Goal: Task Accomplishment & Management: Manage account settings

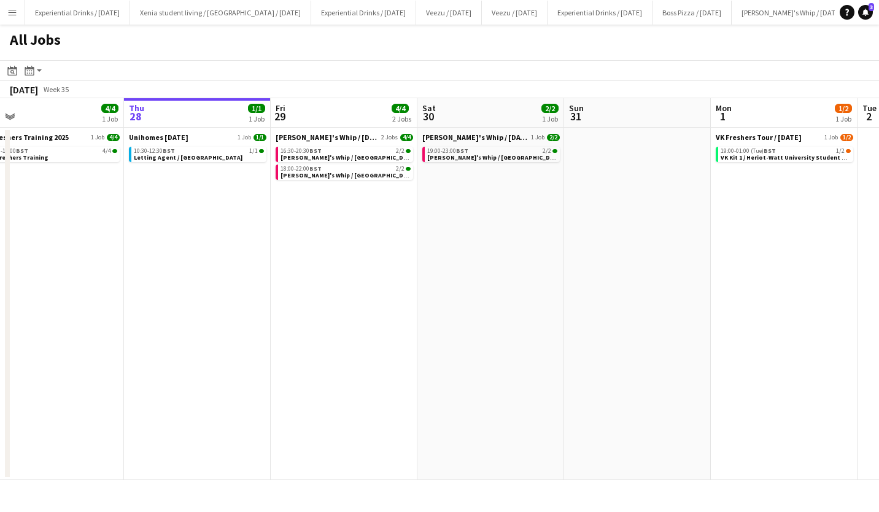
scroll to position [0, 442]
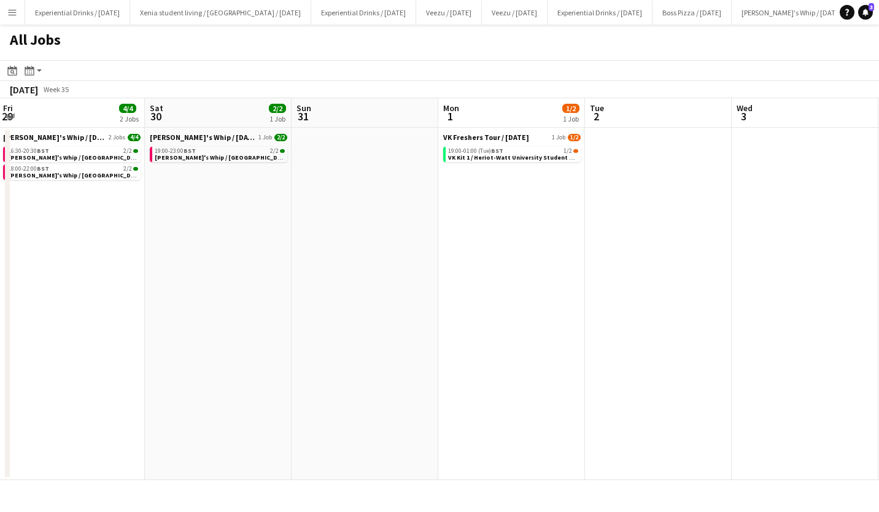
click at [539, 153] on div "19:00-01:00 (Tue) BST 1/2" at bounding box center [513, 151] width 130 height 6
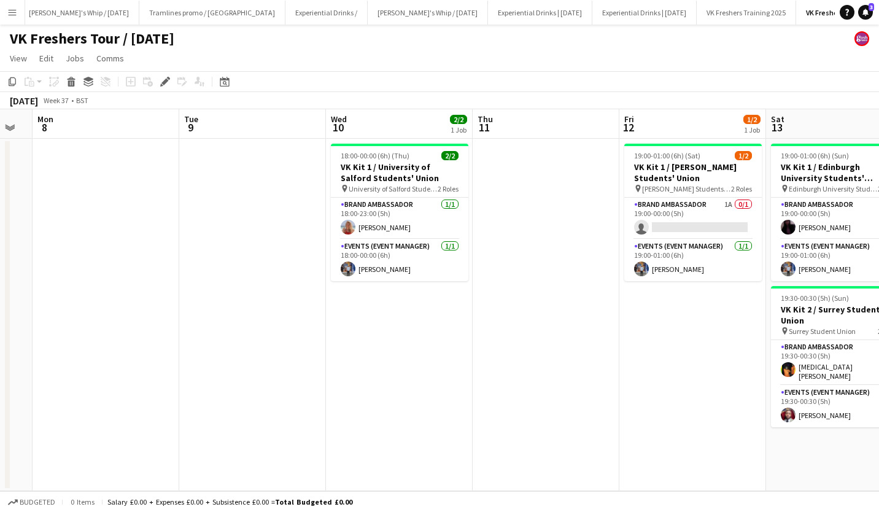
scroll to position [0, 403]
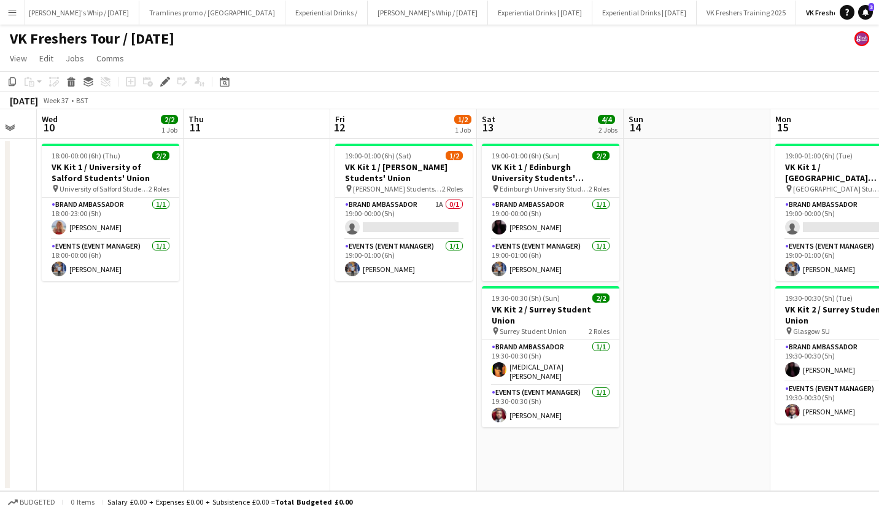
click at [413, 212] on app-card-role "Brand Ambassador 1A 0/1 19:00-00:00 (5h) single-neutral-actions" at bounding box center [404, 219] width 138 height 42
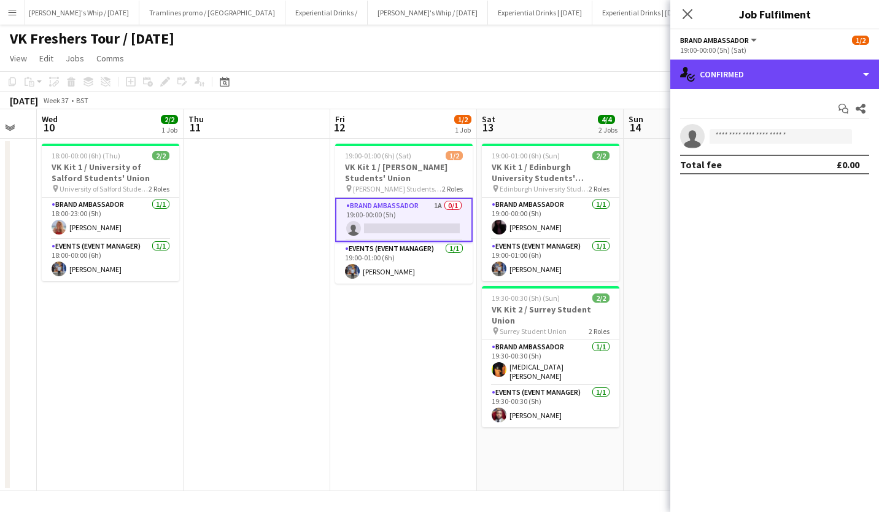
click at [757, 66] on div "single-neutral-actions-check-2 Confirmed" at bounding box center [775, 74] width 209 height 29
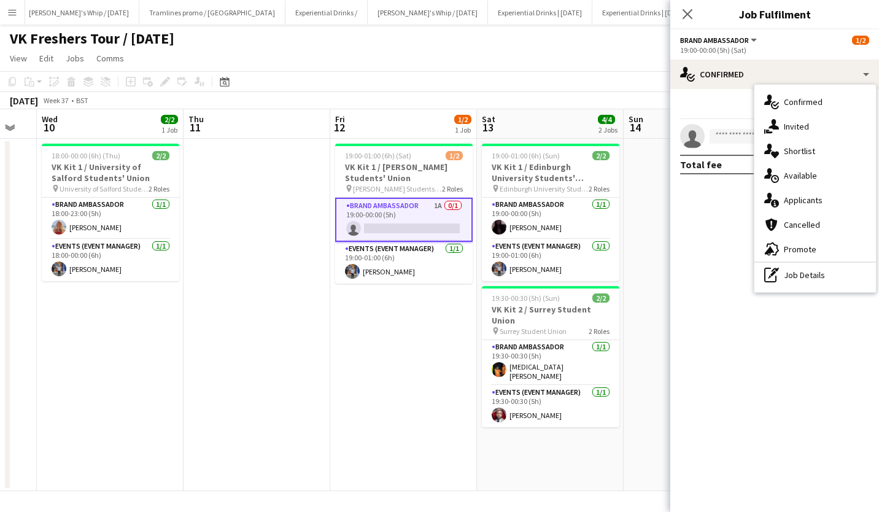
click at [817, 193] on div "single-neutral-actions-information Applicants" at bounding box center [816, 200] width 122 height 25
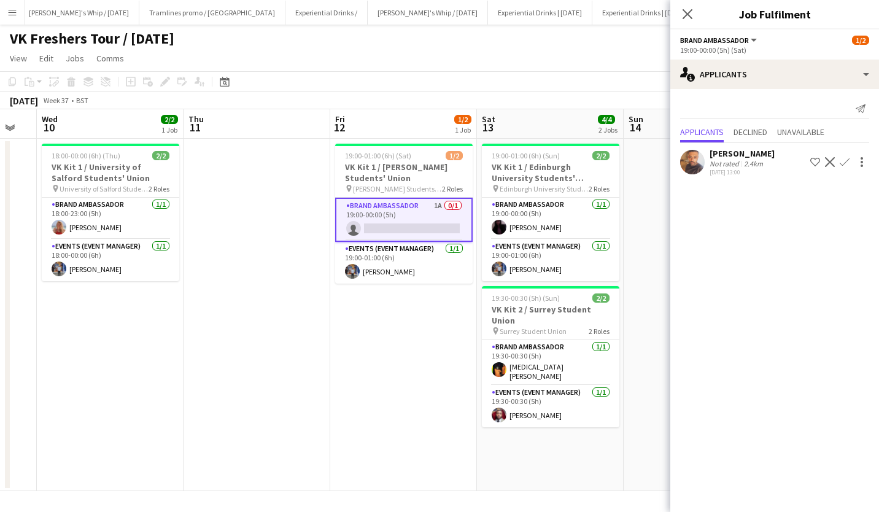
click at [846, 158] on app-icon "Confirm" at bounding box center [845, 162] width 10 height 10
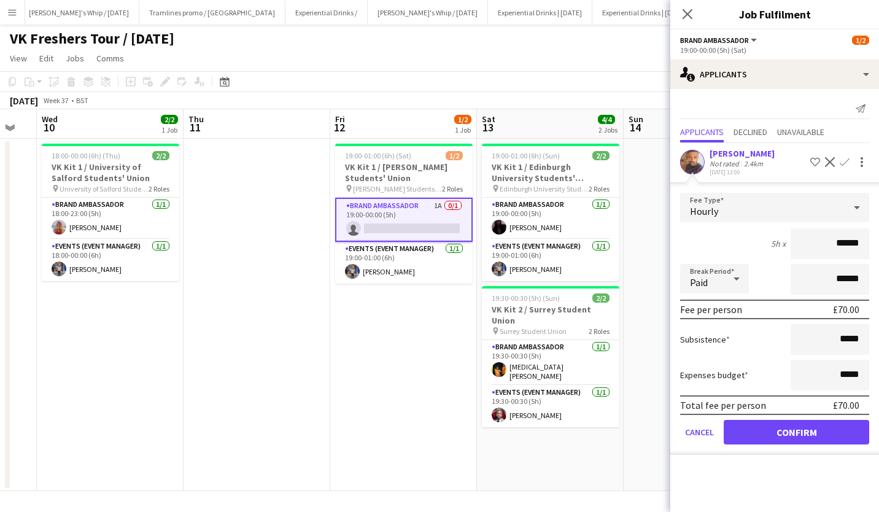
click at [687, 11] on icon "Close pop-in" at bounding box center [688, 14] width 10 height 10
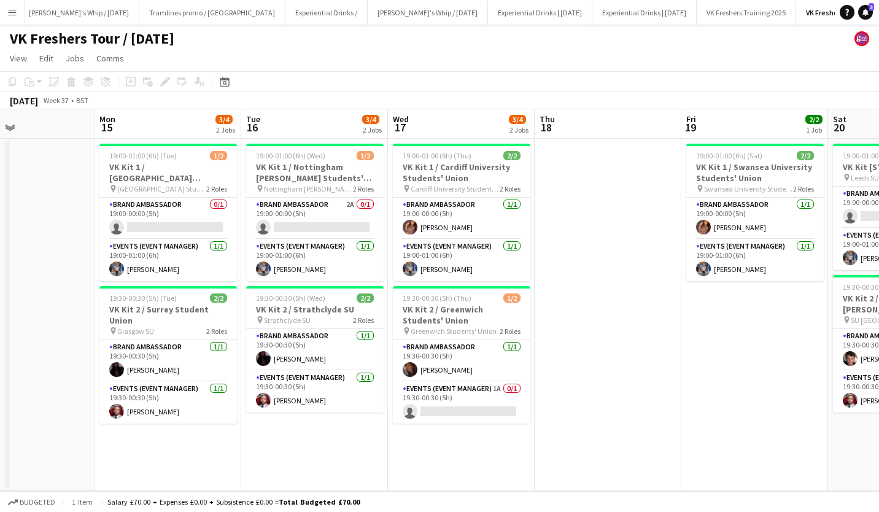
scroll to position [0, 383]
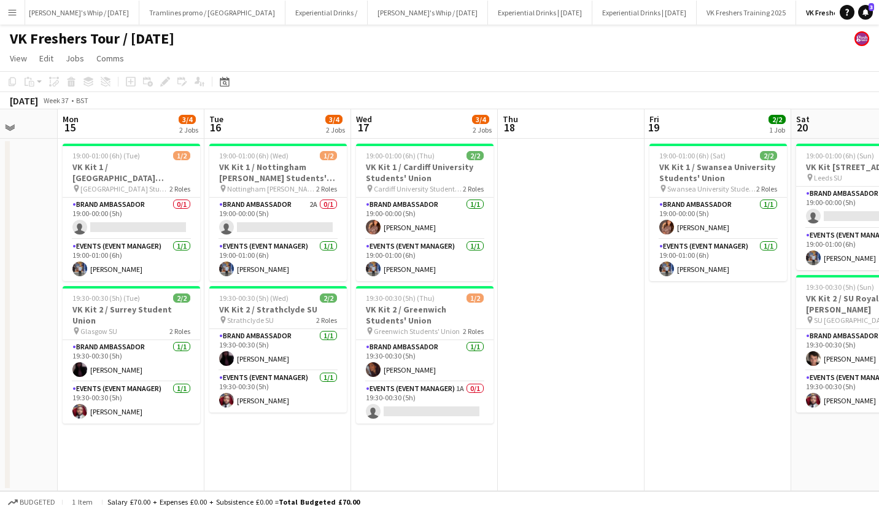
click at [267, 219] on app-card-role "Brand Ambassador 2A 0/1 19:00-00:00 (5h) single-neutral-actions" at bounding box center [278, 219] width 138 height 42
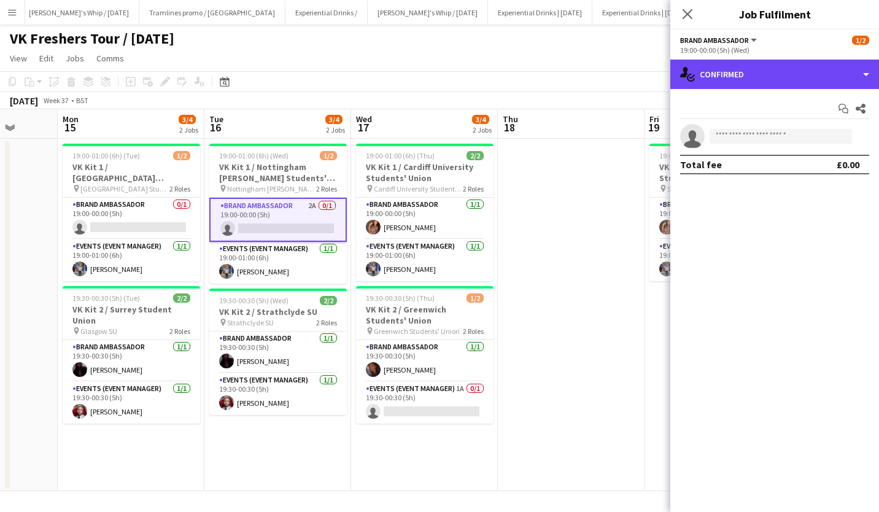
click at [789, 77] on div "single-neutral-actions-check-2 Confirmed" at bounding box center [775, 74] width 209 height 29
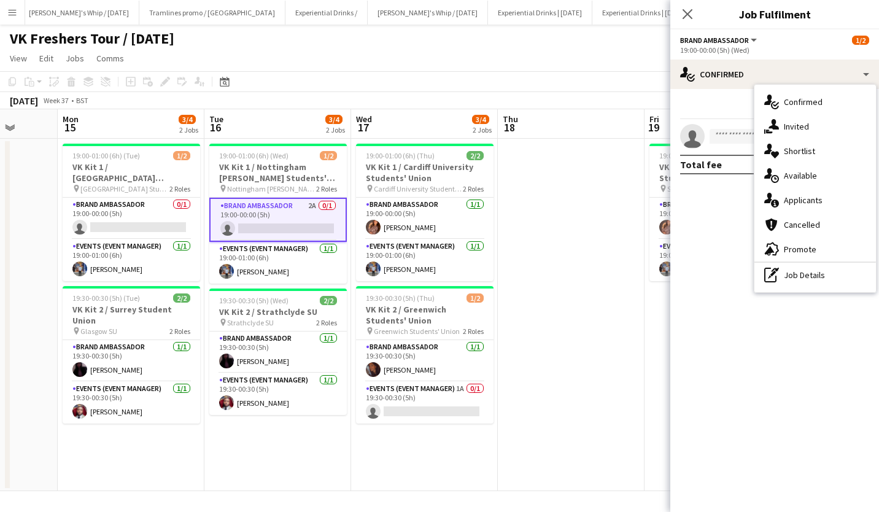
click at [813, 197] on div "single-neutral-actions-information Applicants" at bounding box center [816, 200] width 122 height 25
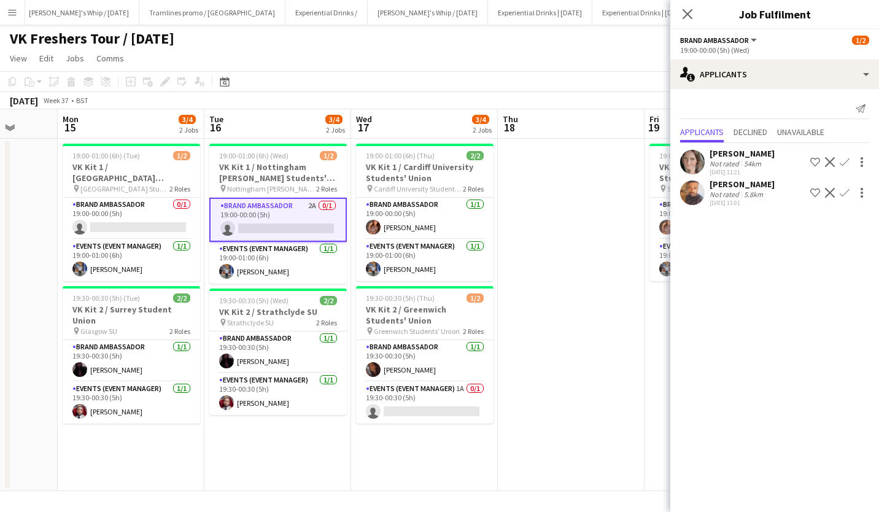
click at [749, 159] on div "54km" at bounding box center [753, 163] width 22 height 9
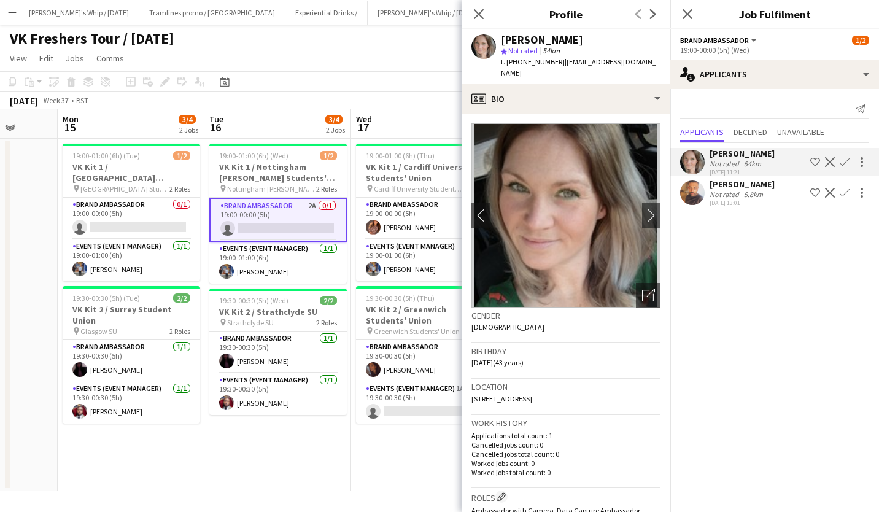
click at [685, 17] on icon at bounding box center [688, 14] width 10 height 10
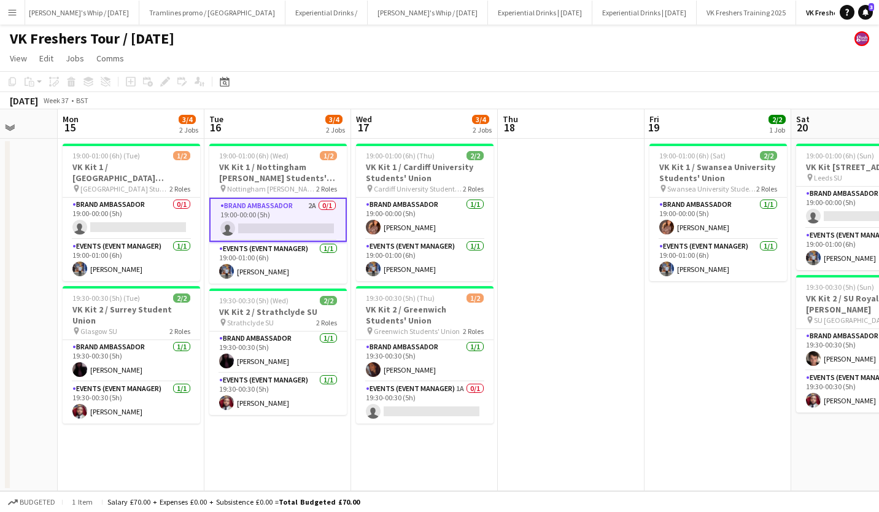
scroll to position [0, 432]
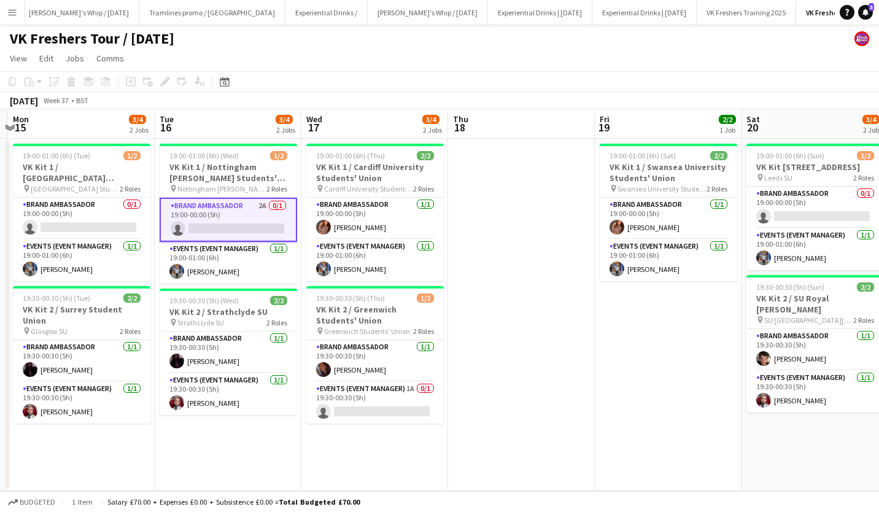
click at [386, 402] on app-card-role "Events (Event Manager) 1A 0/1 19:30-00:30 (5h) single-neutral-actions" at bounding box center [375, 403] width 138 height 42
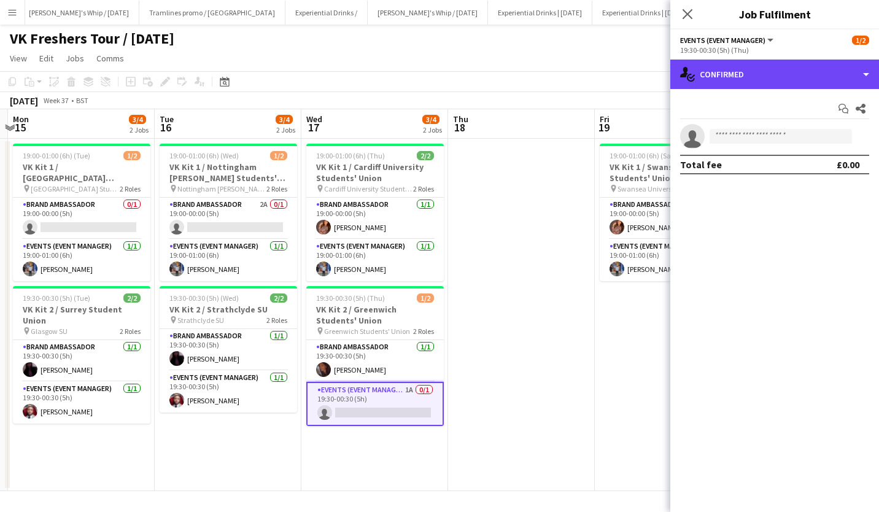
click at [759, 69] on div "single-neutral-actions-check-2 Confirmed" at bounding box center [775, 74] width 209 height 29
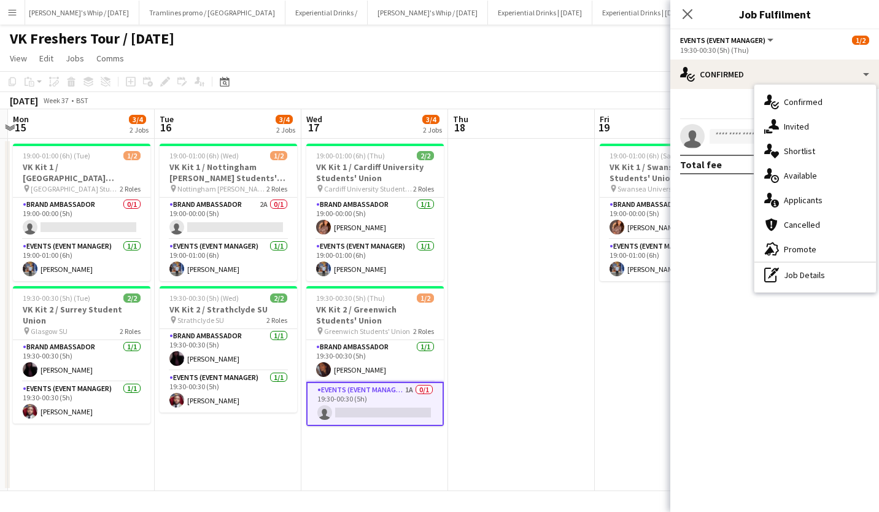
click at [828, 203] on div "single-neutral-actions-information Applicants" at bounding box center [816, 200] width 122 height 25
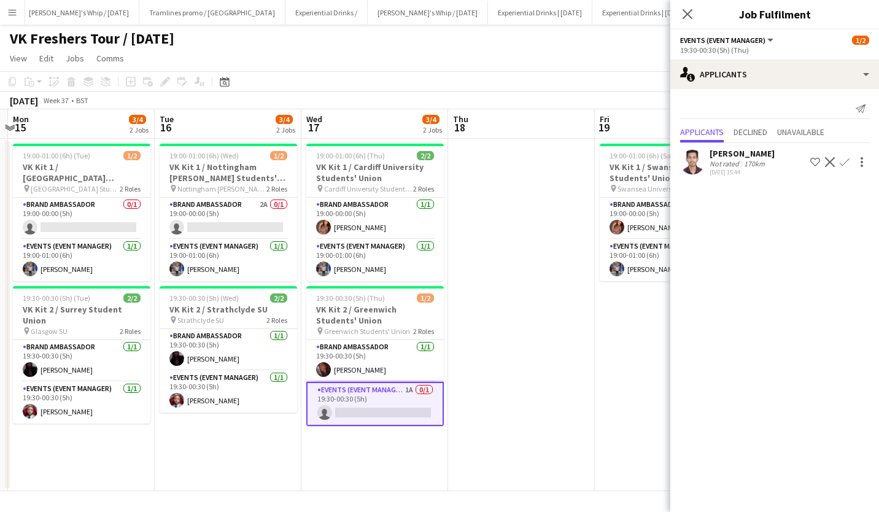
click at [695, 12] on app-icon "Close pop-in" at bounding box center [687, 14] width 15 height 15
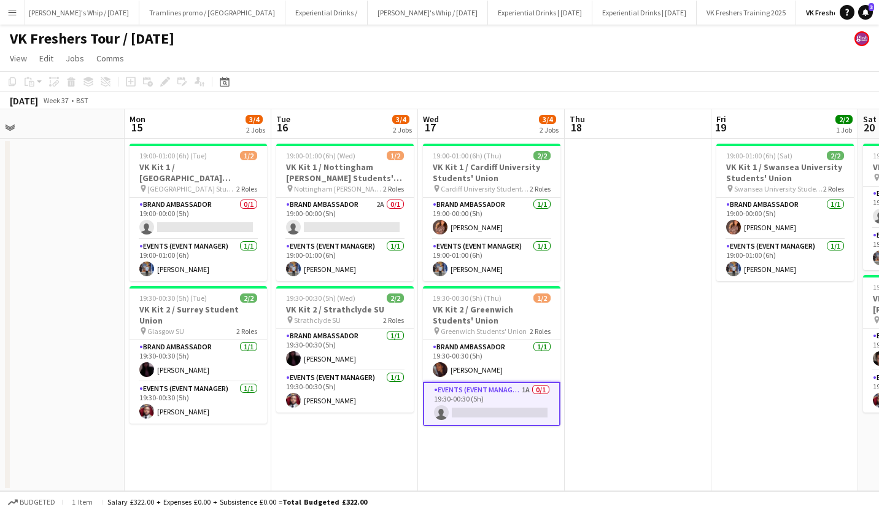
scroll to position [0, 392]
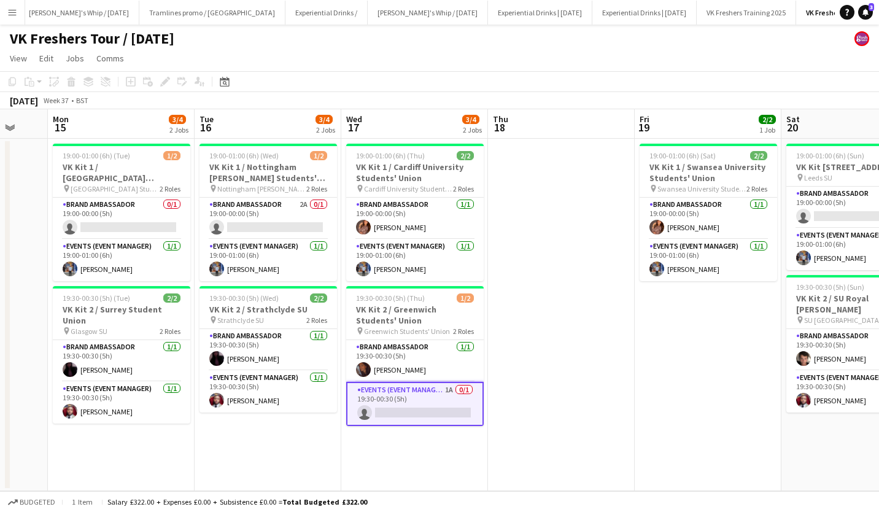
click at [425, 303] on app-job-card "19:30-00:30 (5h) (Thu) 1/2 VK Kit 2 / Greenwich Students' Union pin Greenwich S…" at bounding box center [415, 356] width 138 height 140
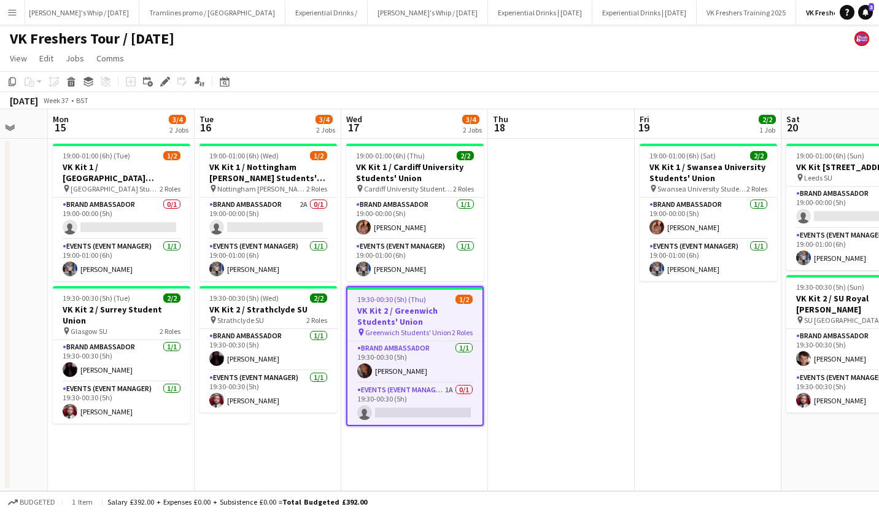
click at [166, 80] on icon at bounding box center [165, 82] width 7 height 7
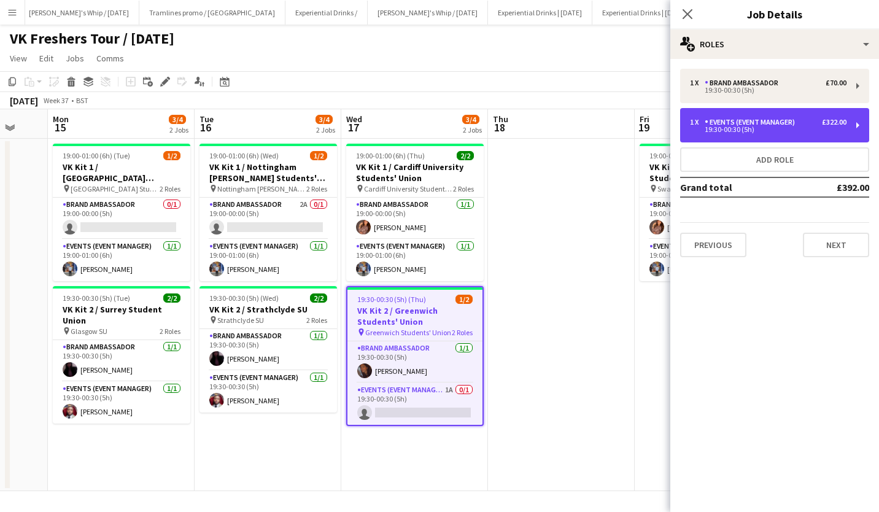
click at [760, 119] on div "Events (Event Manager)" at bounding box center [752, 122] width 95 height 9
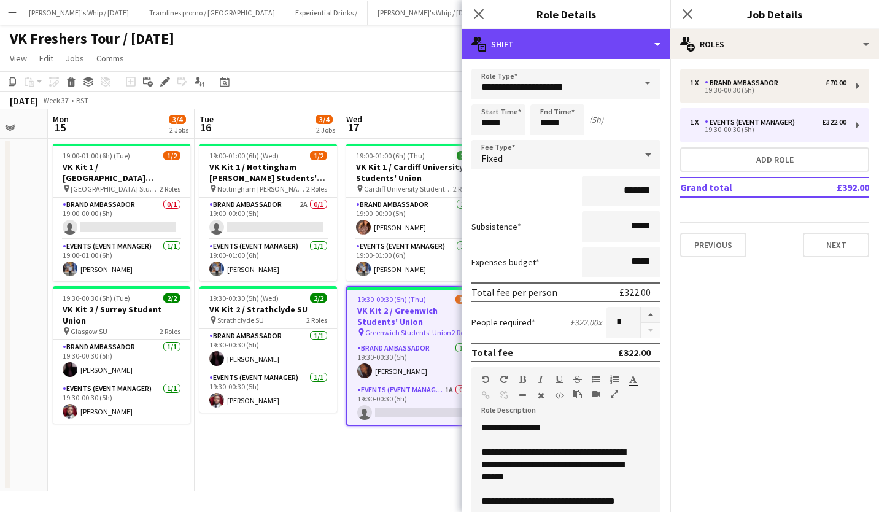
click at [581, 51] on div "multiple-actions-text Shift" at bounding box center [566, 43] width 209 height 29
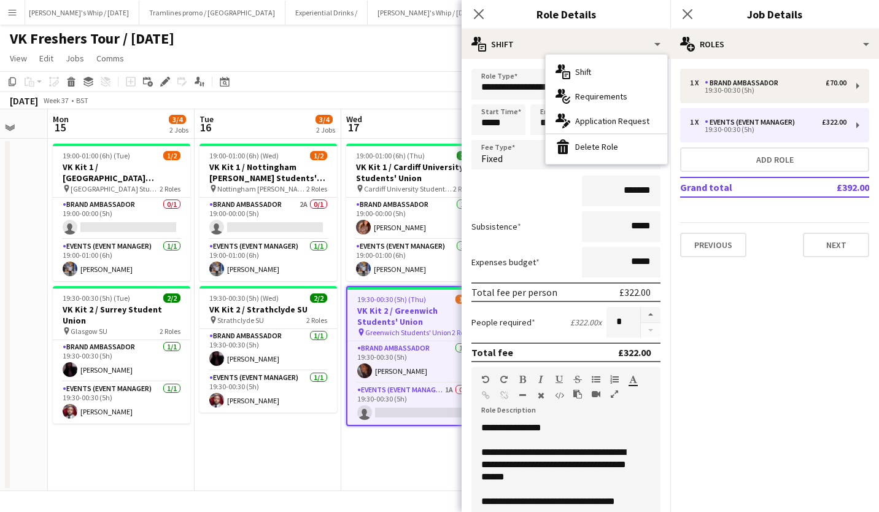
click at [582, 147] on div "bin-2 Delete Role" at bounding box center [607, 146] width 122 height 25
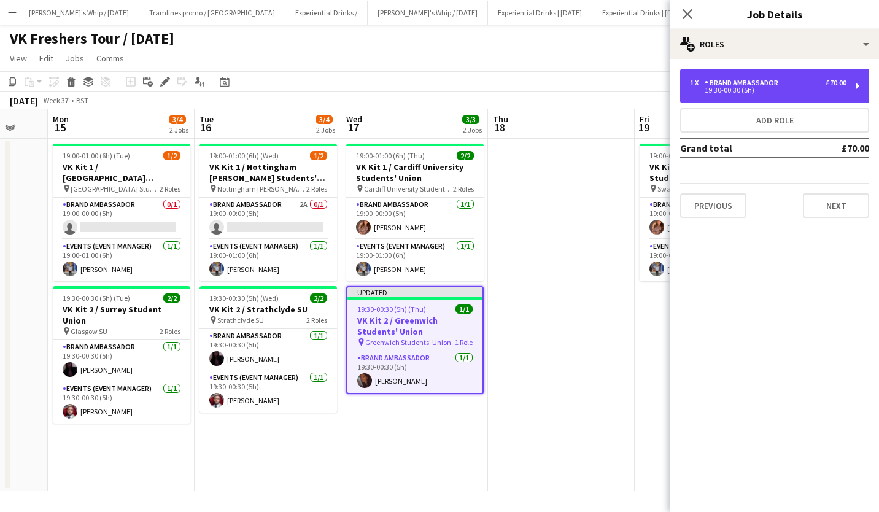
click at [767, 88] on div "19:30-00:30 (5h)" at bounding box center [768, 90] width 157 height 6
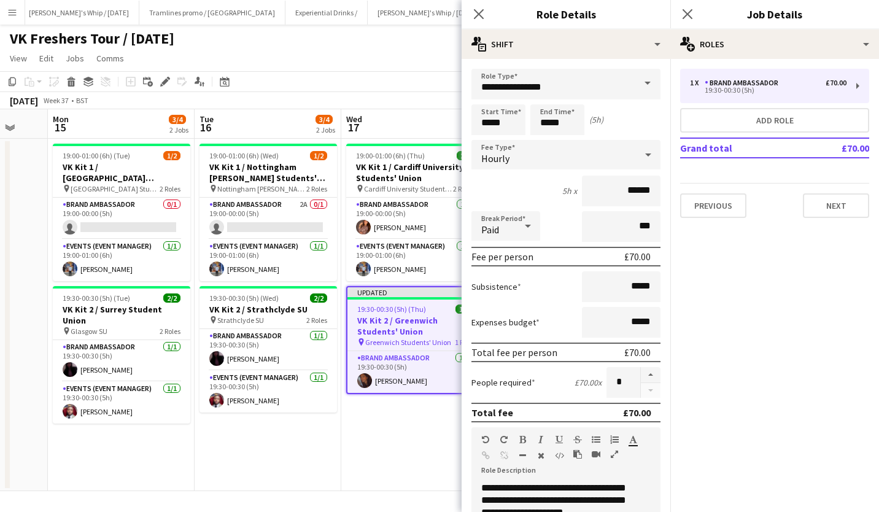
click at [641, 376] on button "button" at bounding box center [651, 375] width 20 height 16
type input "*"
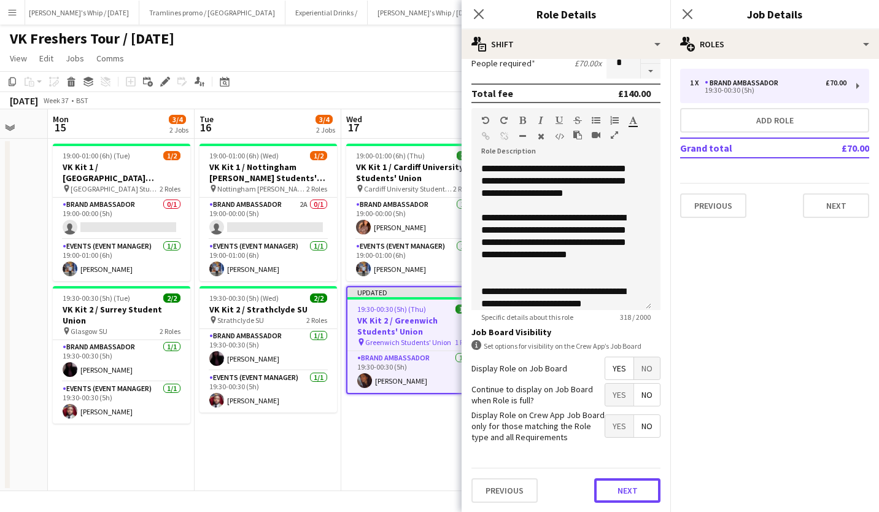
click at [626, 483] on button "Next" at bounding box center [627, 490] width 66 height 25
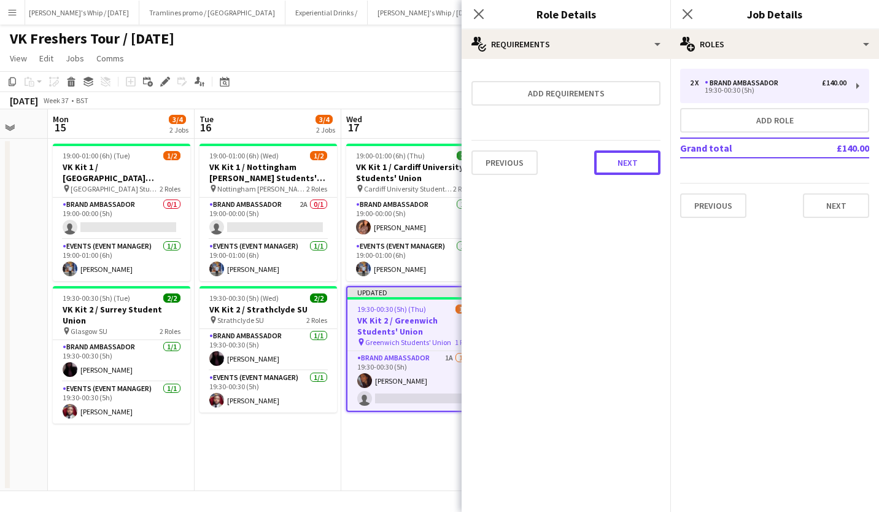
click at [630, 170] on button "Next" at bounding box center [627, 162] width 66 height 25
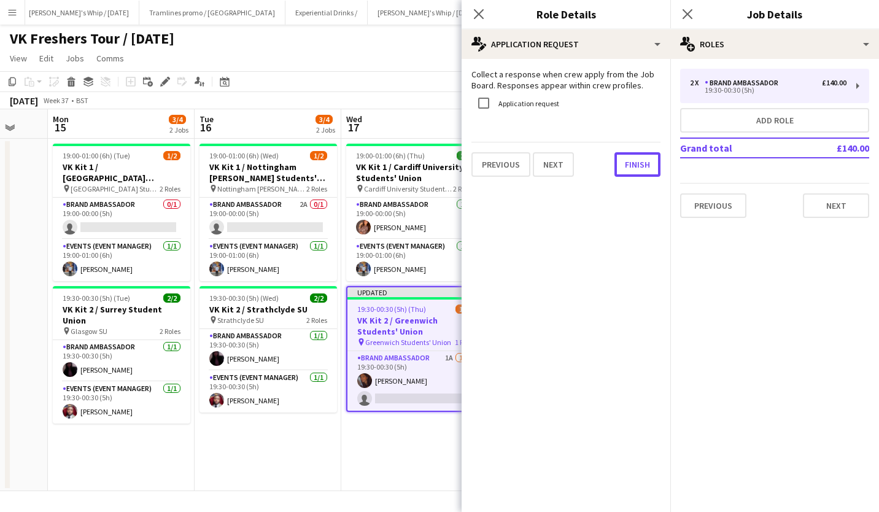
click at [630, 170] on button "Finish" at bounding box center [638, 164] width 46 height 25
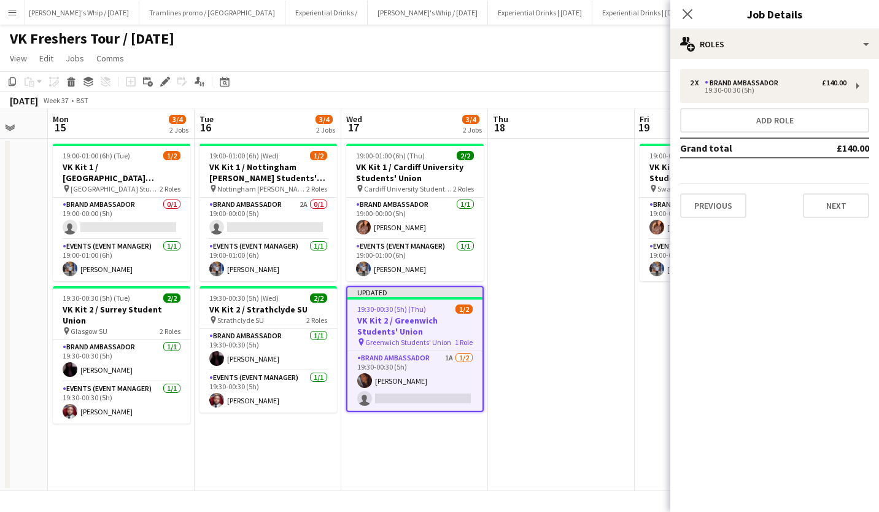
click at [683, 17] on icon "Close pop-in" at bounding box center [688, 14] width 10 height 10
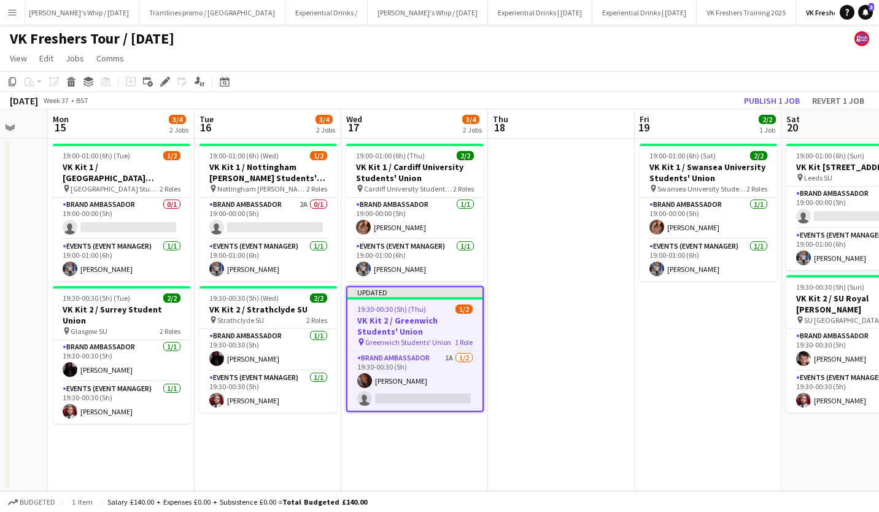
click at [415, 391] on app-card-role "Brand Ambassador 1A [DATE] 19:30-00:30 (5h) [PERSON_NAME] single-neutral-actions" at bounding box center [415, 381] width 135 height 60
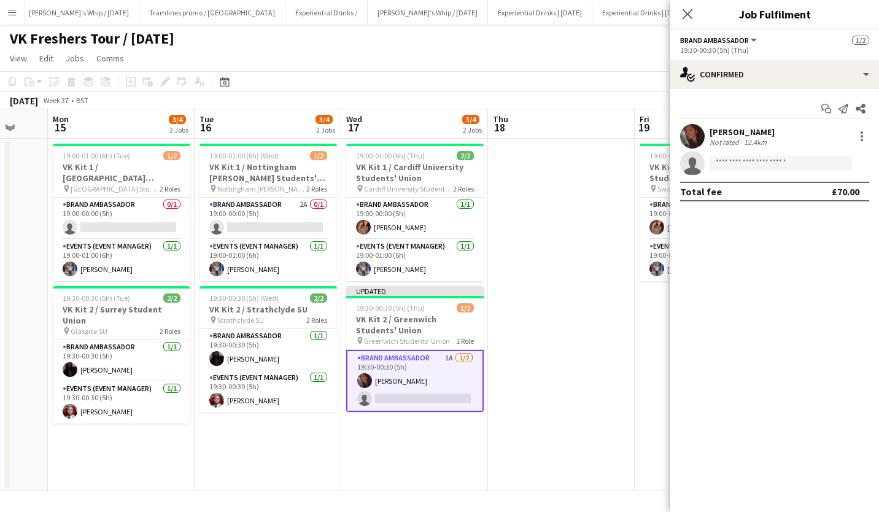
drag, startPoint x: 773, startPoint y: 58, endPoint x: 771, endPoint y: 81, distance: 22.8
click at [771, 81] on div "Brand Ambassador All roles Brand Ambassador [DATE] 19:30-00:30 (5h) (Thu) singl…" at bounding box center [775, 270] width 209 height 483
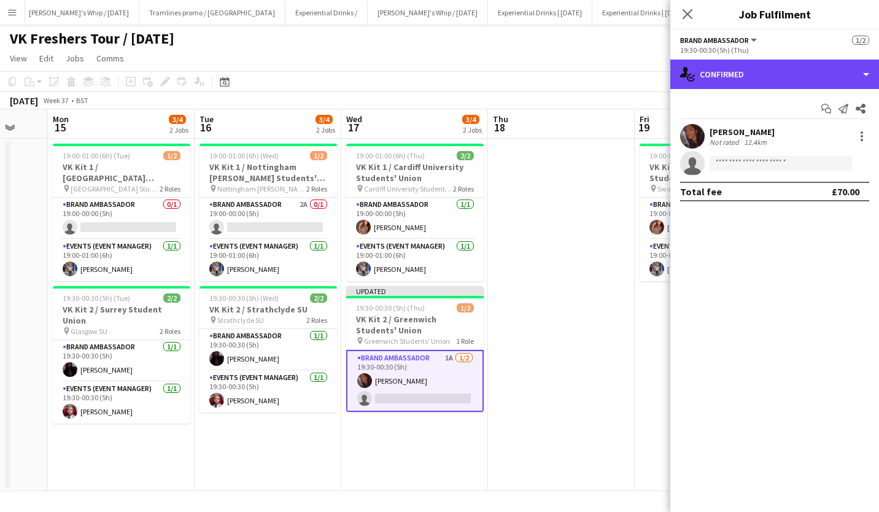
click at [771, 81] on div "single-neutral-actions-check-2 Confirmed" at bounding box center [775, 74] width 209 height 29
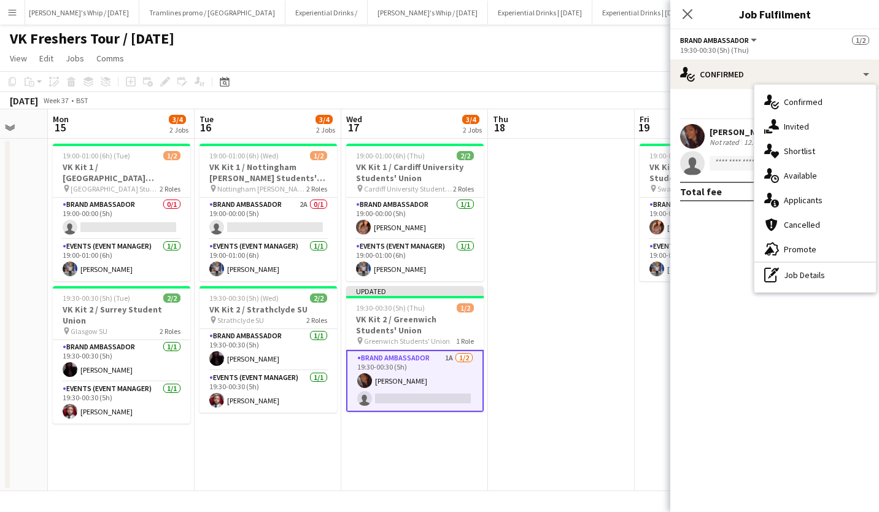
click at [838, 196] on div "single-neutral-actions-information Applicants" at bounding box center [816, 200] width 122 height 25
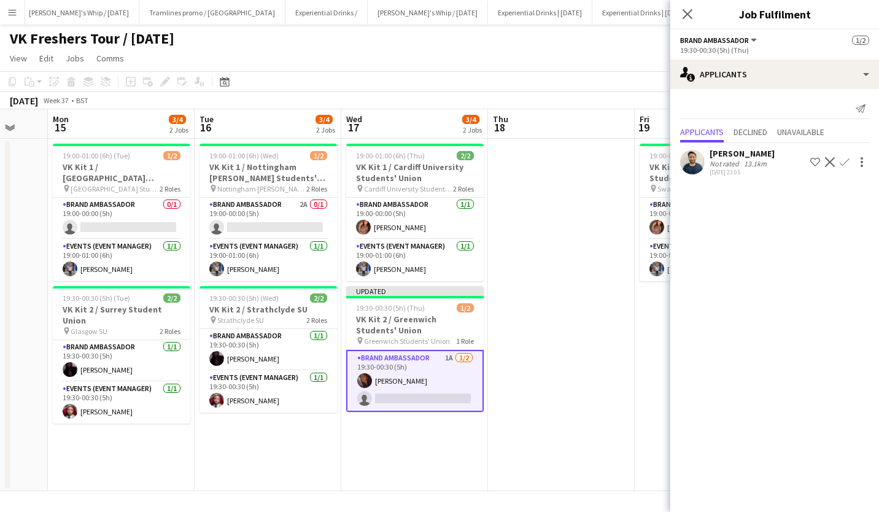
click at [751, 154] on div "[PERSON_NAME]" at bounding box center [742, 153] width 65 height 11
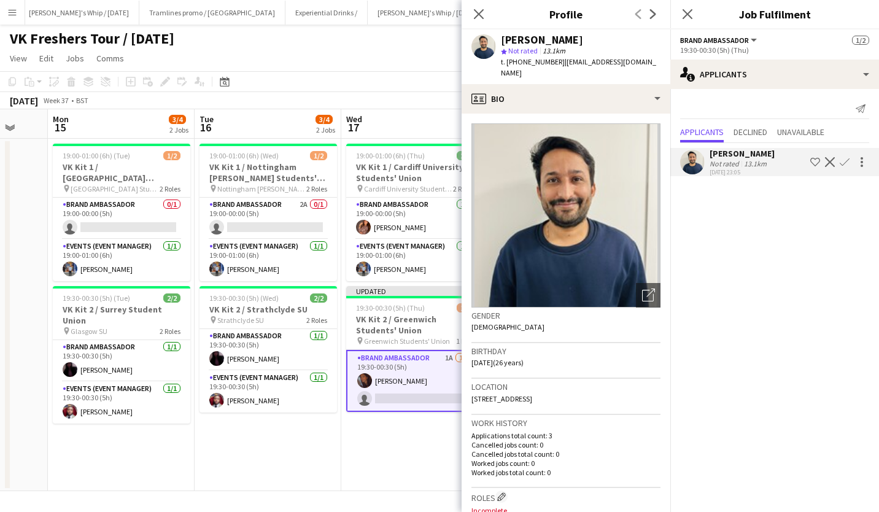
click at [693, 11] on icon "Close pop-in" at bounding box center [688, 14] width 10 height 10
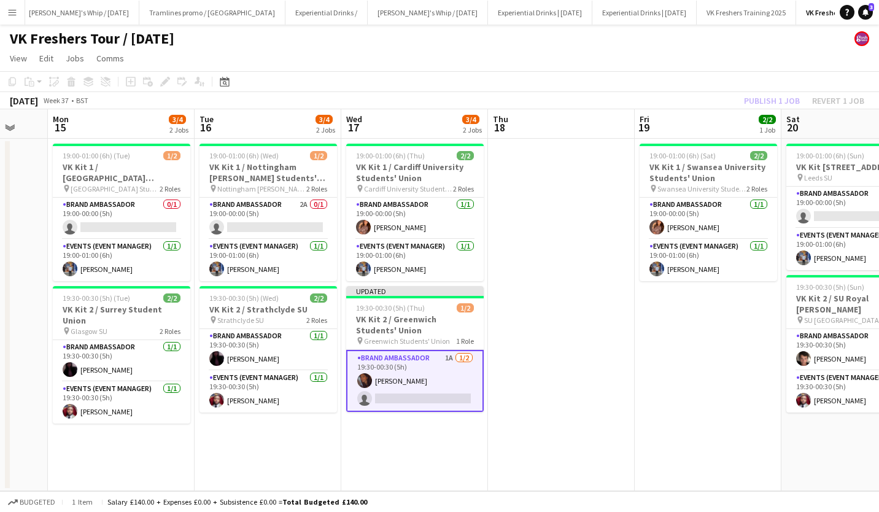
click at [700, 72] on app-toolbar "Copy Paste Paste Ctrl+V Paste with crew Ctrl+Shift+V Paste linked Job [GEOGRAPH…" at bounding box center [439, 81] width 879 height 21
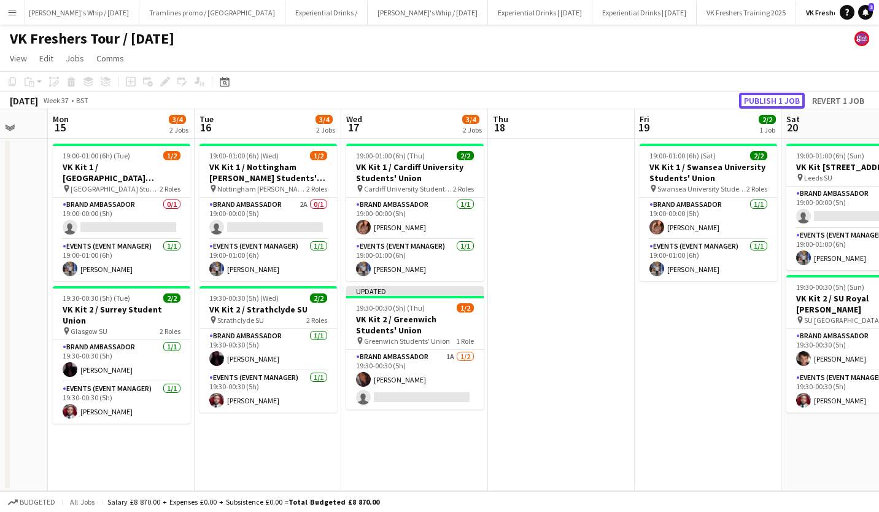
click at [776, 98] on button "Publish 1 job" at bounding box center [772, 101] width 66 height 16
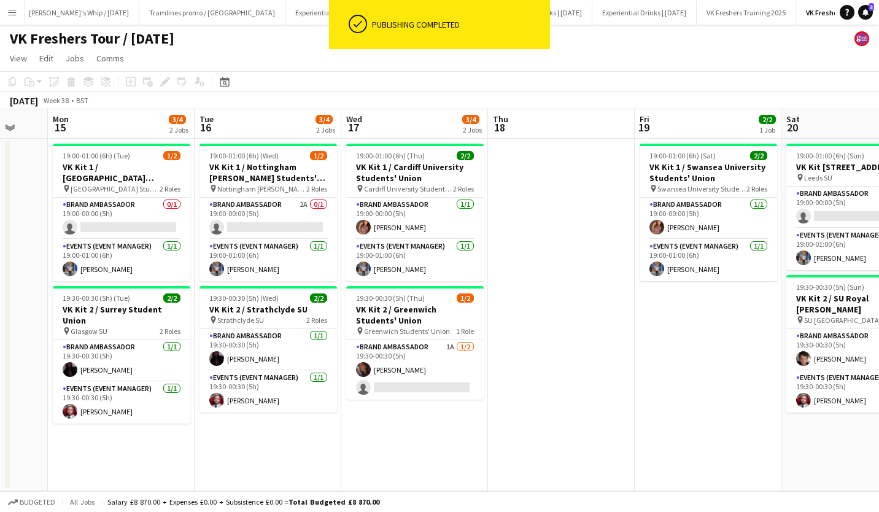
scroll to position [0, 469]
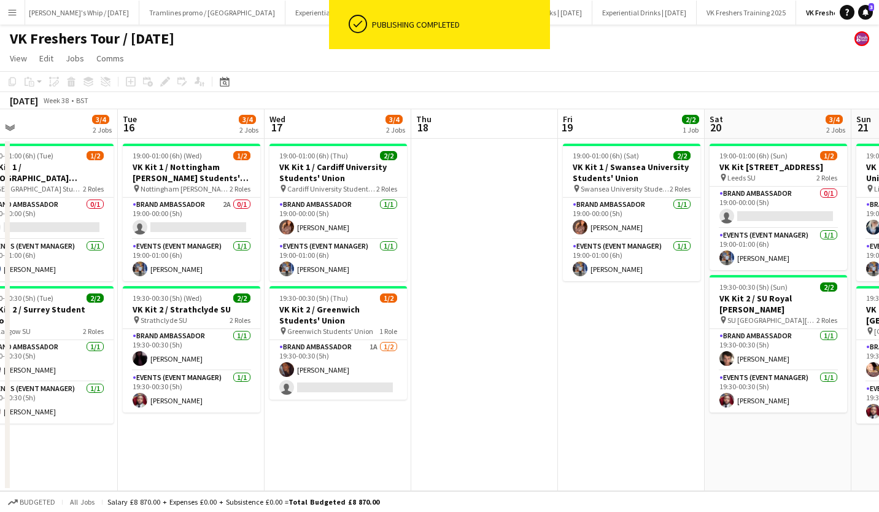
click at [366, 388] on app-card-role "Brand Ambassador 1A [DATE] 19:30-00:30 (5h) [PERSON_NAME] single-neutral-actions" at bounding box center [339, 370] width 138 height 60
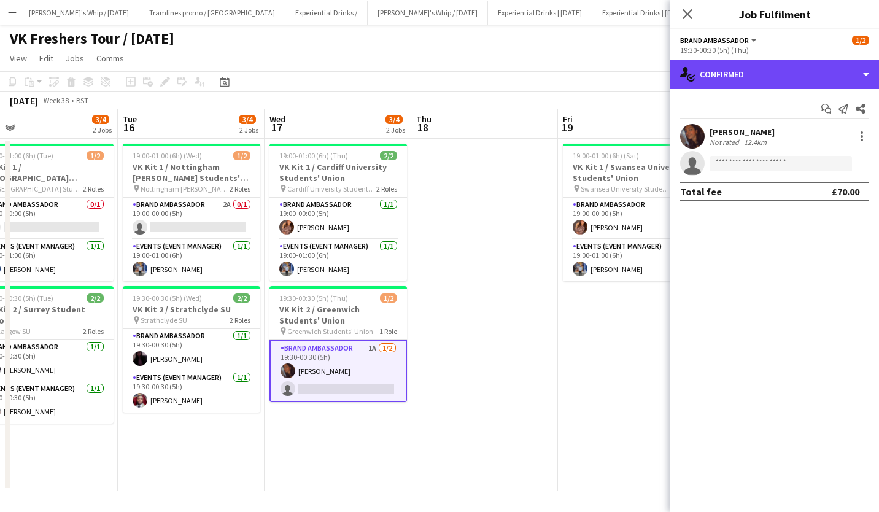
click at [783, 73] on div "single-neutral-actions-check-2 Confirmed" at bounding box center [775, 74] width 209 height 29
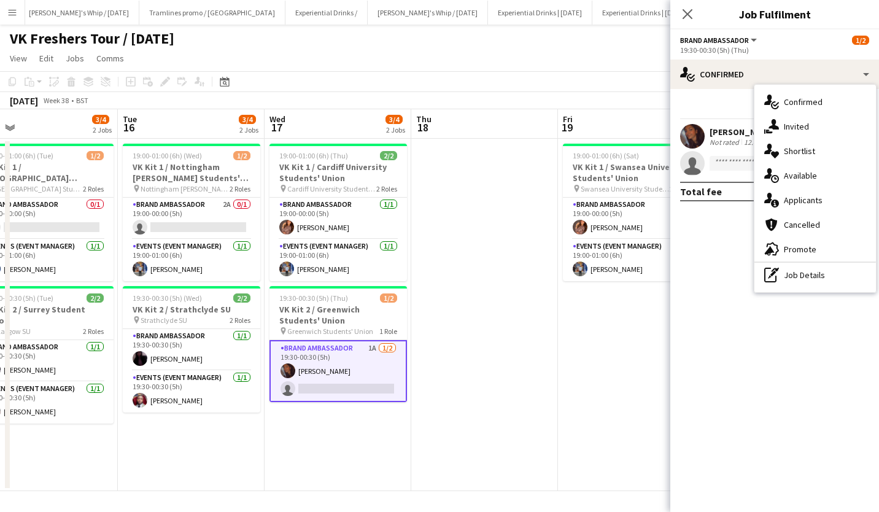
click at [827, 193] on div "single-neutral-actions-information Applicants" at bounding box center [816, 200] width 122 height 25
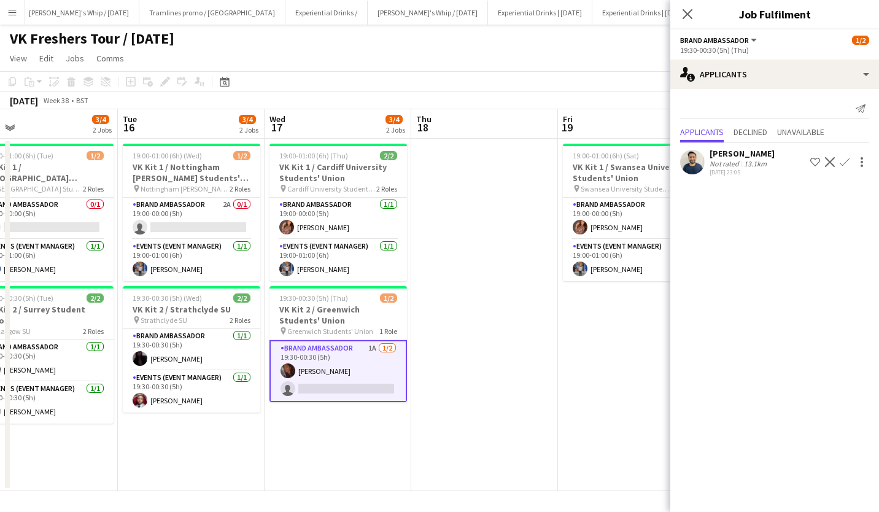
click at [847, 160] on app-icon "Confirm" at bounding box center [845, 162] width 10 height 10
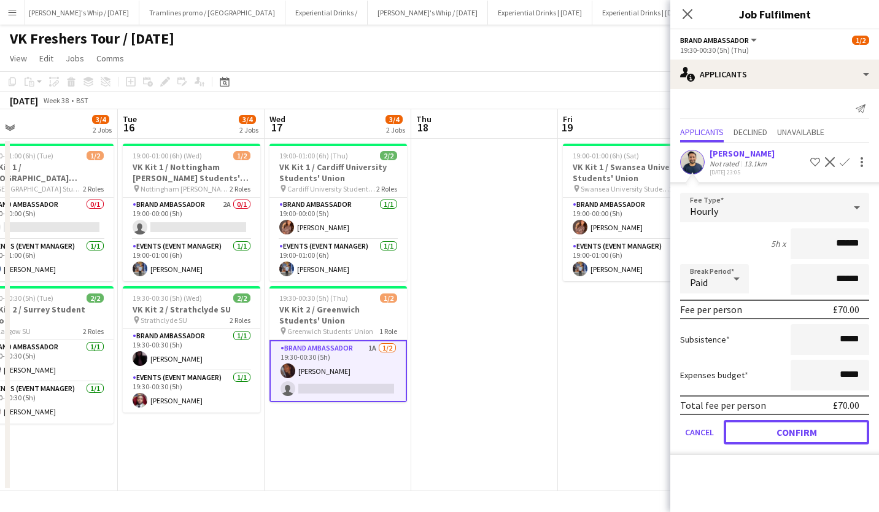
click at [817, 436] on button "Confirm" at bounding box center [797, 432] width 146 height 25
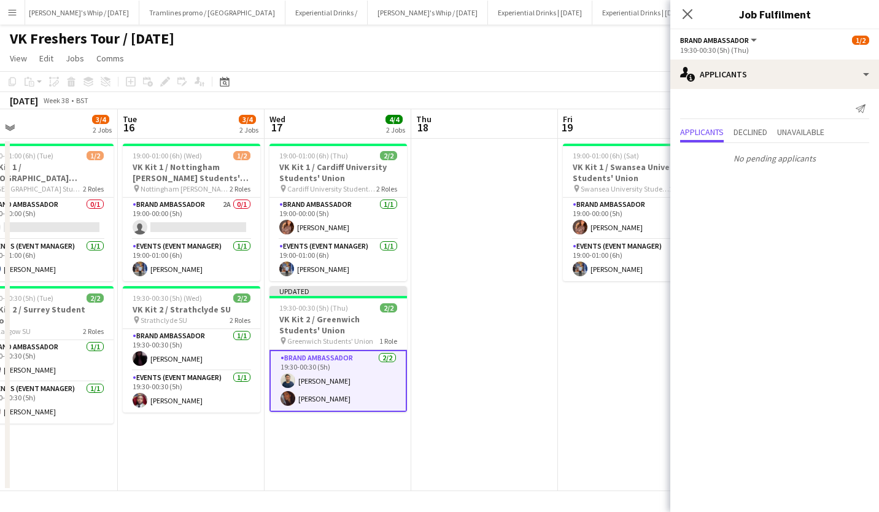
click at [684, 9] on icon at bounding box center [688, 14] width 10 height 10
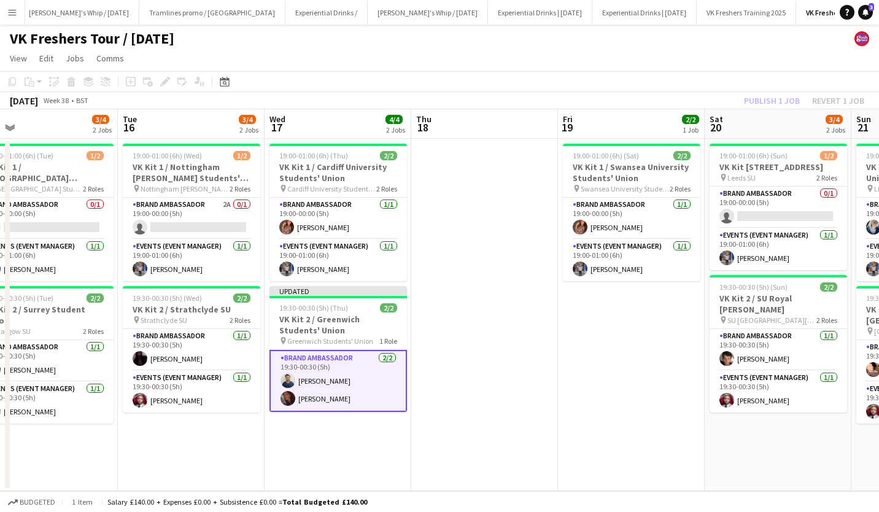
click at [756, 93] on div "Publish 1 job Revert 1 job" at bounding box center [805, 101] width 150 height 16
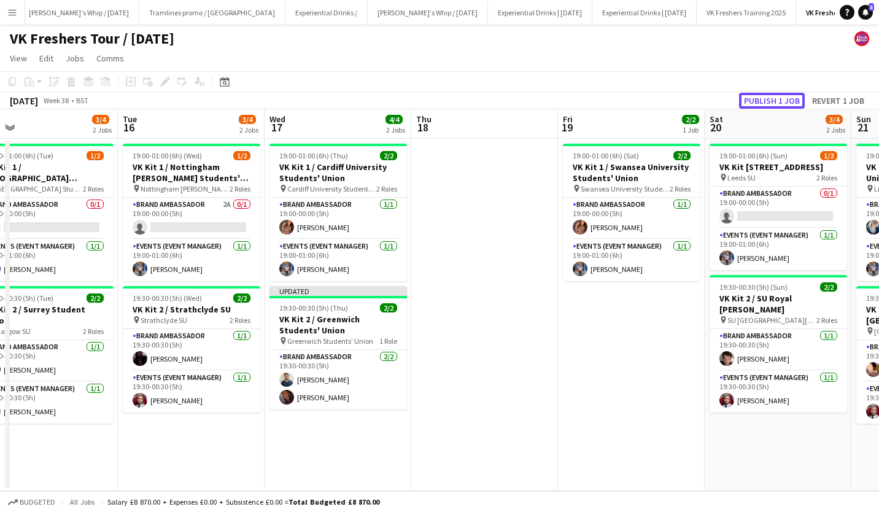
click at [765, 95] on button "Publish 1 job" at bounding box center [772, 101] width 66 height 16
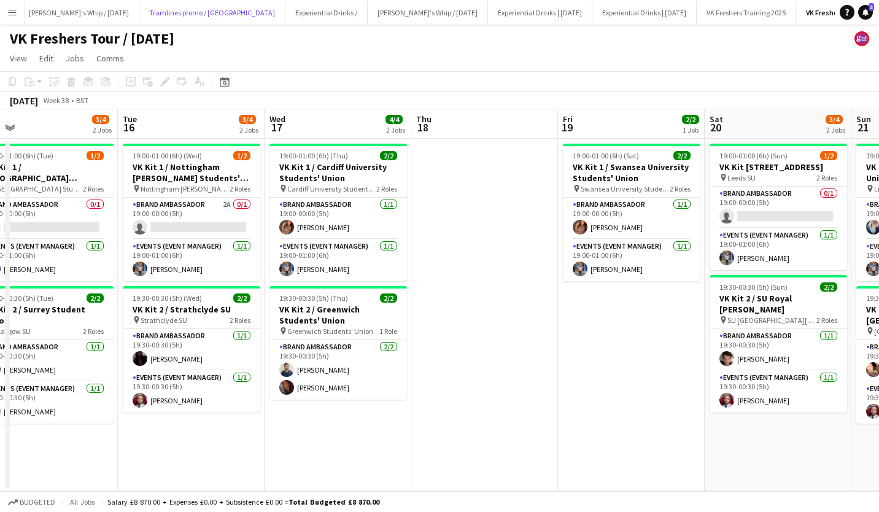
drag, startPoint x: 223, startPoint y: 2, endPoint x: 370, endPoint y: 107, distance: 180.8
click at [370, 107] on div "Menu Boards Boards Boards All jobs Status Workforce Workforce My Workforce Recr…" at bounding box center [439, 256] width 879 height 512
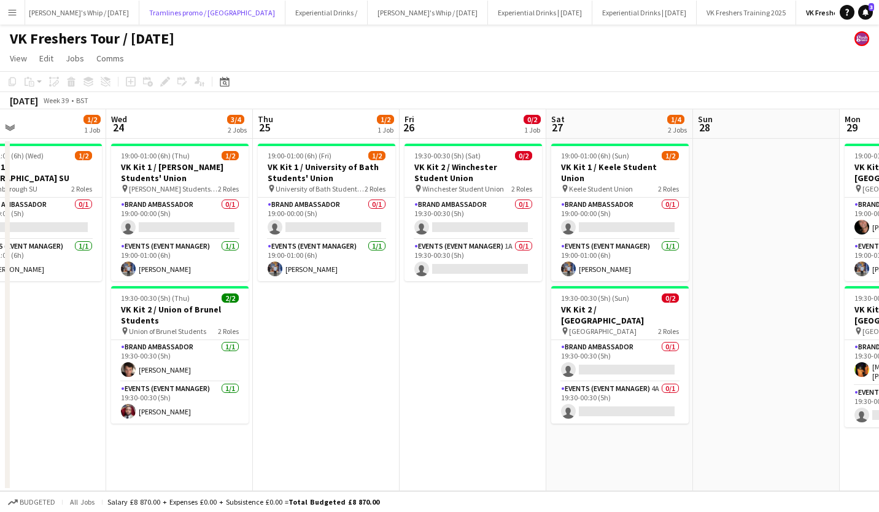
scroll to position [0, 482]
click at [475, 254] on app-card-role "Events (Event Manager) 1A 0/1 19:30-00:30 (5h) single-neutral-actions" at bounding box center [472, 261] width 138 height 42
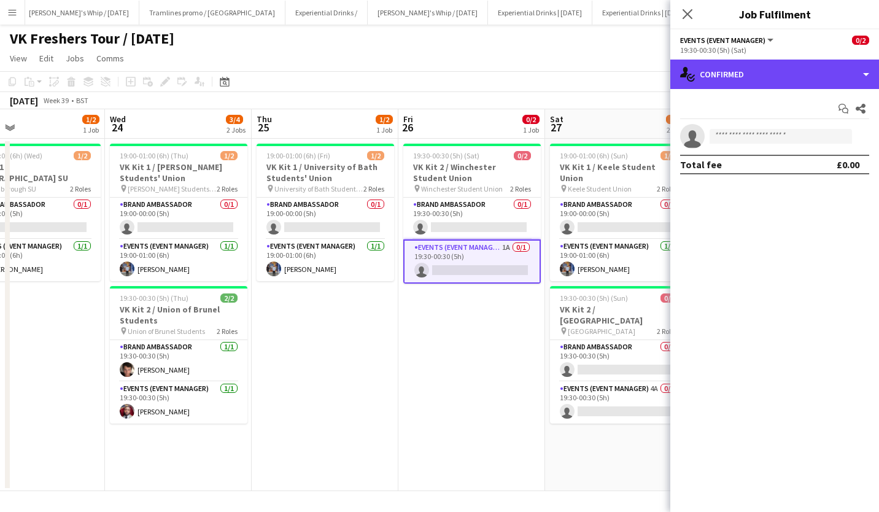
click at [798, 66] on div "single-neutral-actions-check-2 Confirmed" at bounding box center [775, 74] width 209 height 29
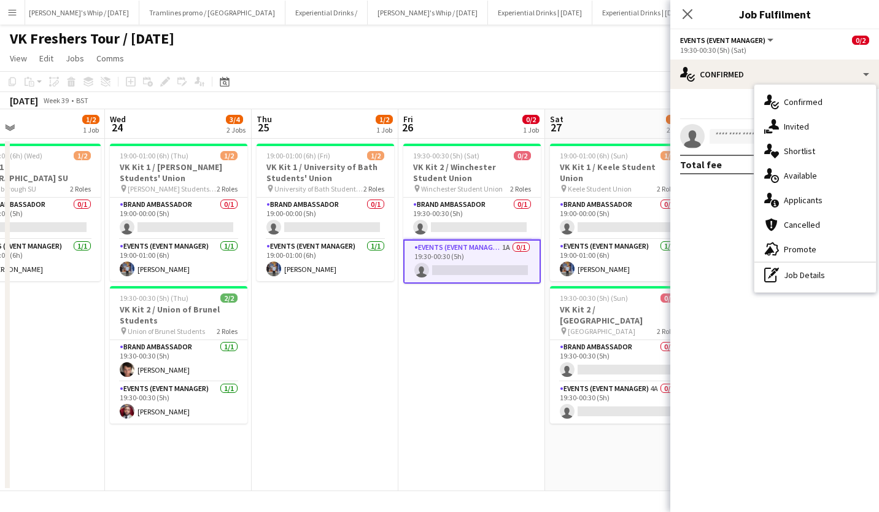
click at [836, 201] on div "single-neutral-actions-information Applicants" at bounding box center [816, 200] width 122 height 25
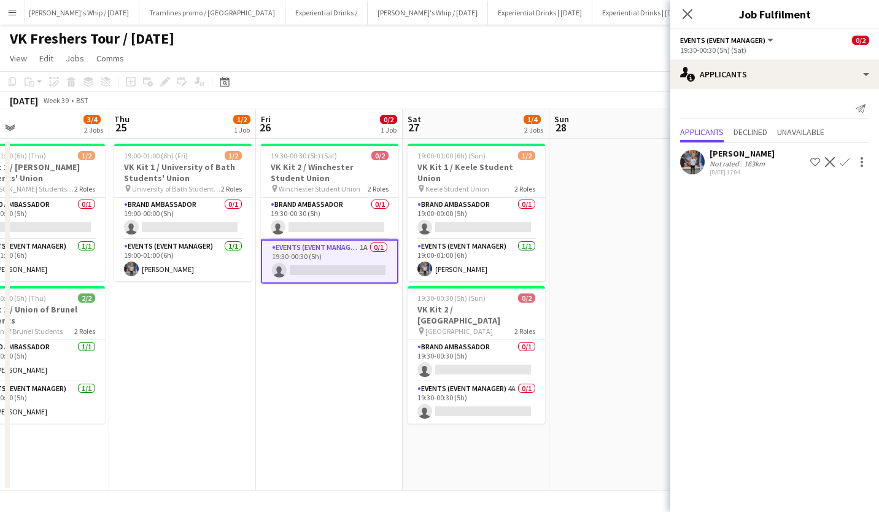
scroll to position [0, 478]
click at [474, 382] on app-card-role "Events (Event Manager) 4A 0/1 19:30-00:30 (5h) single-neutral-actions" at bounding box center [476, 403] width 138 height 42
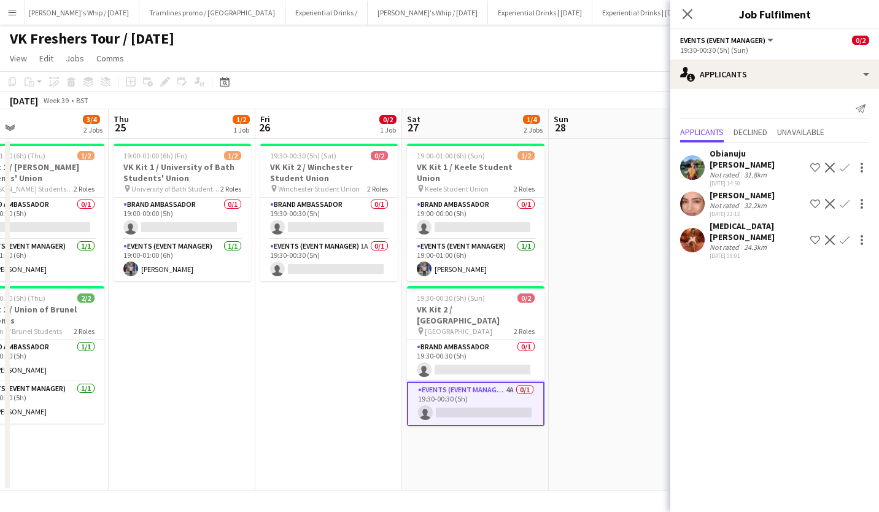
click at [330, 253] on app-card-role "Events (Event Manager) 1A 0/1 19:30-00:30 (5h) single-neutral-actions" at bounding box center [329, 261] width 138 height 42
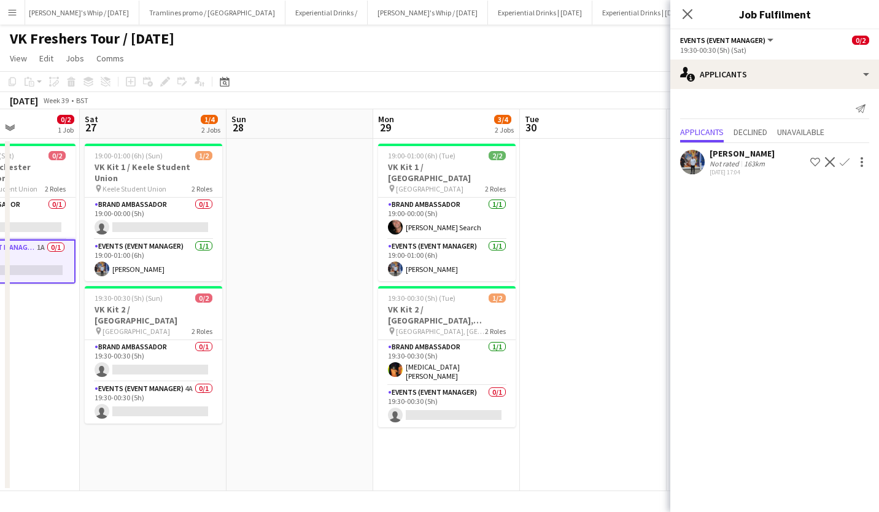
scroll to position [0, 364]
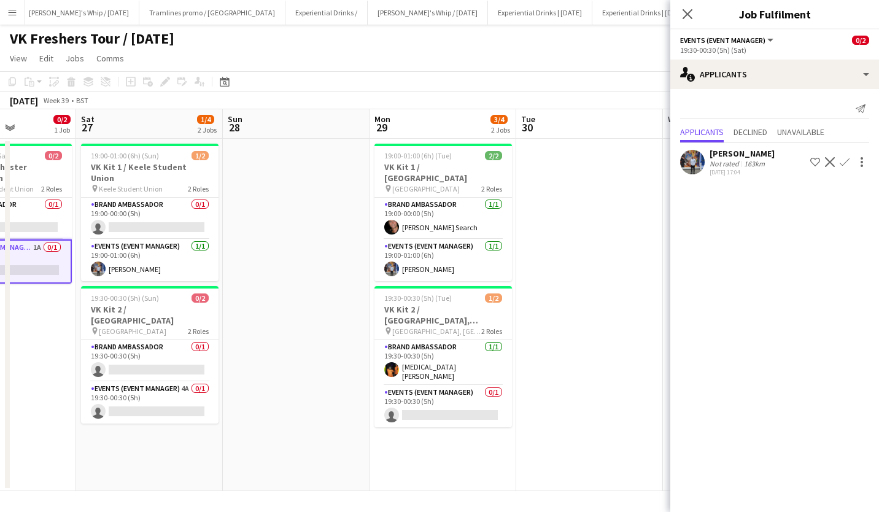
click at [445, 294] on span "19:30-00:30 (5h) (Tue)" at bounding box center [418, 298] width 68 height 9
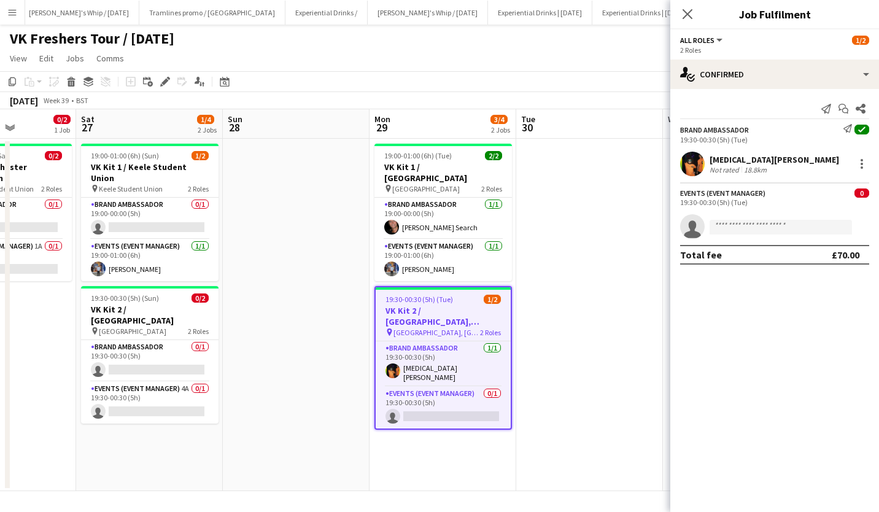
click at [161, 75] on div "Edit" at bounding box center [165, 81] width 15 height 15
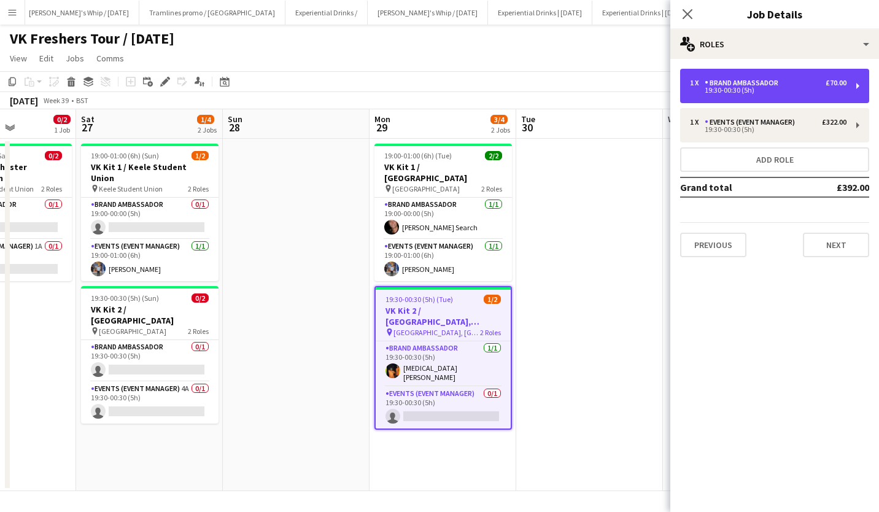
click at [819, 89] on div "19:30-00:30 (5h)" at bounding box center [768, 90] width 157 height 6
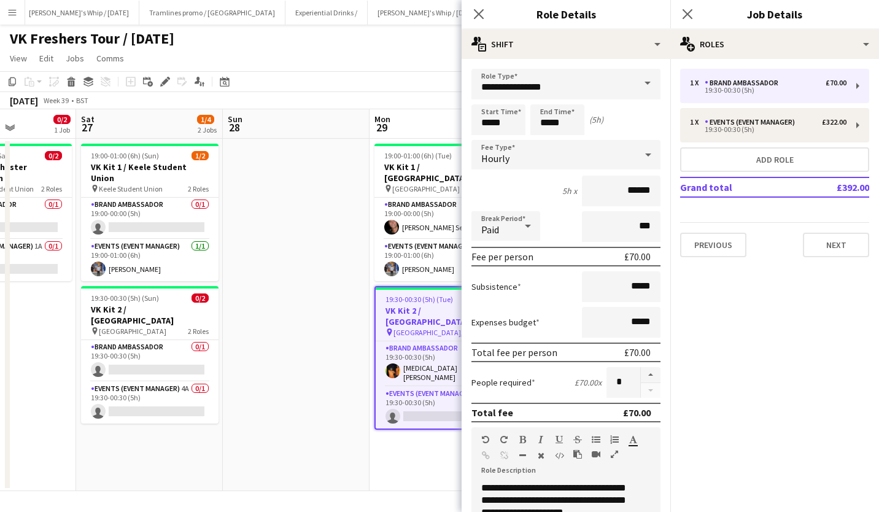
click at [642, 372] on button "button" at bounding box center [651, 375] width 20 height 16
type input "*"
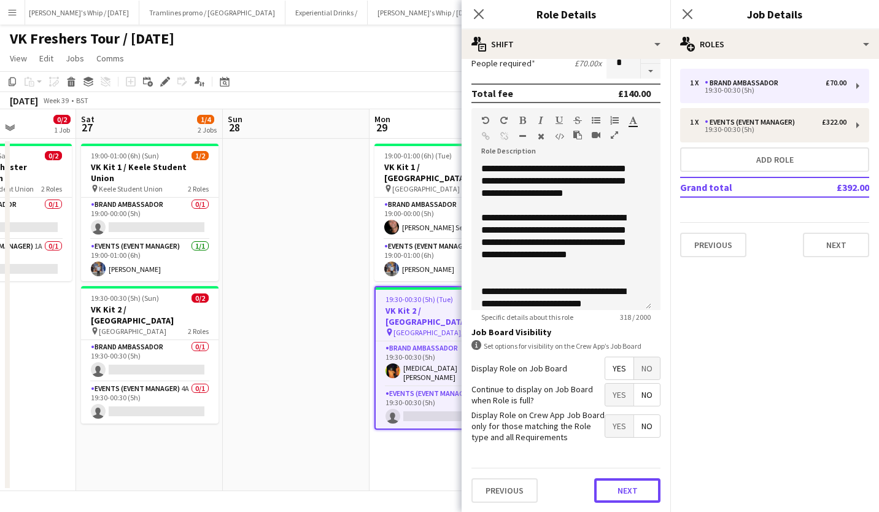
click at [625, 486] on button "Next" at bounding box center [627, 490] width 66 height 25
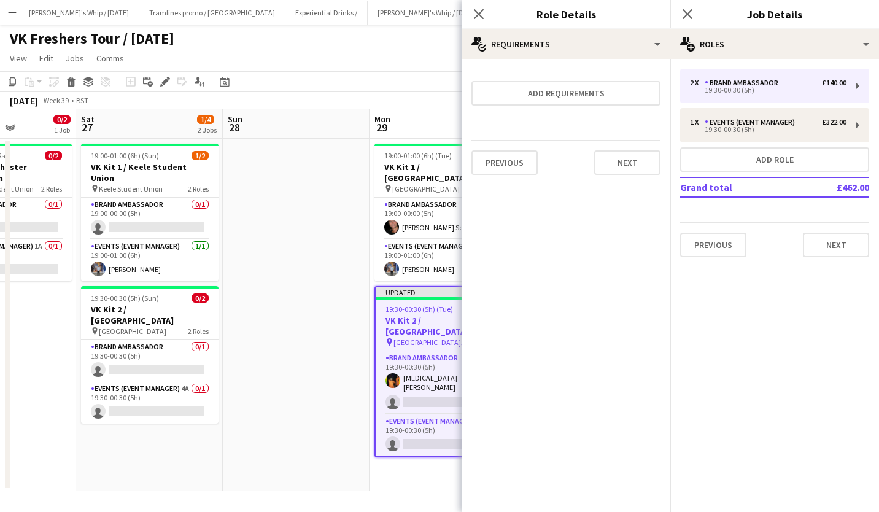
scroll to position [0, 0]
click at [642, 161] on button "Next" at bounding box center [627, 162] width 66 height 25
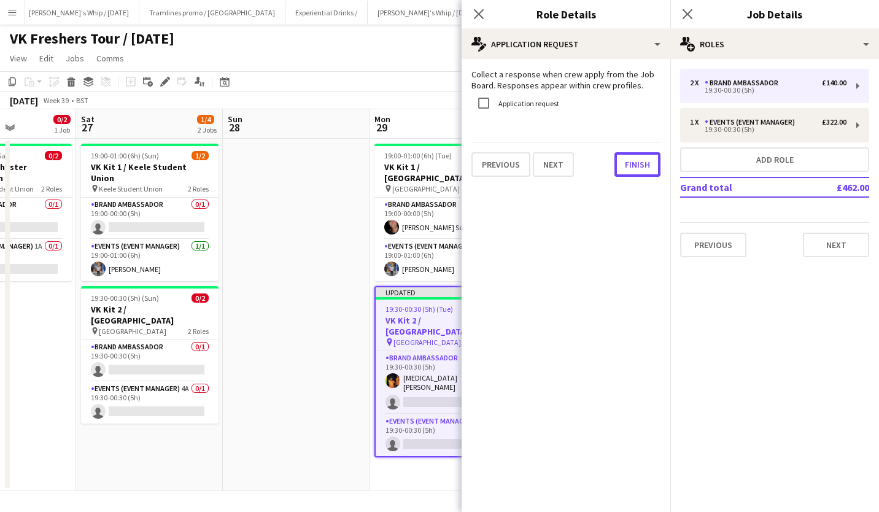
click at [642, 161] on button "Finish" at bounding box center [638, 164] width 46 height 25
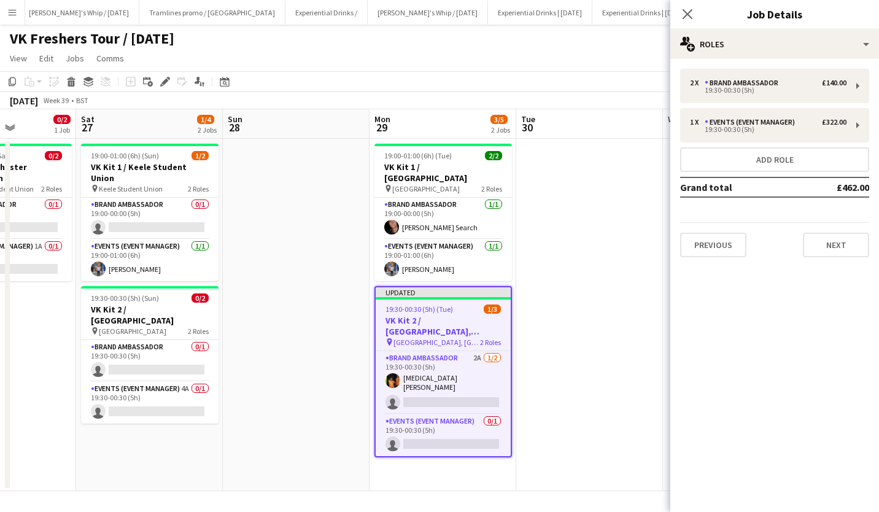
click at [470, 387] on app-card-role "Brand Ambassador 2A [DATE] 19:30-00:30 (5h) [MEDICAL_DATA][PERSON_NAME] single-…" at bounding box center [443, 382] width 135 height 63
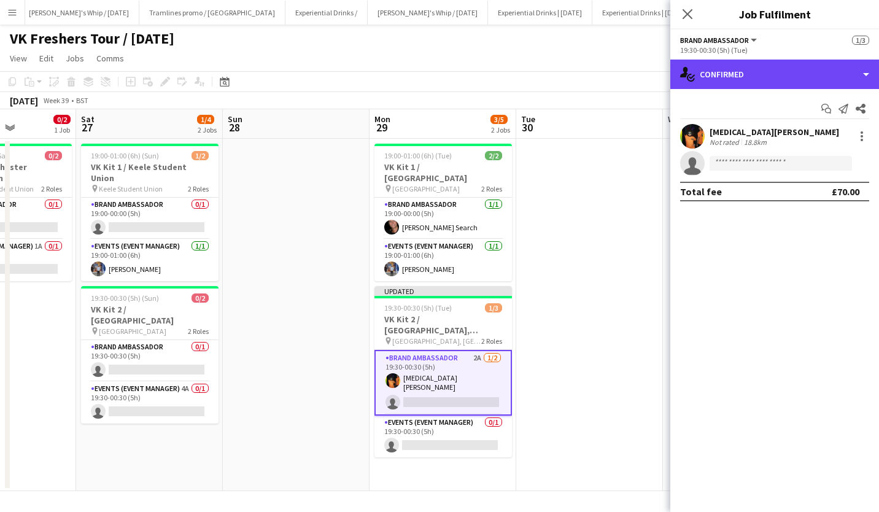
click at [781, 86] on div "single-neutral-actions-check-2 Confirmed" at bounding box center [775, 74] width 209 height 29
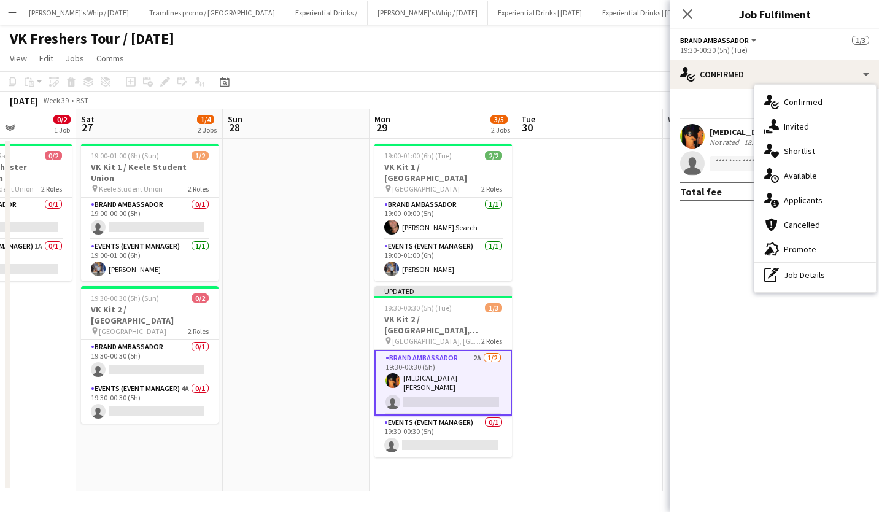
click at [830, 203] on div "single-neutral-actions-information Applicants" at bounding box center [816, 200] width 122 height 25
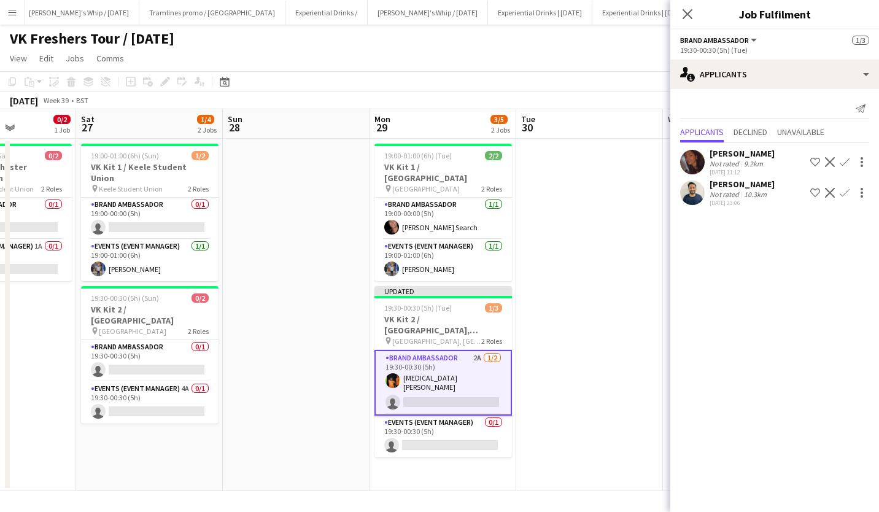
click at [844, 158] on app-icon "Confirm" at bounding box center [845, 162] width 10 height 10
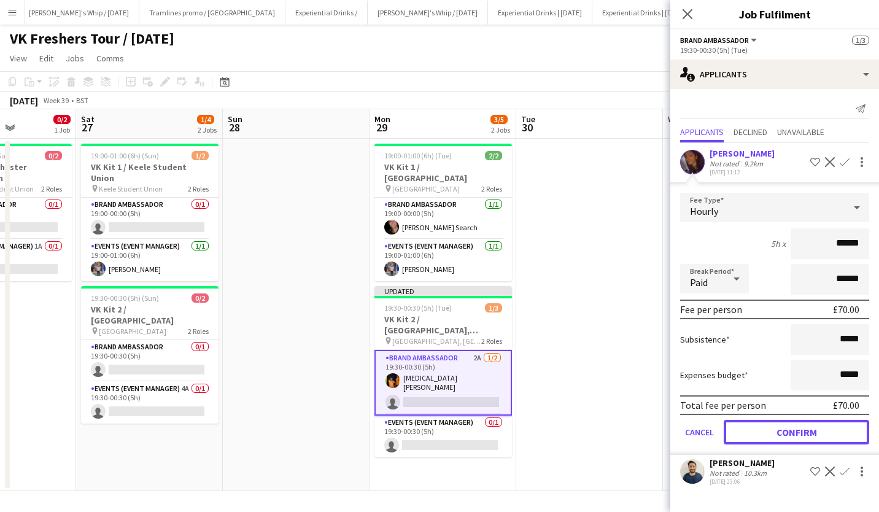
click at [789, 423] on button "Confirm" at bounding box center [797, 432] width 146 height 25
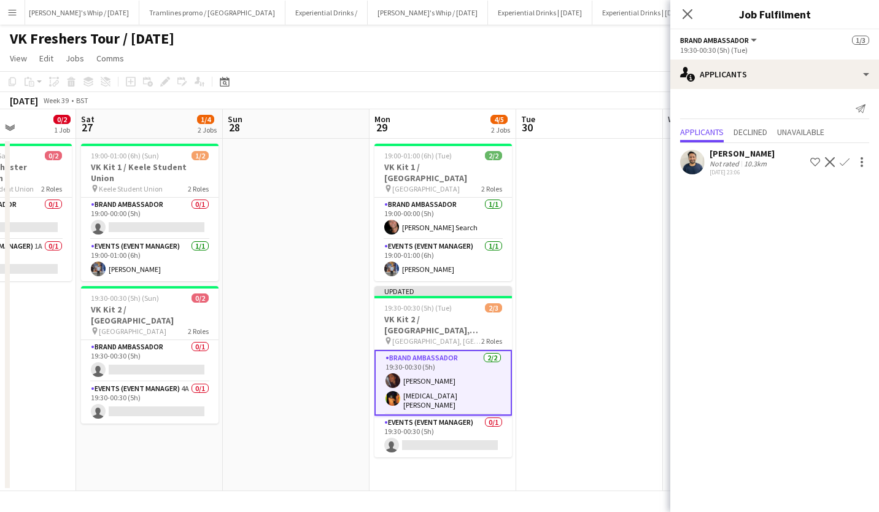
click at [689, 17] on icon "Close pop-in" at bounding box center [688, 14] width 10 height 10
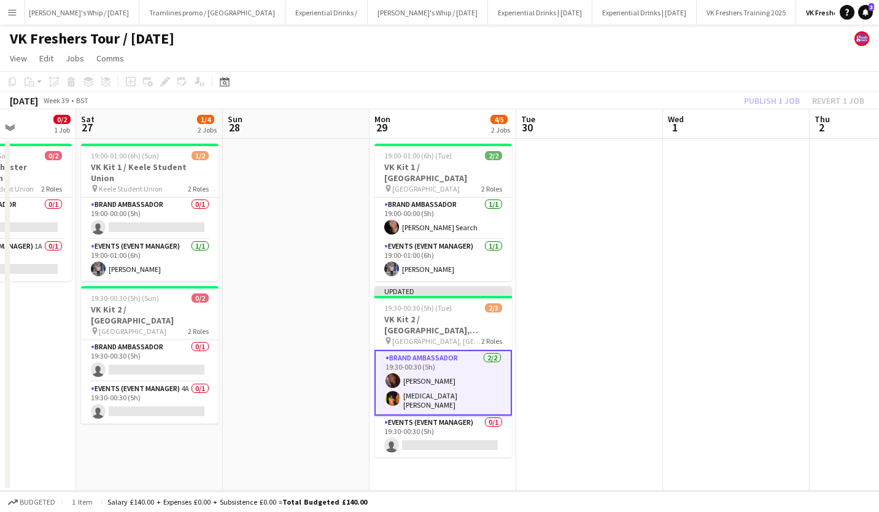
scroll to position [0, 424]
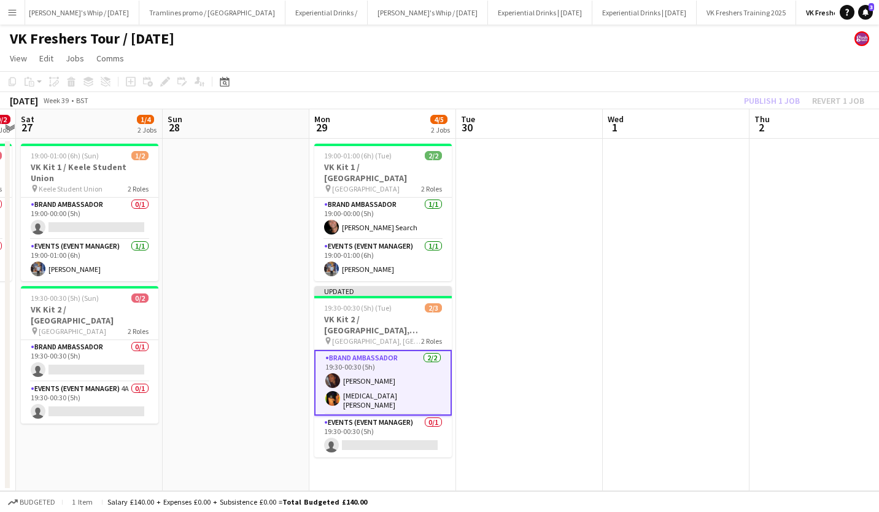
drag, startPoint x: 773, startPoint y: 201, endPoint x: 761, endPoint y: 99, distance: 103.2
click at [761, 99] on app-calendar "Copy Paste Paste Ctrl+V Paste with crew Ctrl+Shift+V Paste linked Job [GEOGRAPH…" at bounding box center [439, 281] width 879 height 420
click at [789, 65] on app-page-menu "View Day view expanded Day view collapsed Month view Date picker Jump to [DATE]…" at bounding box center [439, 59] width 879 height 23
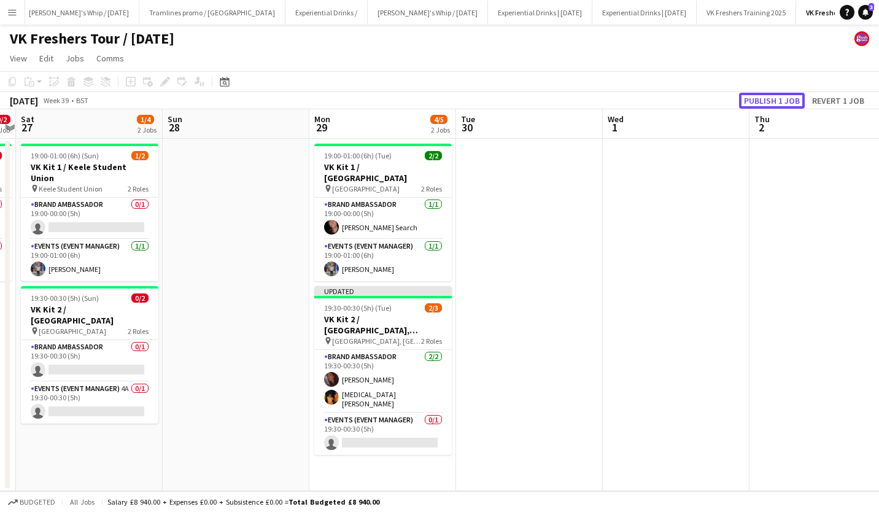
click at [775, 99] on button "Publish 1 job" at bounding box center [772, 101] width 66 height 16
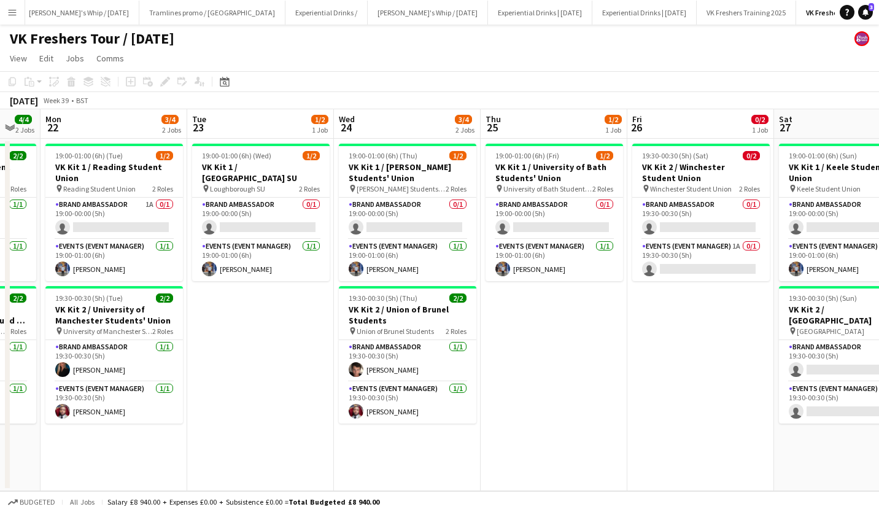
scroll to position [0, 381]
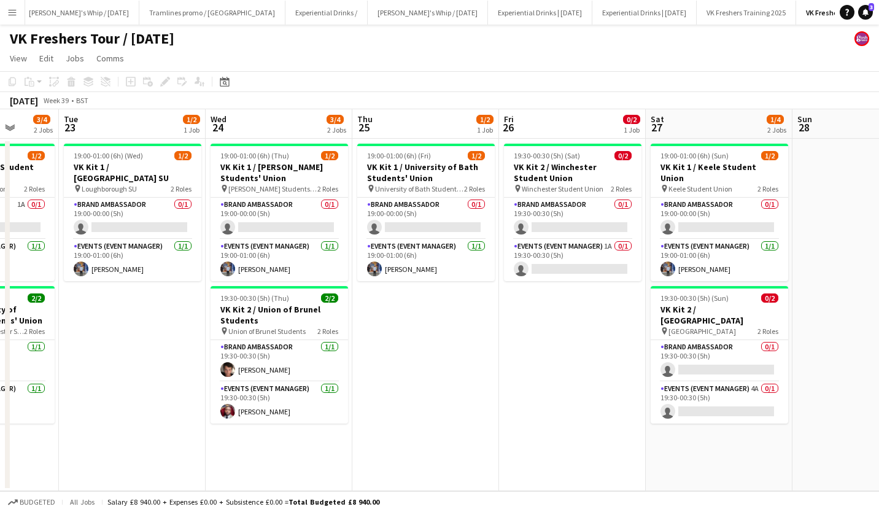
click at [579, 262] on app-card-role "Events (Event Manager) 1A 0/1 19:30-00:30 (5h) single-neutral-actions" at bounding box center [573, 261] width 138 height 42
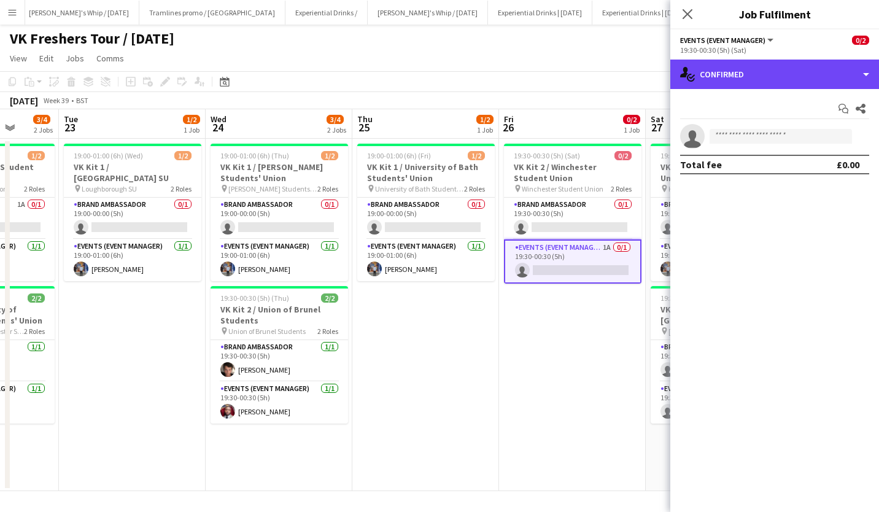
click at [797, 72] on div "single-neutral-actions-check-2 Confirmed" at bounding box center [775, 74] width 209 height 29
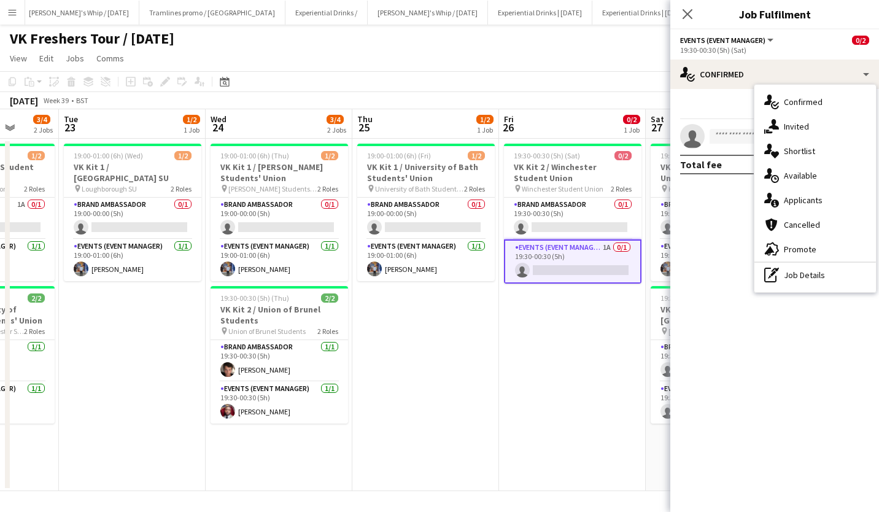
click at [841, 193] on div "single-neutral-actions-information Applicants" at bounding box center [816, 200] width 122 height 25
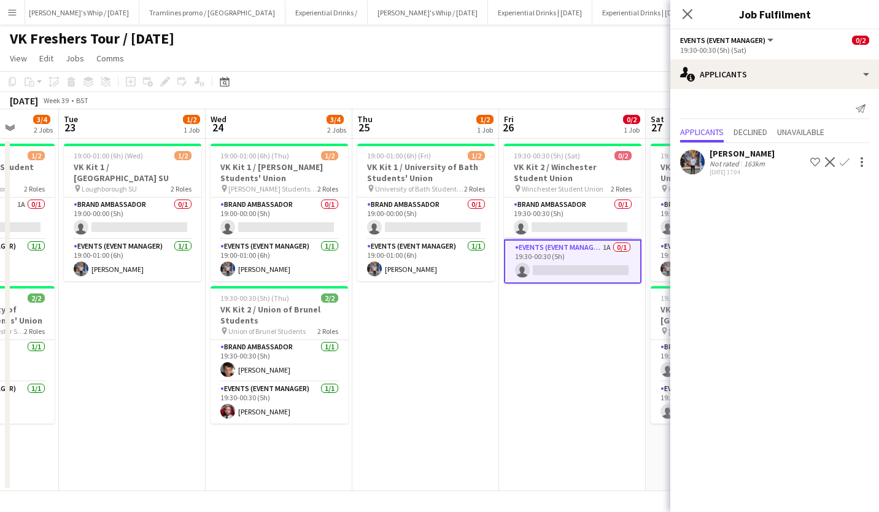
click at [693, 13] on icon "Close pop-in" at bounding box center [688, 14] width 10 height 10
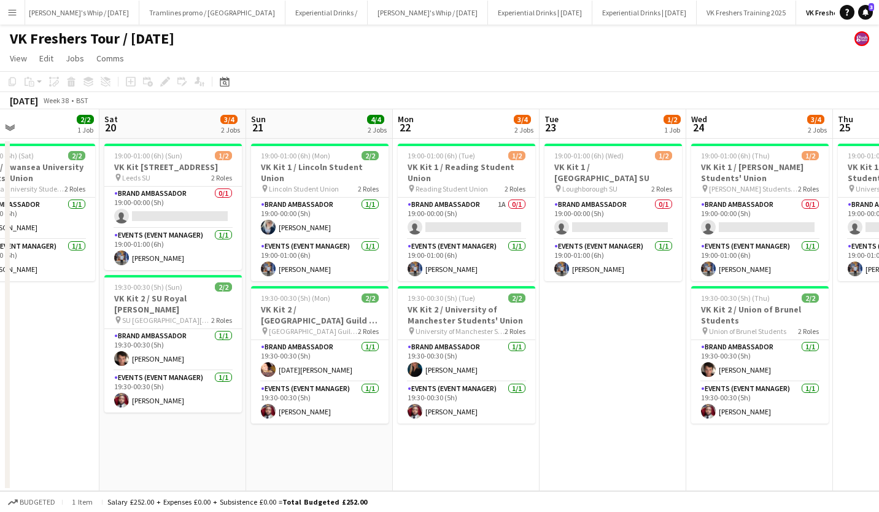
scroll to position [0, 346]
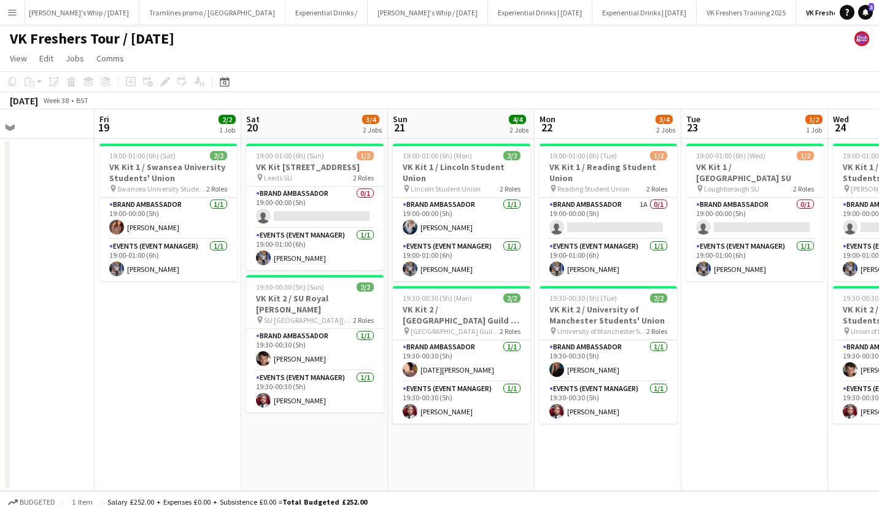
click at [637, 212] on app-card-role "Brand Ambassador 1A 0/1 19:00-00:00 (5h) single-neutral-actions" at bounding box center [609, 219] width 138 height 42
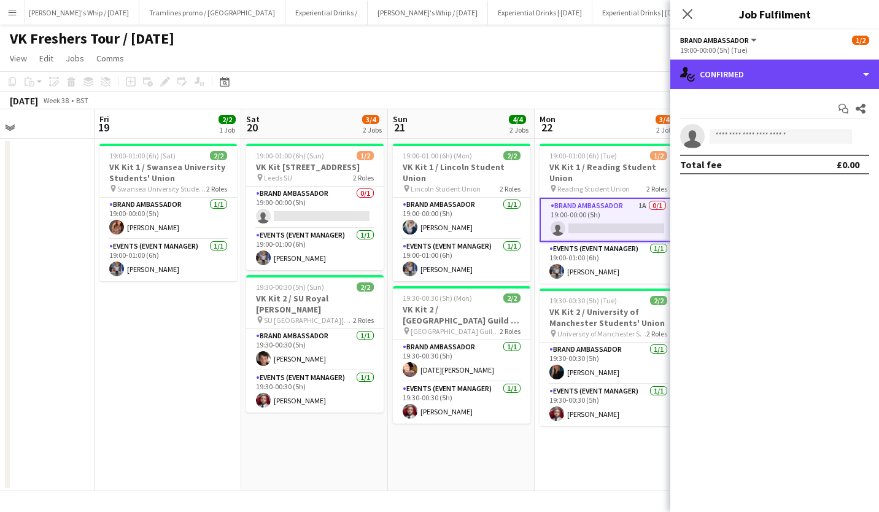
click at [785, 83] on div "single-neutral-actions-check-2 Confirmed" at bounding box center [775, 74] width 209 height 29
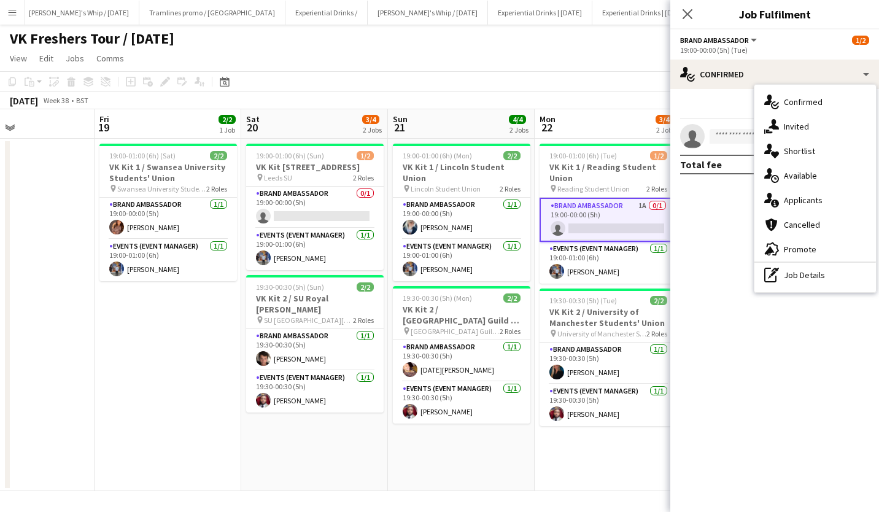
click at [817, 192] on div "single-neutral-actions-information Applicants" at bounding box center [816, 200] width 122 height 25
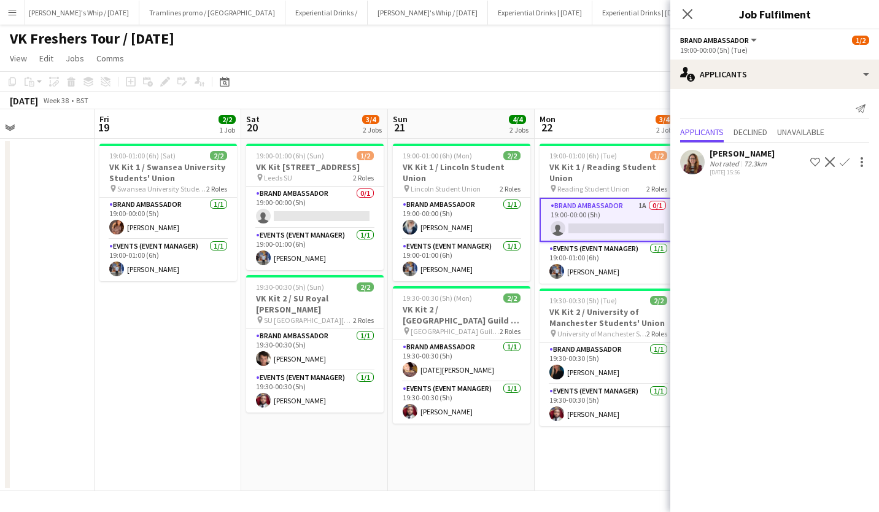
click at [853, 163] on div at bounding box center [860, 162] width 17 height 15
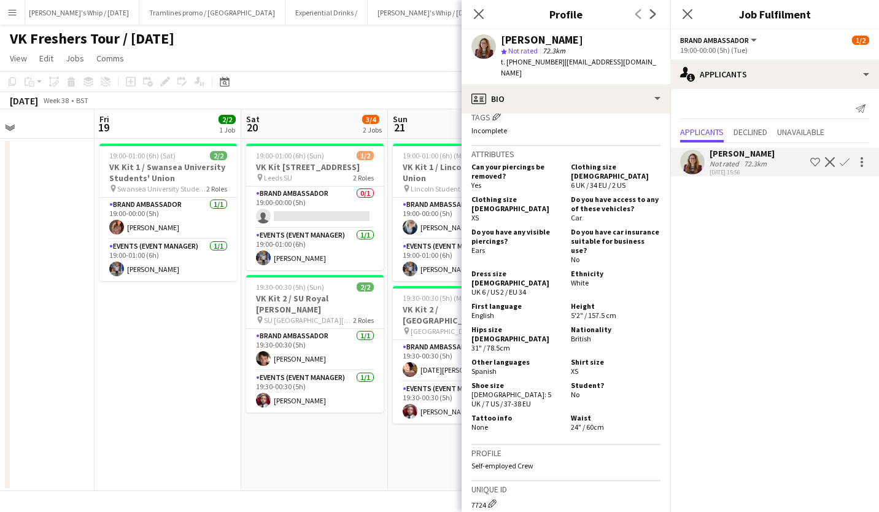
scroll to position [765, 0]
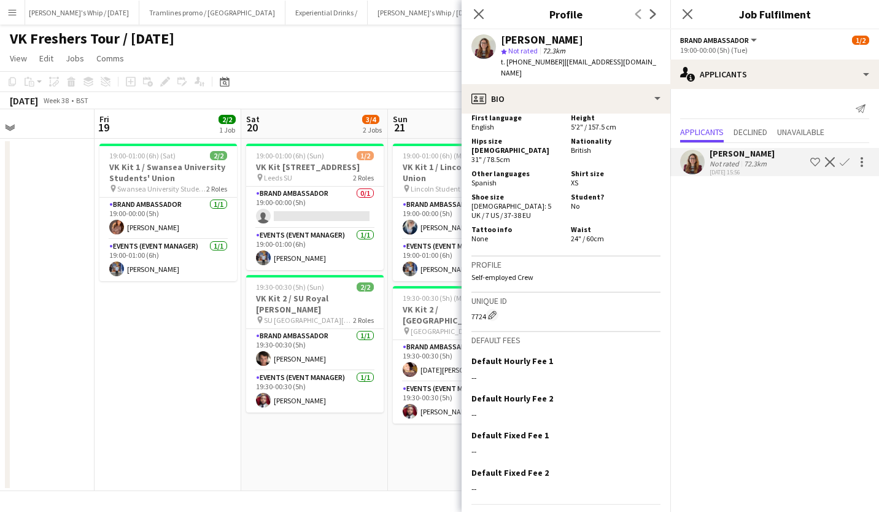
click at [844, 163] on app-icon "Confirm" at bounding box center [845, 162] width 10 height 10
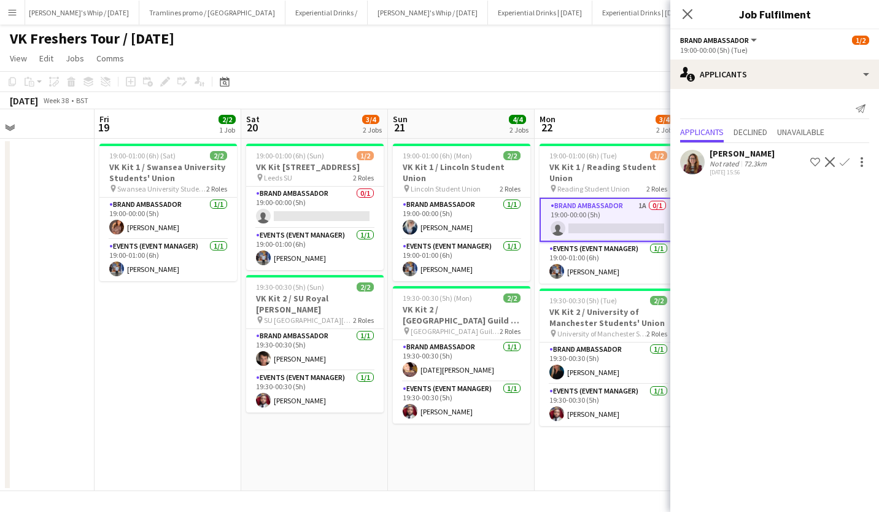
click at [844, 163] on app-icon "Confirm" at bounding box center [845, 162] width 10 height 10
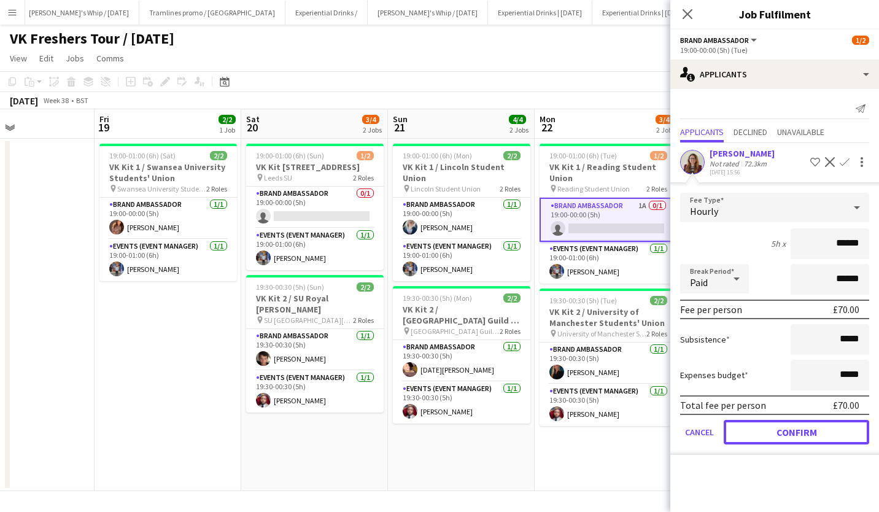
click at [806, 439] on button "Confirm" at bounding box center [797, 432] width 146 height 25
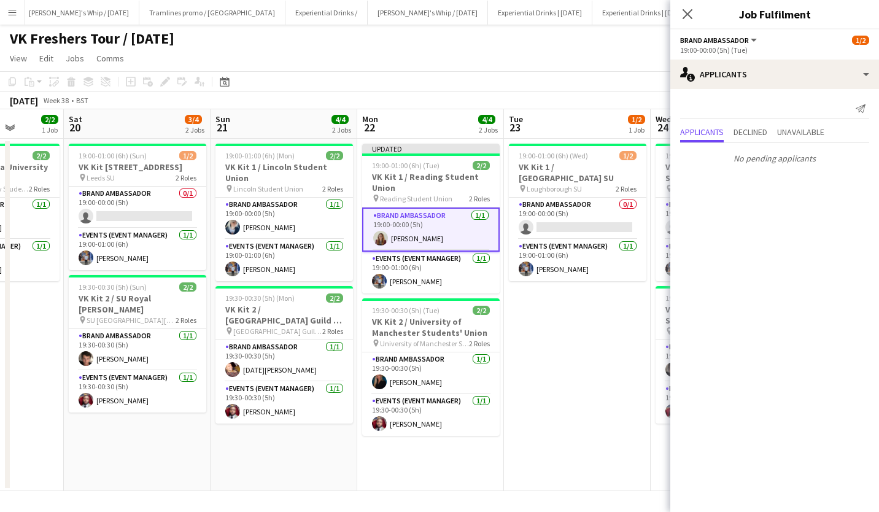
scroll to position [0, 377]
click at [688, 12] on icon "Close pop-in" at bounding box center [688, 14] width 10 height 10
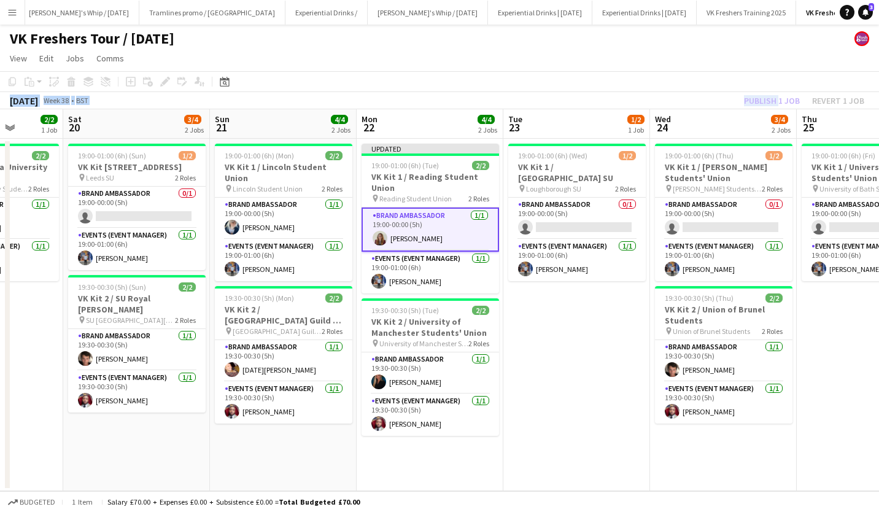
drag, startPoint x: 700, startPoint y: 63, endPoint x: 775, endPoint y: 103, distance: 84.9
click at [775, 103] on app-board "VK Freshers Tour / [DATE] View Day view expanded Day view collapsed Month view …" at bounding box center [439, 269] width 879 height 488
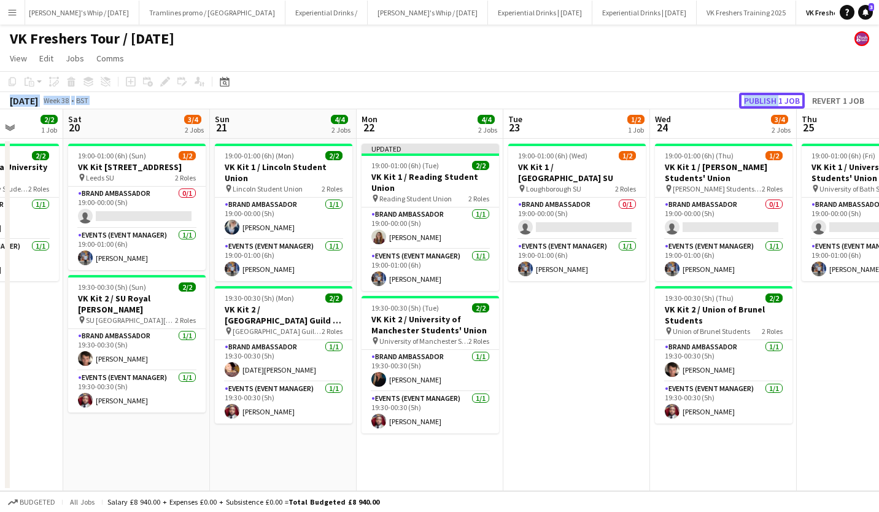
click at [775, 103] on button "Publish 1 job" at bounding box center [772, 101] width 66 height 16
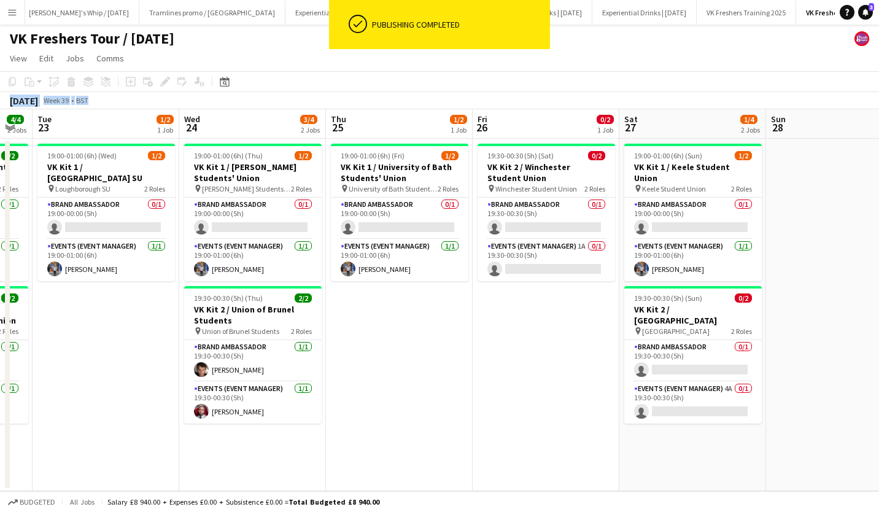
scroll to position [0, 431]
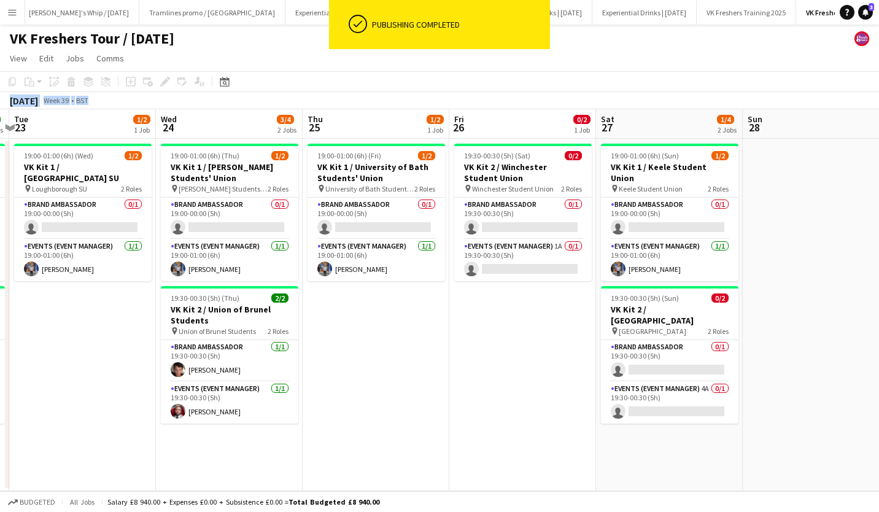
click at [674, 391] on app-card-role "Events (Event Manager) 4A 0/1 19:30-00:30 (5h) single-neutral-actions" at bounding box center [670, 403] width 138 height 42
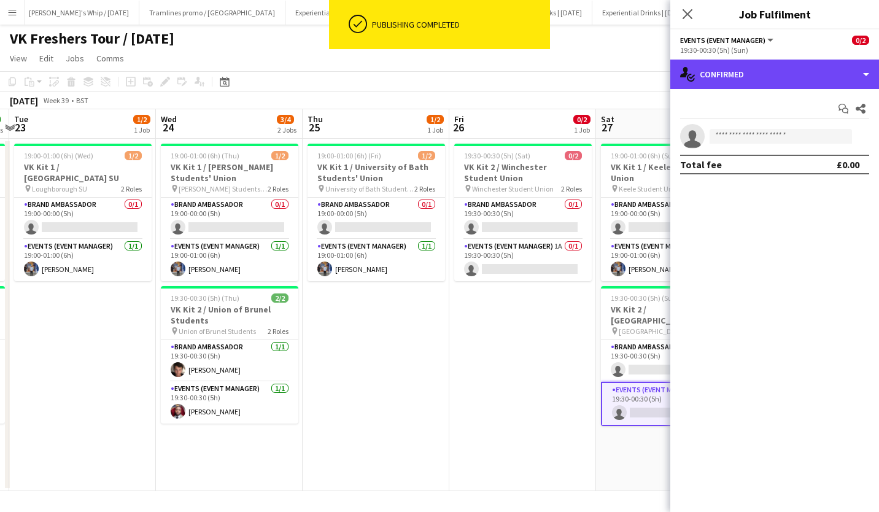
click at [795, 79] on div "single-neutral-actions-check-2 Confirmed" at bounding box center [775, 74] width 209 height 29
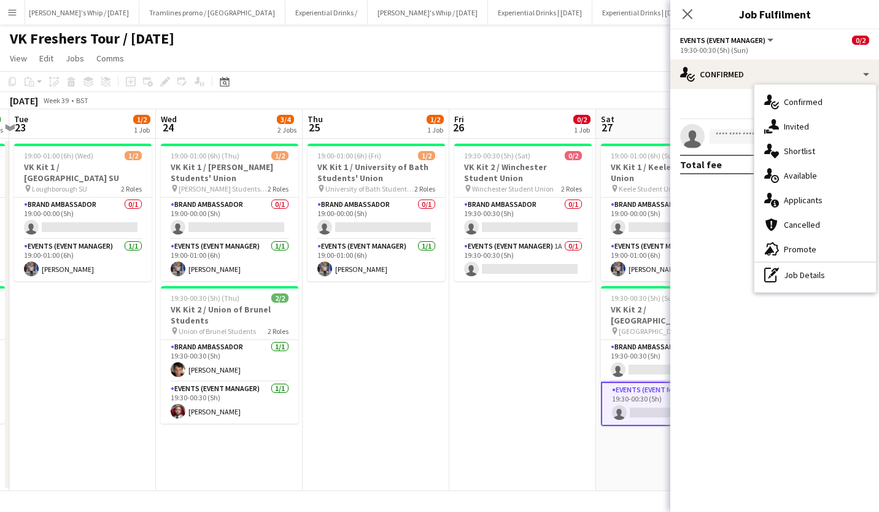
click at [825, 189] on div "single-neutral-actions-information Applicants" at bounding box center [816, 200] width 122 height 25
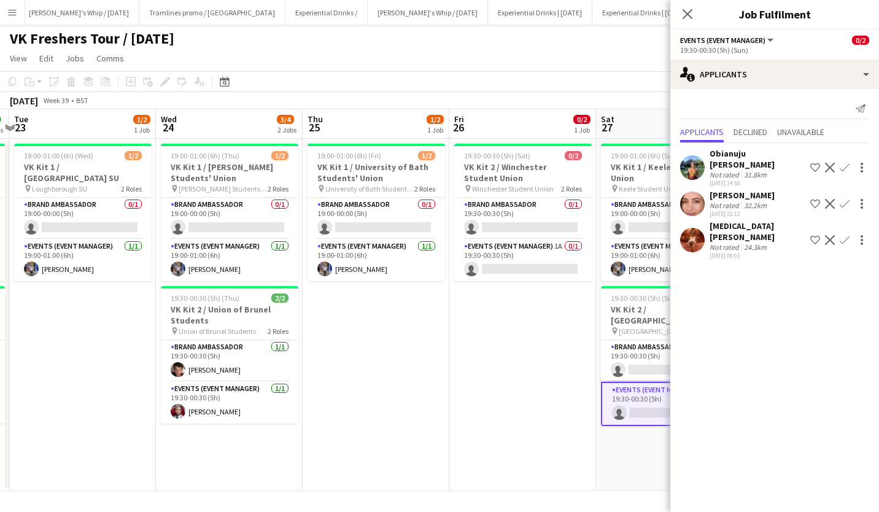
click at [693, 12] on icon "Close pop-in" at bounding box center [688, 14] width 10 height 10
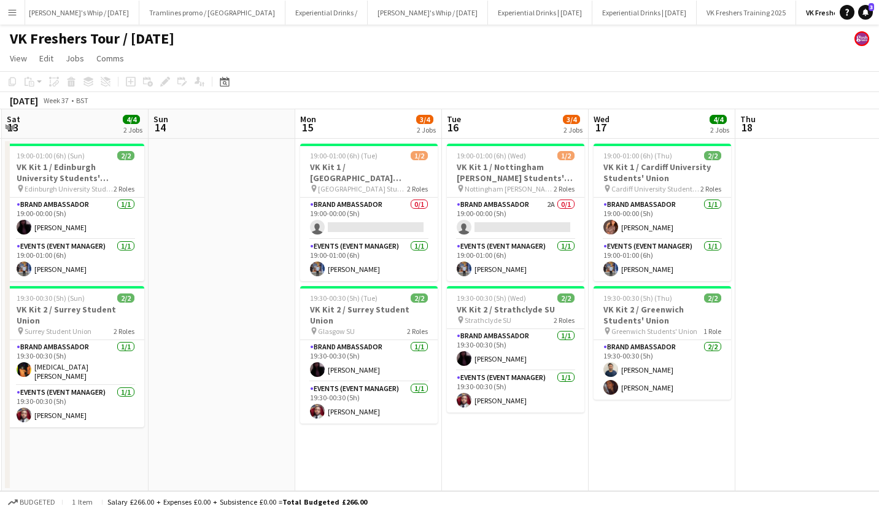
scroll to position [0, 290]
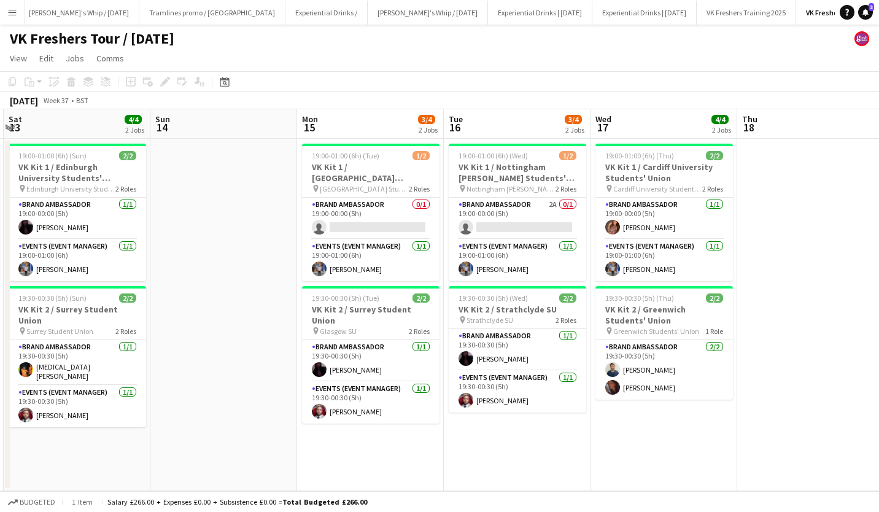
click at [518, 222] on app-card-role "Brand Ambassador 2A 0/1 19:00-00:00 (5h) single-neutral-actions" at bounding box center [518, 219] width 138 height 42
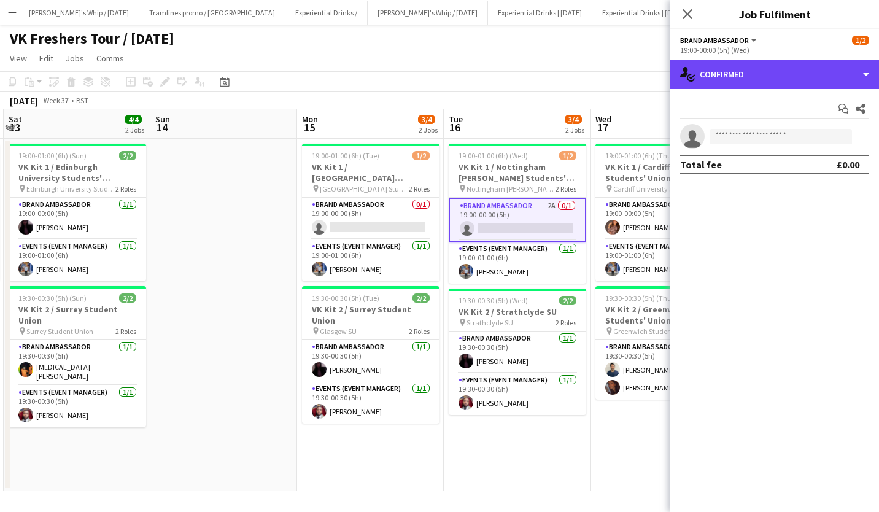
click at [757, 73] on div "single-neutral-actions-check-2 Confirmed" at bounding box center [775, 74] width 209 height 29
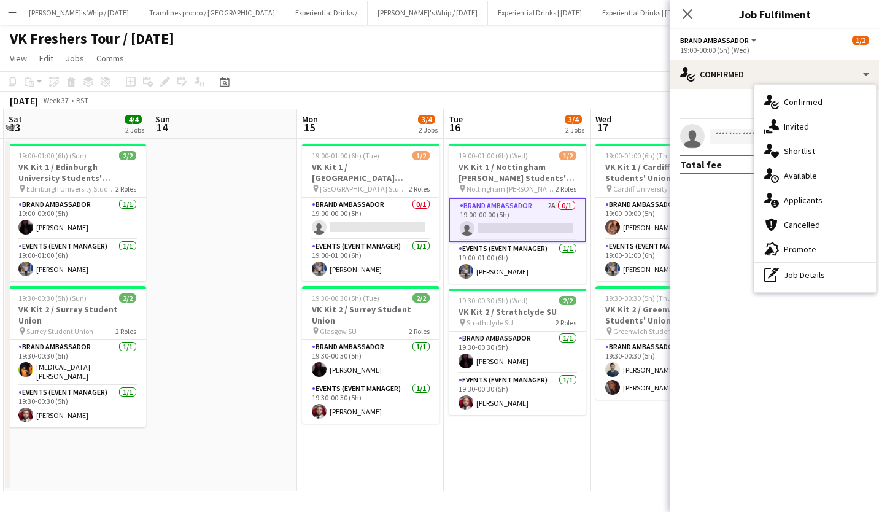
click at [810, 201] on div "single-neutral-actions-information Applicants" at bounding box center [816, 200] width 122 height 25
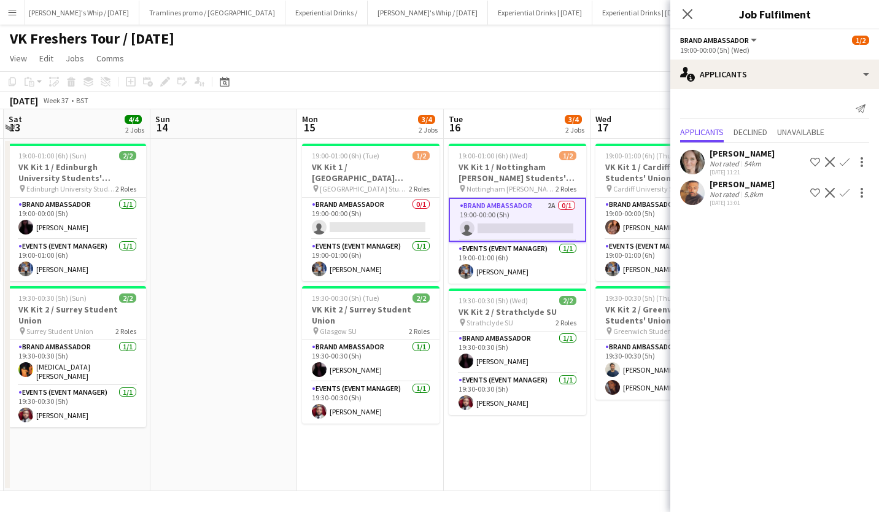
click at [688, 12] on icon "Close pop-in" at bounding box center [688, 14] width 10 height 10
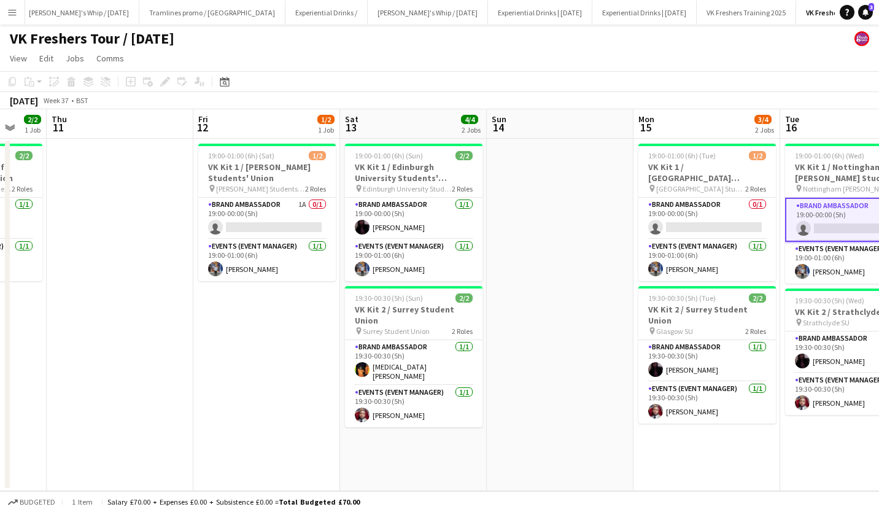
scroll to position [0, 246]
click at [278, 218] on app-card-role "Brand Ambassador 1A 0/1 19:00-00:00 (5h) single-neutral-actions" at bounding box center [268, 219] width 138 height 42
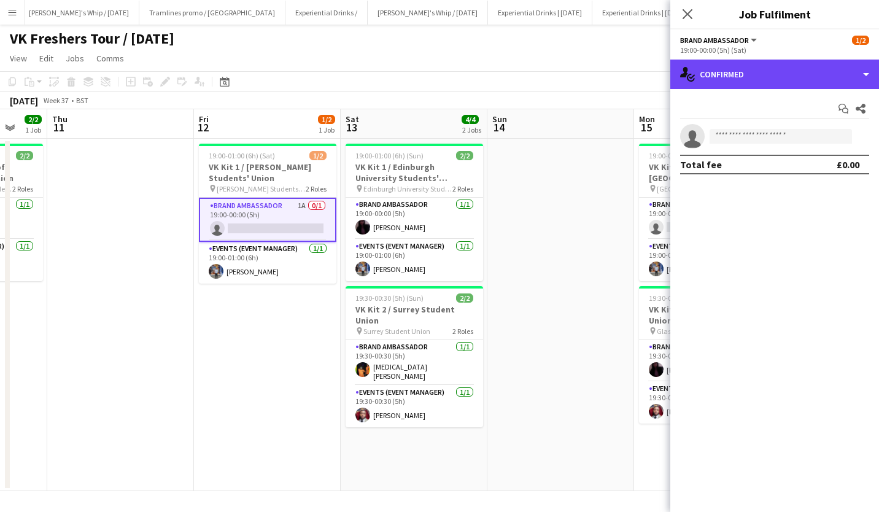
click at [773, 71] on div "single-neutral-actions-check-2 Confirmed" at bounding box center [775, 74] width 209 height 29
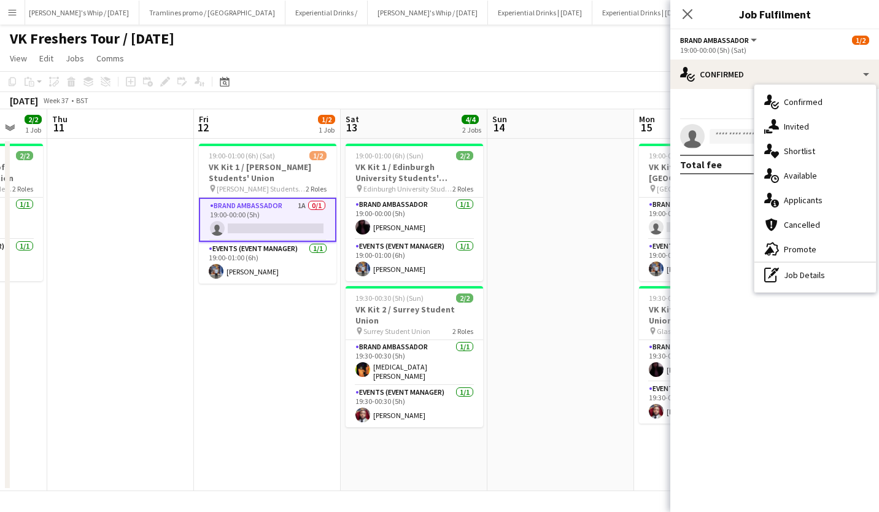
click at [810, 195] on div "single-neutral-actions-information Applicants" at bounding box center [816, 200] width 122 height 25
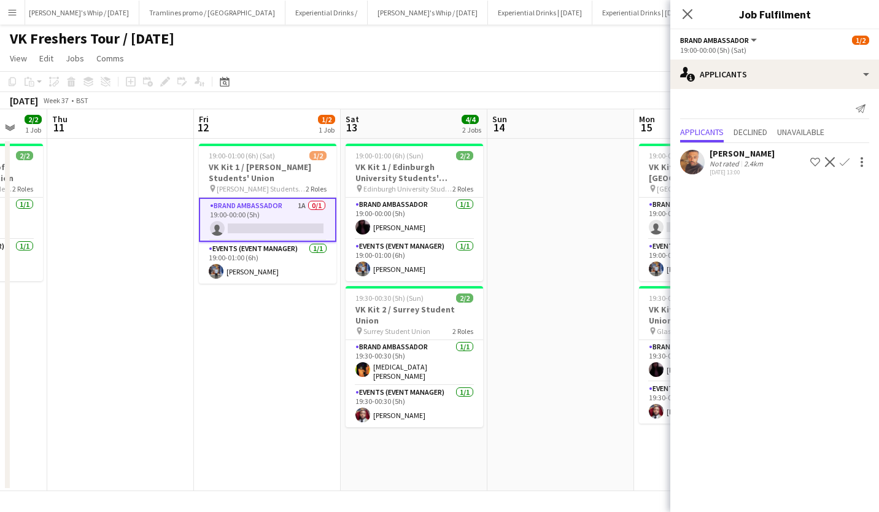
click at [694, 10] on app-icon "Close pop-in" at bounding box center [687, 14] width 15 height 15
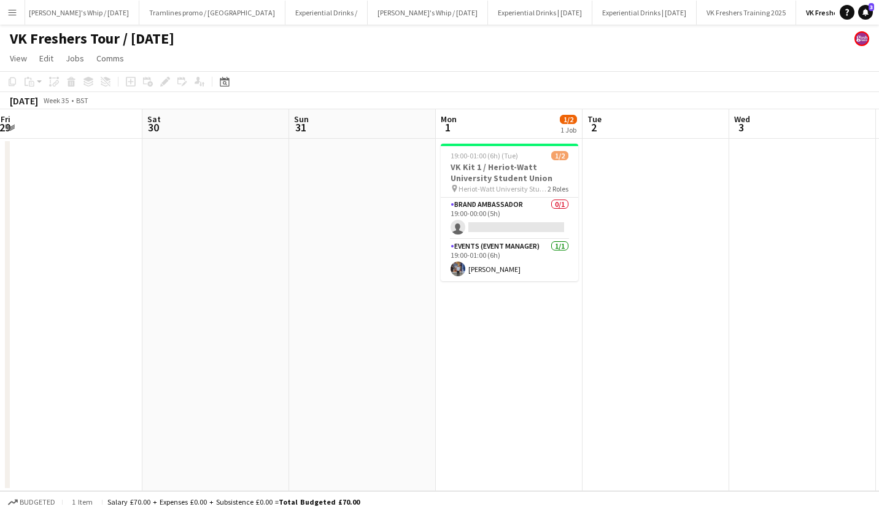
scroll to position [0, 424]
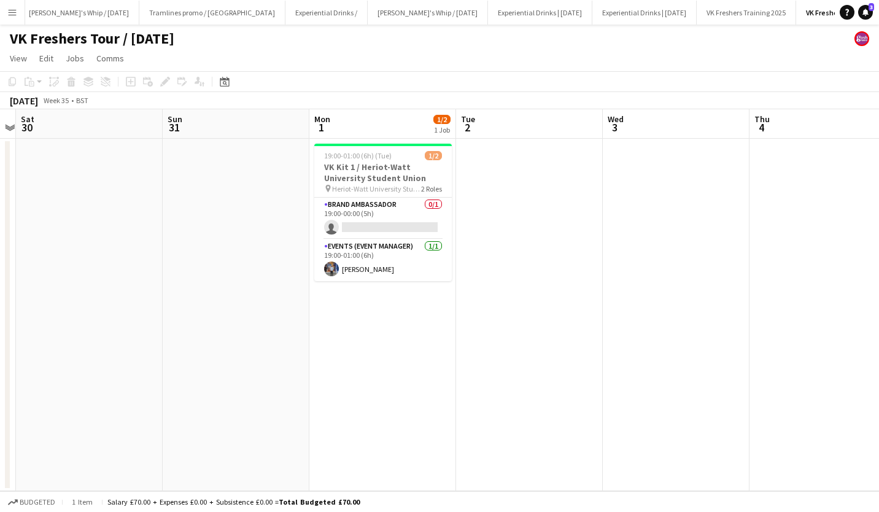
click at [381, 226] on app-card-role "Brand Ambassador 0/1 19:00-00:00 (5h) single-neutral-actions" at bounding box center [383, 219] width 138 height 42
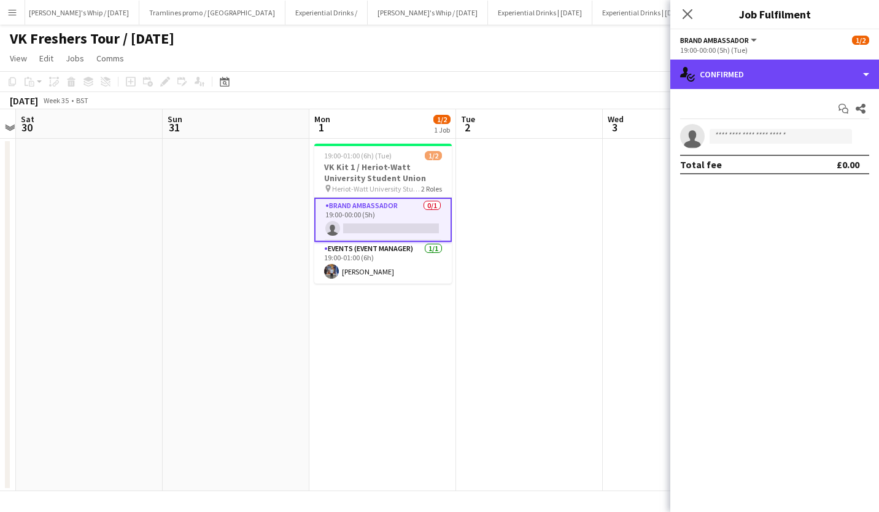
click at [774, 86] on div "single-neutral-actions-check-2 Confirmed" at bounding box center [775, 74] width 209 height 29
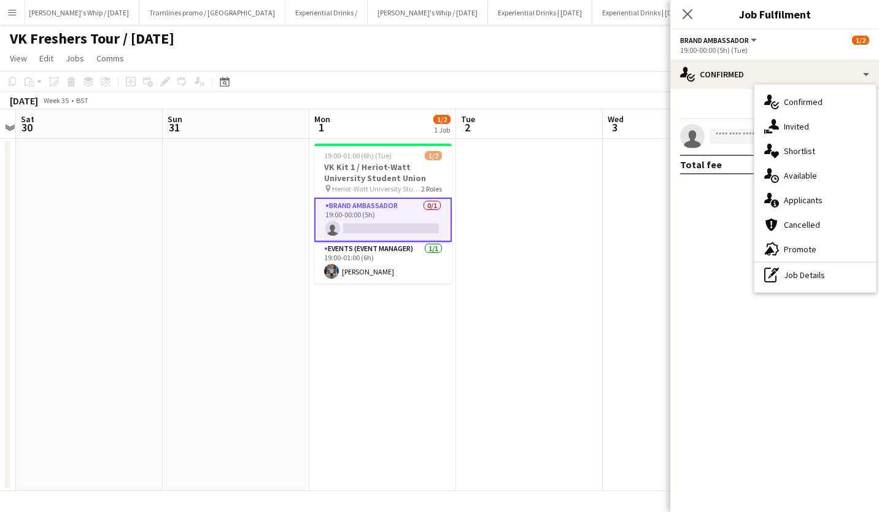
click at [825, 177] on div "single-neutral-actions-upload Available" at bounding box center [816, 175] width 122 height 25
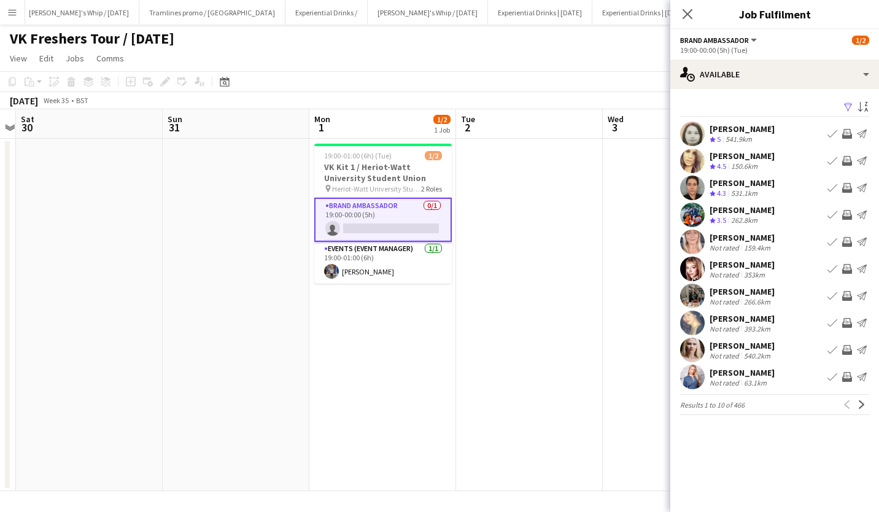
click at [854, 104] on button "Filter" at bounding box center [847, 107] width 15 height 15
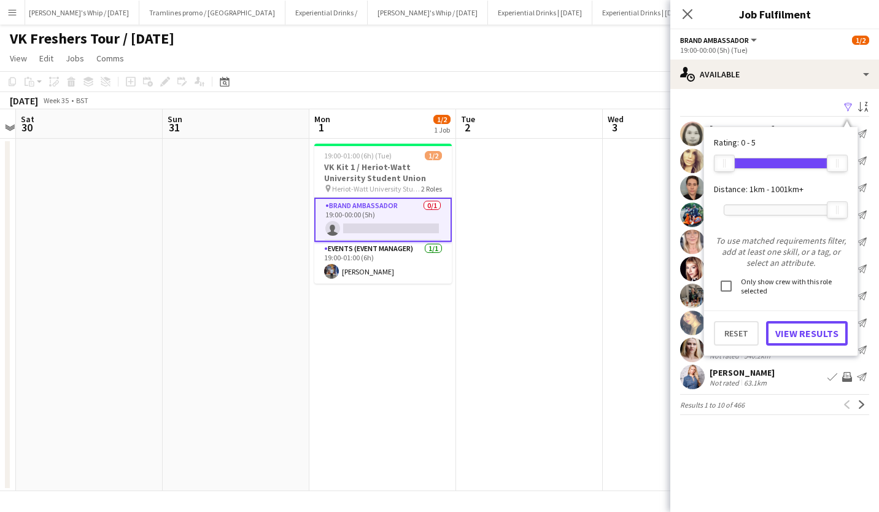
click at [799, 329] on button "View Results" at bounding box center [807, 333] width 82 height 25
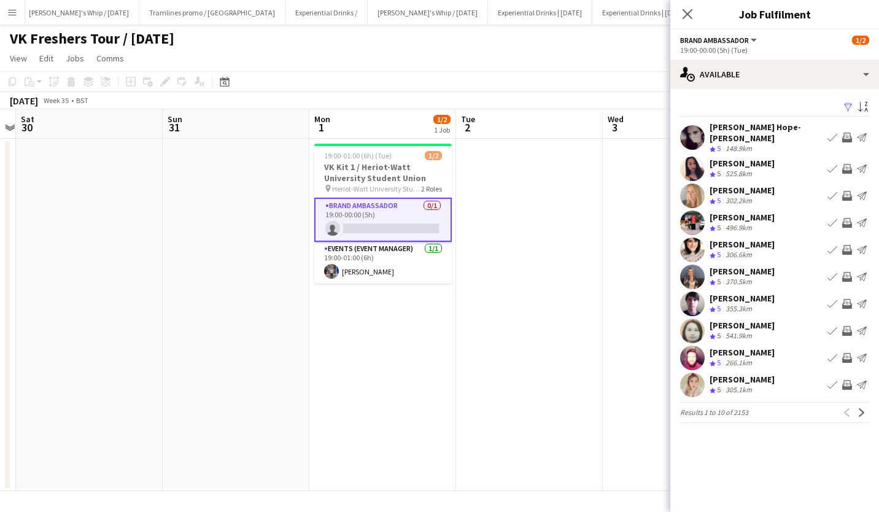
click at [865, 105] on app-icon "Sort asc" at bounding box center [864, 108] width 10 height 12
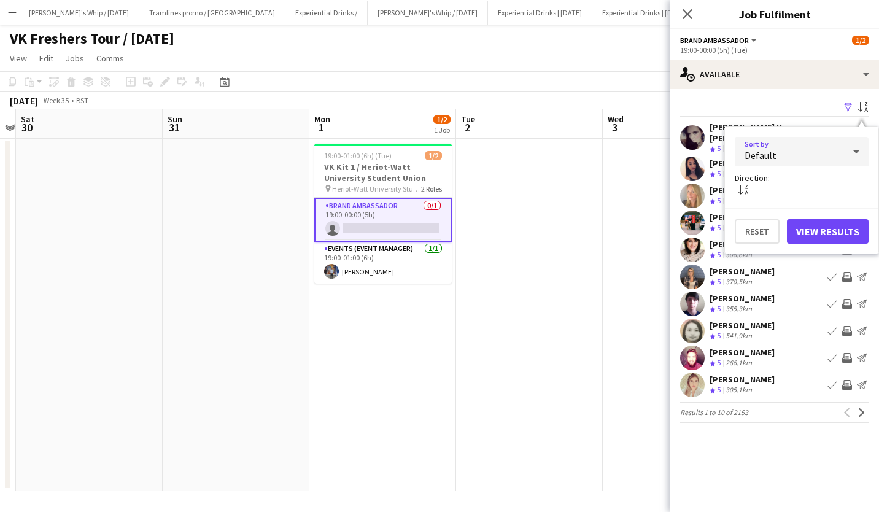
click at [855, 150] on icon at bounding box center [857, 151] width 6 height 3
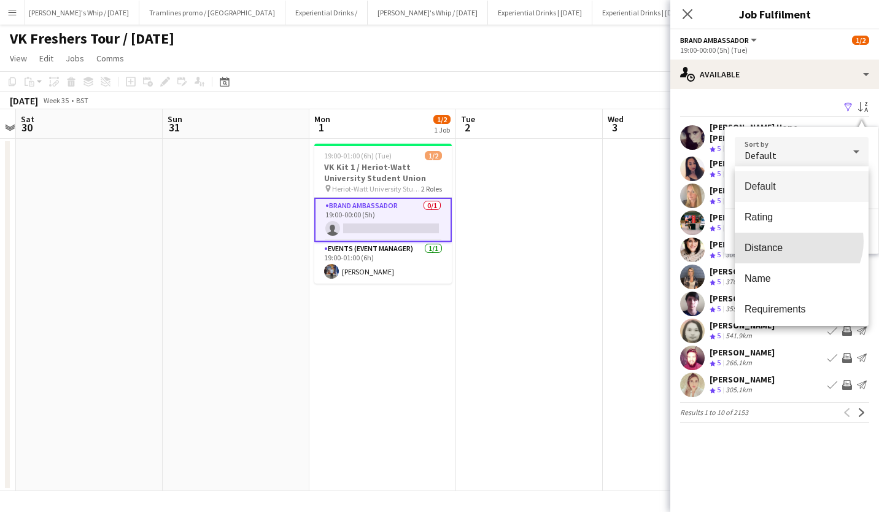
click at [798, 242] on span "Distance" at bounding box center [802, 248] width 114 height 12
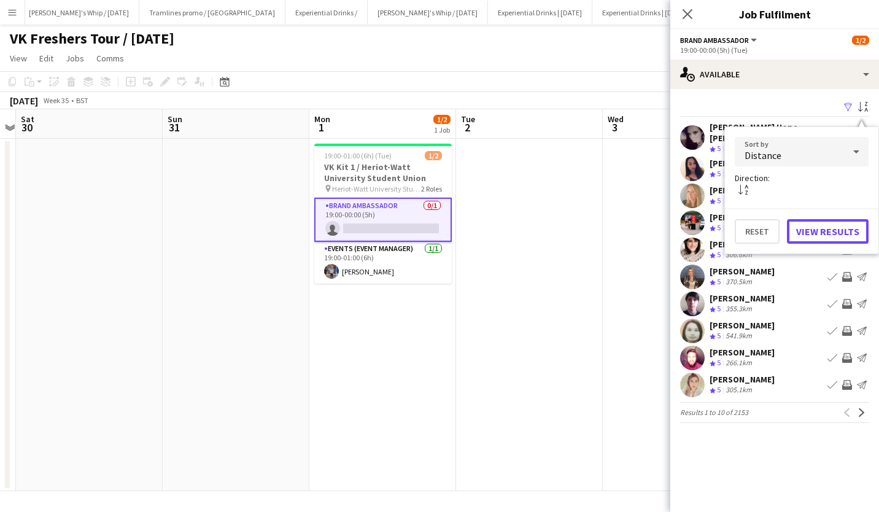
click at [824, 228] on button "View Results" at bounding box center [828, 231] width 82 height 25
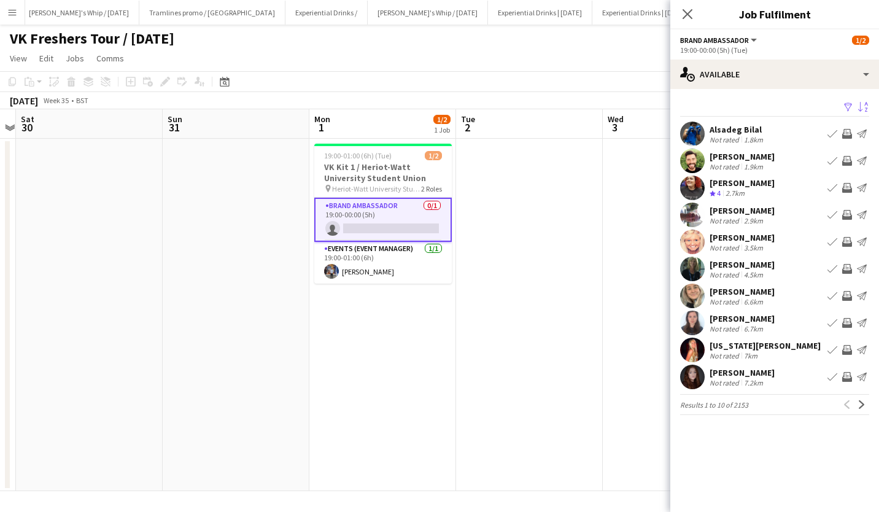
click at [747, 364] on app-available-tab "Filter Sort desc Alsadeg Bilal Not rated 1.8km Book crew Invite crew Send notif…" at bounding box center [775, 257] width 209 height 316
click at [744, 371] on div "[PERSON_NAME]" at bounding box center [742, 372] width 65 height 11
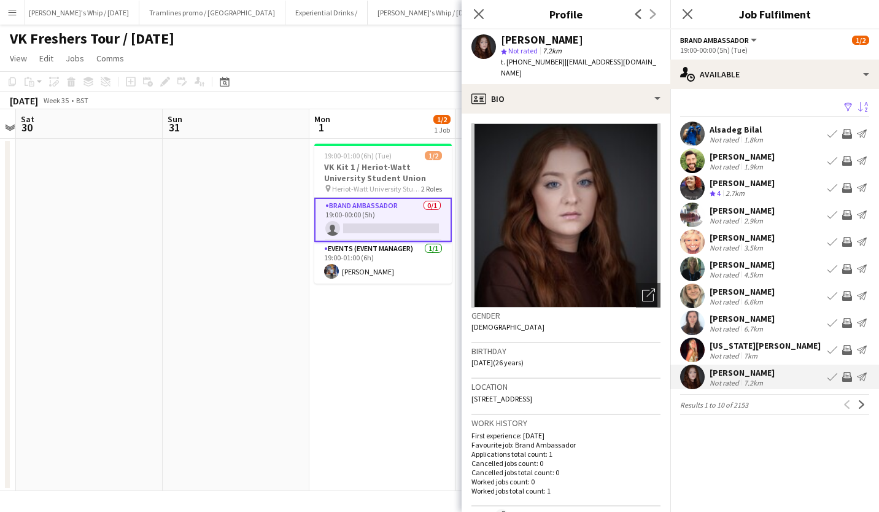
click at [745, 341] on div "[US_STATE][PERSON_NAME]" at bounding box center [765, 345] width 111 height 11
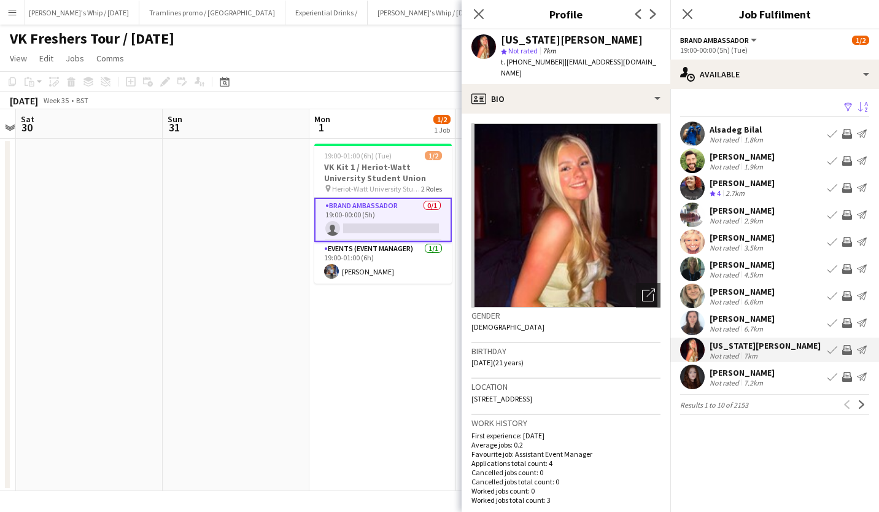
click at [694, 16] on app-icon "Close pop-in" at bounding box center [687, 14] width 15 height 15
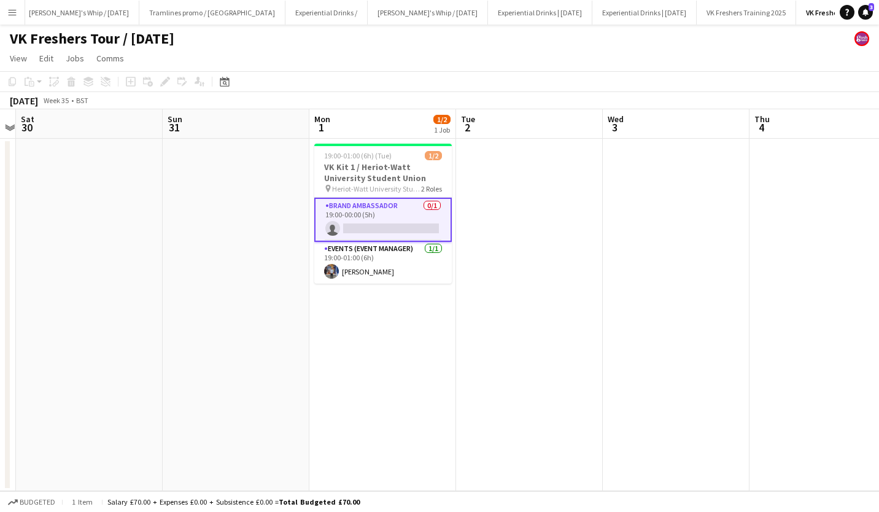
click at [404, 226] on app-card-role "Brand Ambassador 0/1 19:00-00:00 (5h) single-neutral-actions" at bounding box center [383, 220] width 138 height 44
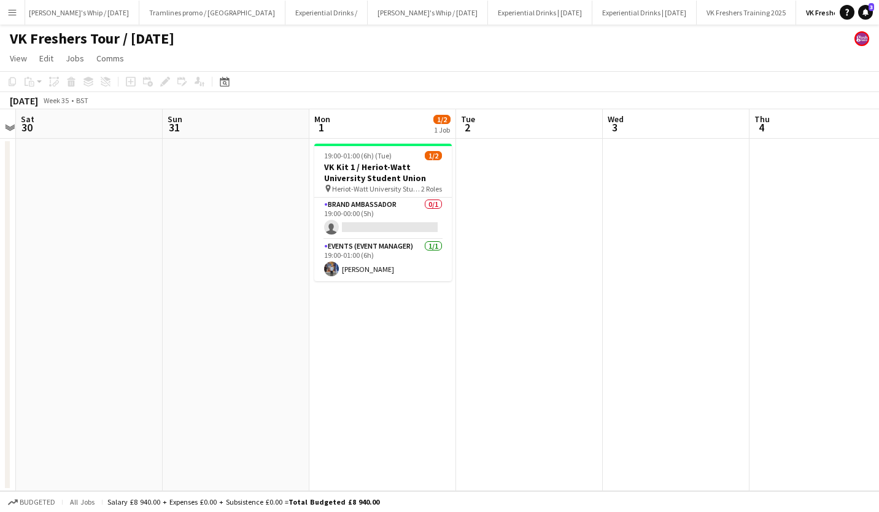
click at [404, 226] on app-card-role "Brand Ambassador 0/1 19:00-00:00 (5h) single-neutral-actions" at bounding box center [383, 219] width 138 height 42
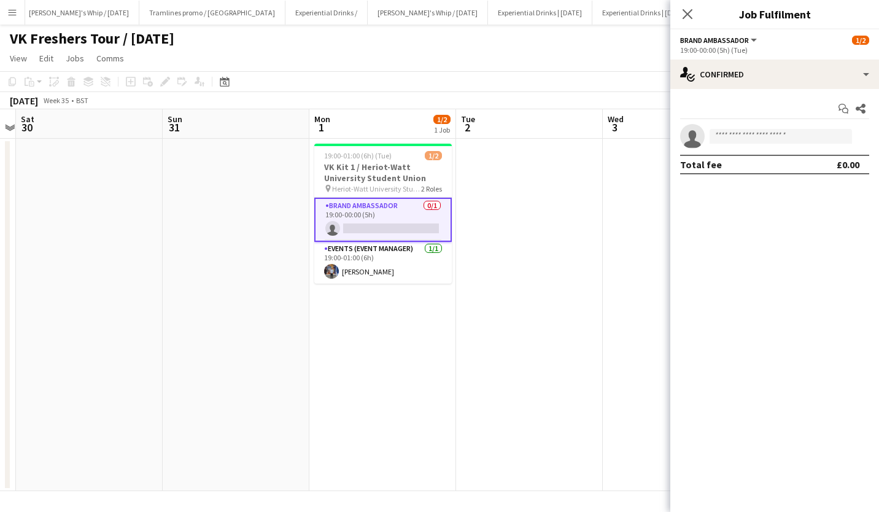
click at [392, 160] on div "19:00-01:00 (6h) (Tue) 1/2" at bounding box center [383, 155] width 138 height 9
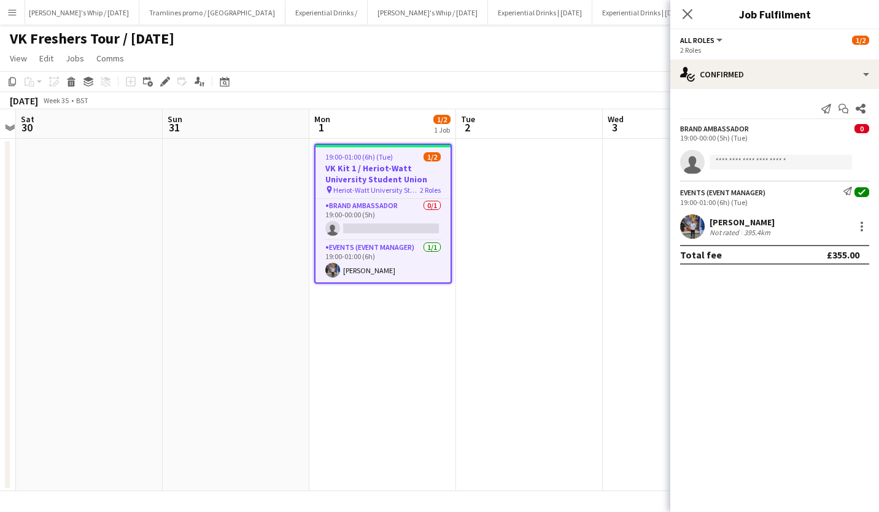
click at [165, 77] on icon "Edit" at bounding box center [165, 82] width 10 height 10
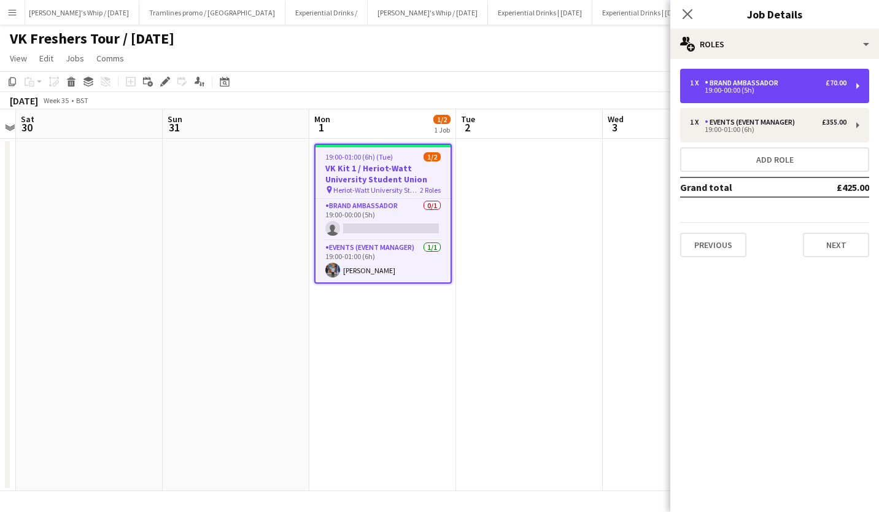
click at [719, 77] on div "1 x Brand Ambassador £70.00 19:00-00:00 (5h)" at bounding box center [774, 86] width 189 height 34
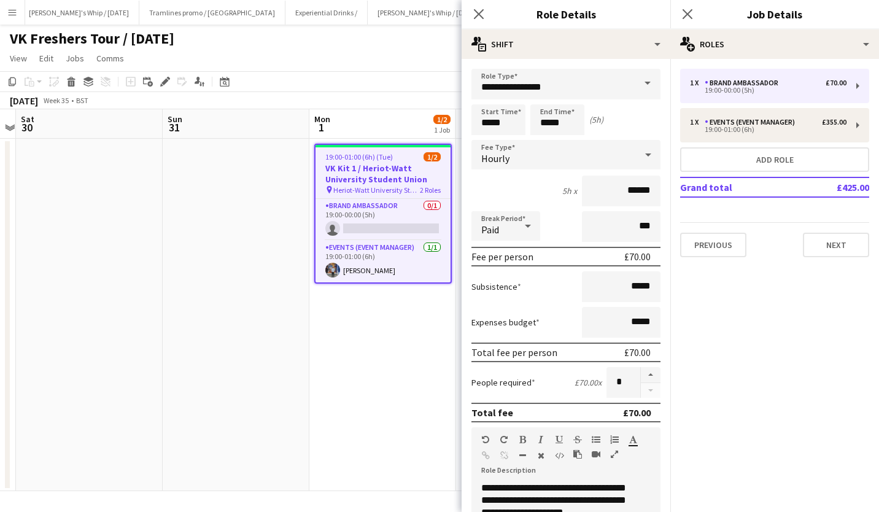
click at [692, 13] on icon "Close pop-in" at bounding box center [688, 14] width 10 height 10
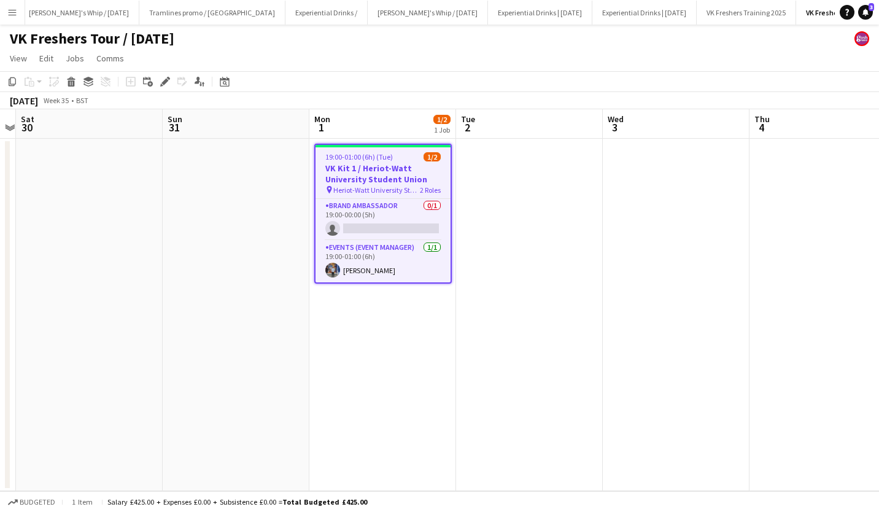
click at [400, 230] on app-card-role "Brand Ambassador 0/1 19:00-00:00 (5h) single-neutral-actions" at bounding box center [383, 220] width 135 height 42
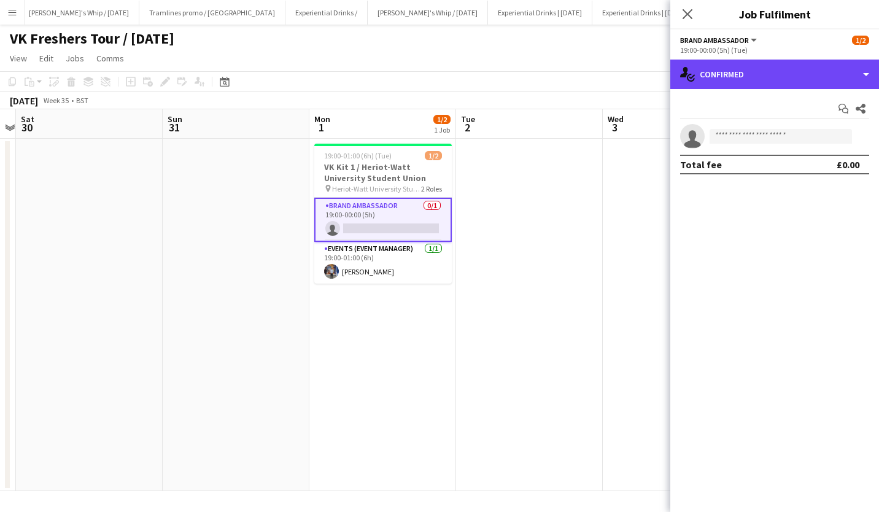
click at [737, 79] on div "single-neutral-actions-check-2 Confirmed" at bounding box center [775, 74] width 209 height 29
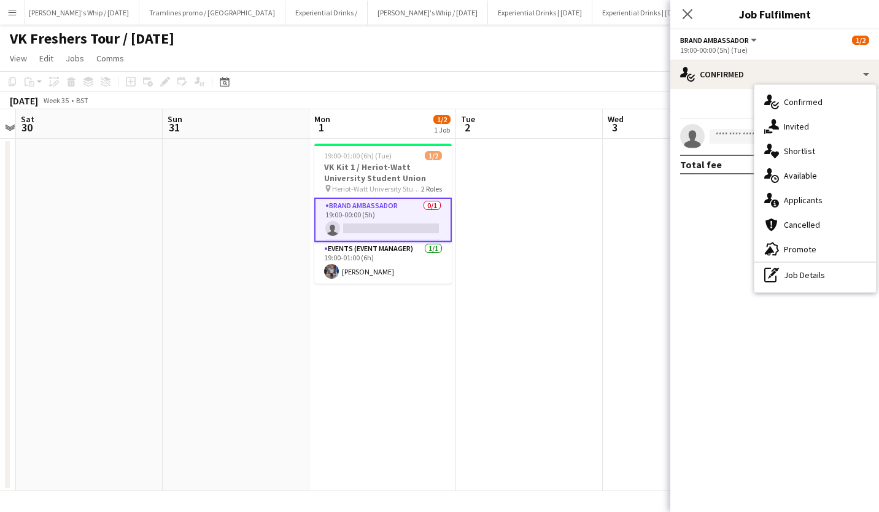
click at [811, 246] on div "advertising-megaphone Promote" at bounding box center [816, 249] width 122 height 25
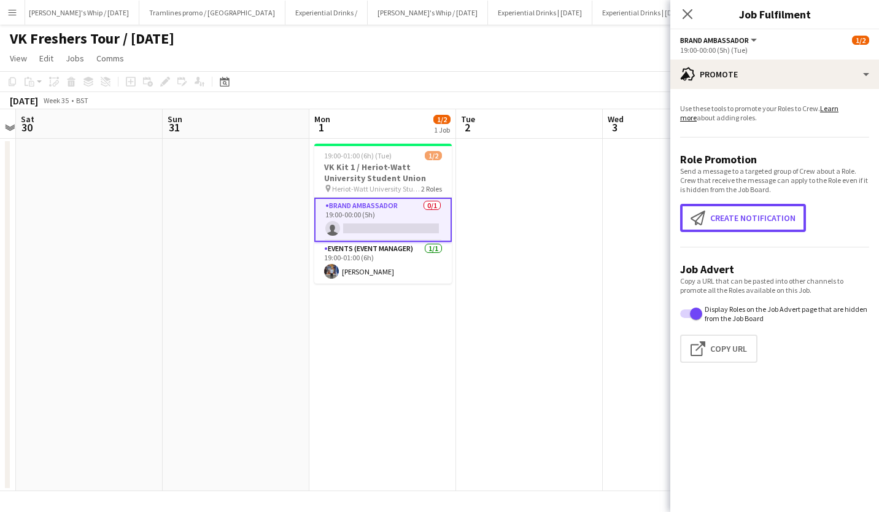
click at [773, 218] on button "Create notification Create notification" at bounding box center [743, 218] width 126 height 28
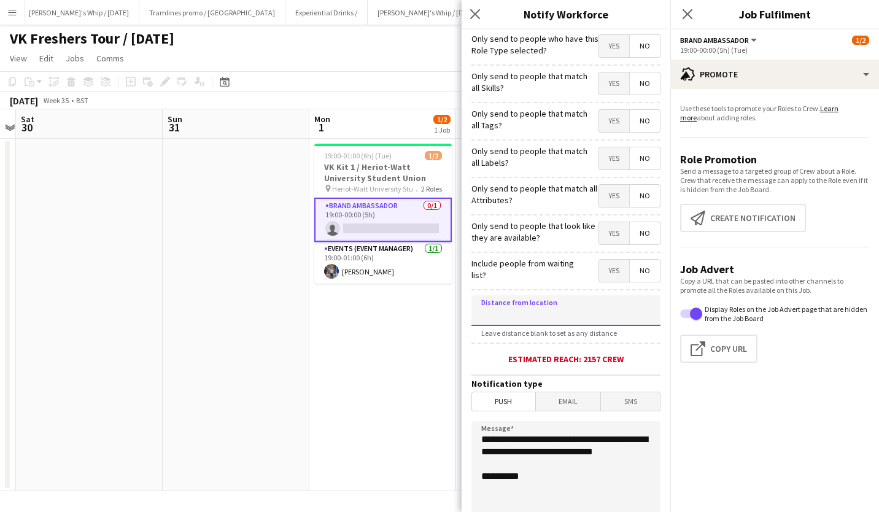
click at [555, 322] on input at bounding box center [566, 310] width 189 height 31
type input "*****"
click at [624, 400] on span "SMS" at bounding box center [630, 401] width 59 height 18
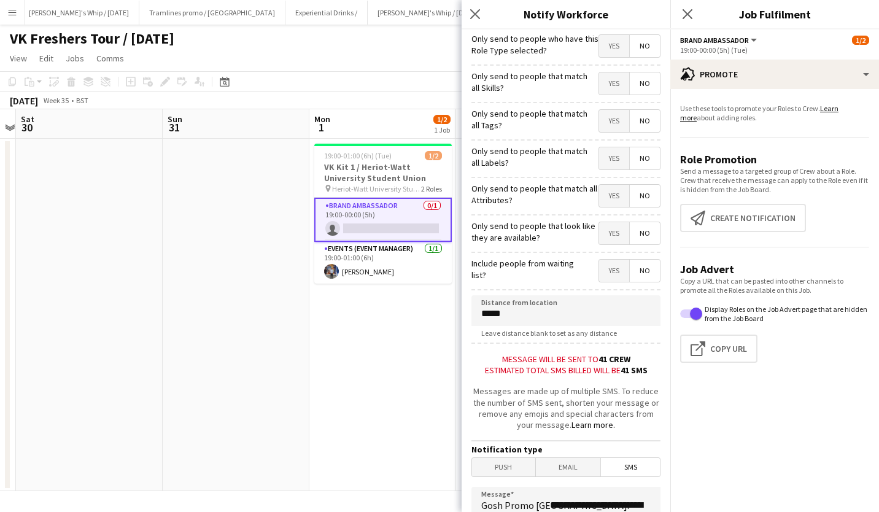
scroll to position [141, 0]
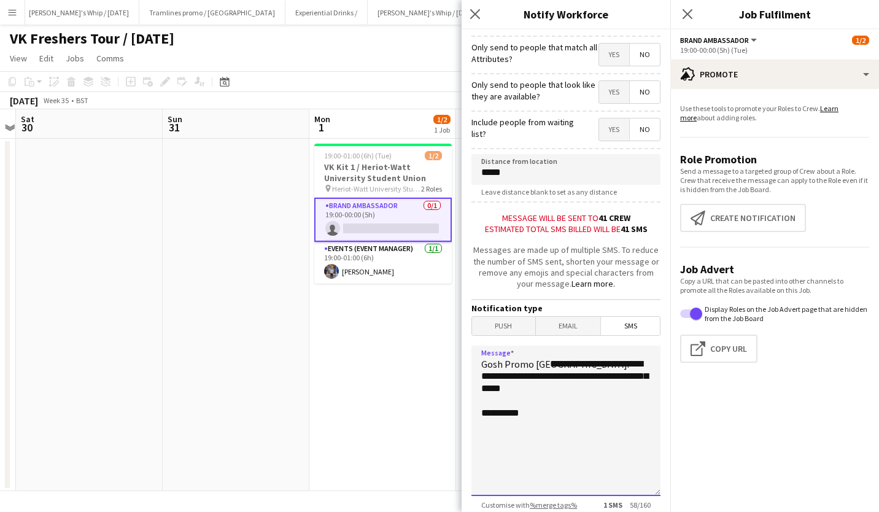
click at [616, 389] on textarea "**********" at bounding box center [566, 421] width 189 height 150
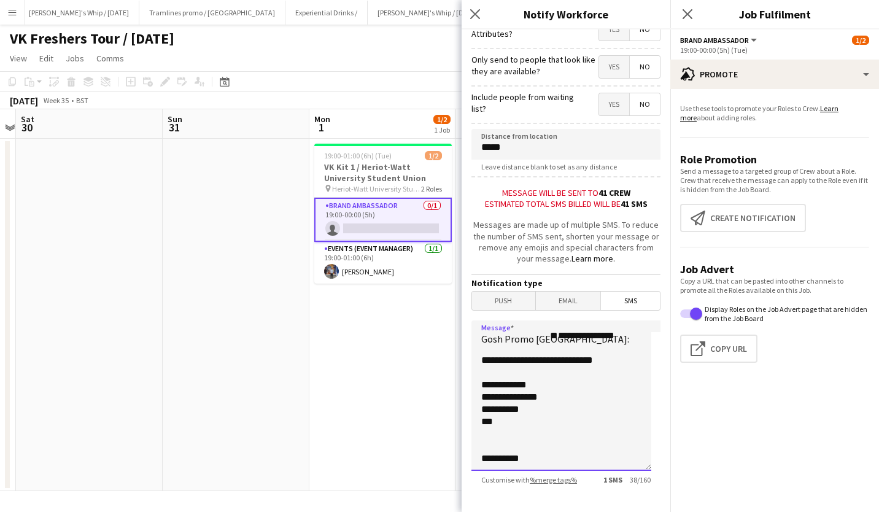
scroll to position [0, 0]
click at [532, 390] on textarea "**********" at bounding box center [562, 396] width 180 height 150
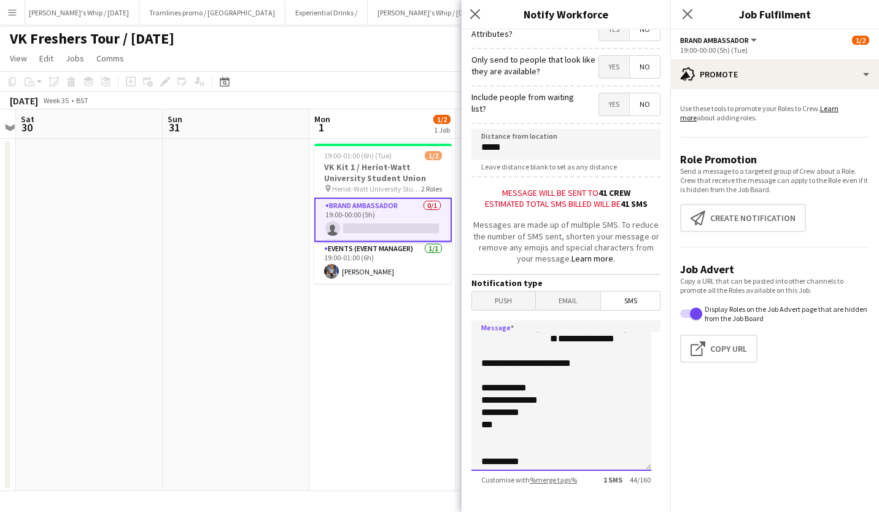
scroll to position [28, 0]
click at [565, 437] on textarea "**********" at bounding box center [562, 396] width 180 height 150
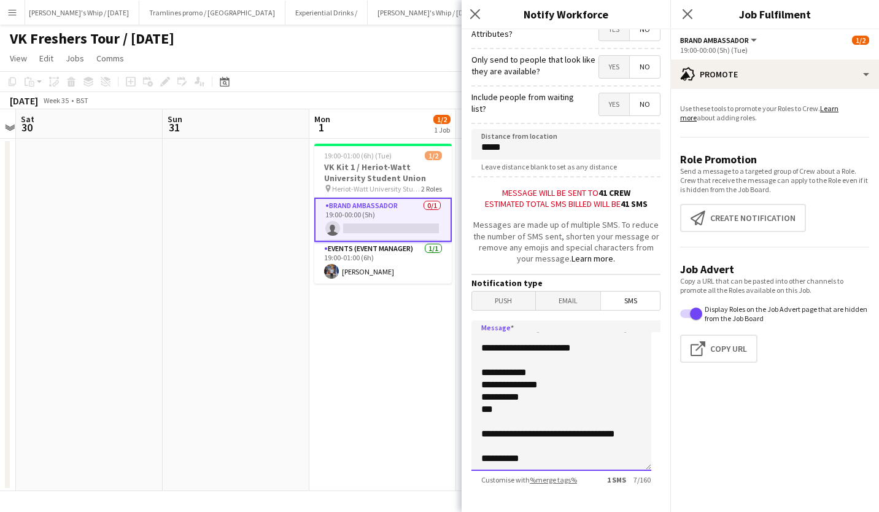
scroll to position [40, 0]
click at [572, 389] on textarea "**********" at bounding box center [562, 396] width 180 height 150
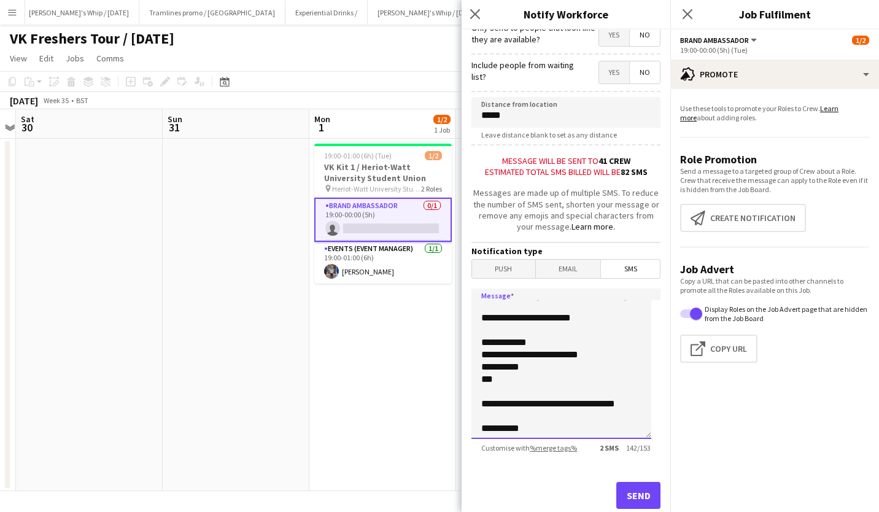
scroll to position [36, 0]
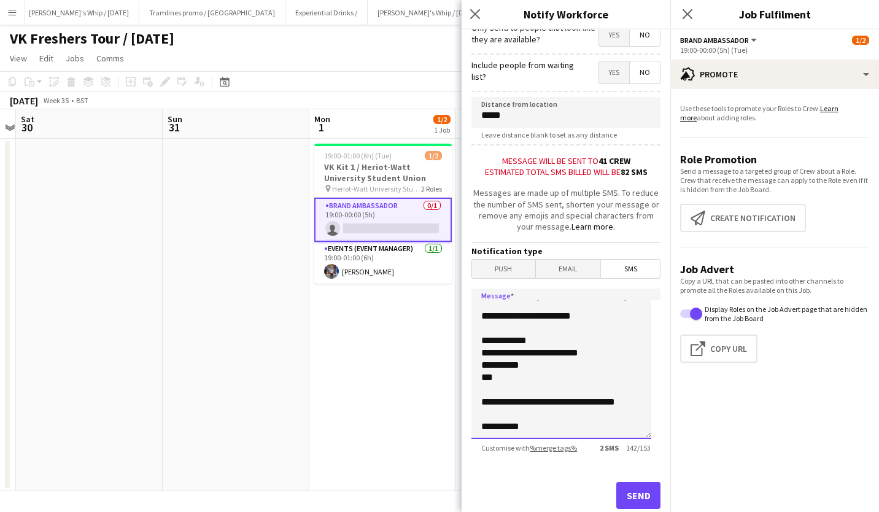
click at [547, 359] on textarea "**********" at bounding box center [562, 364] width 180 height 150
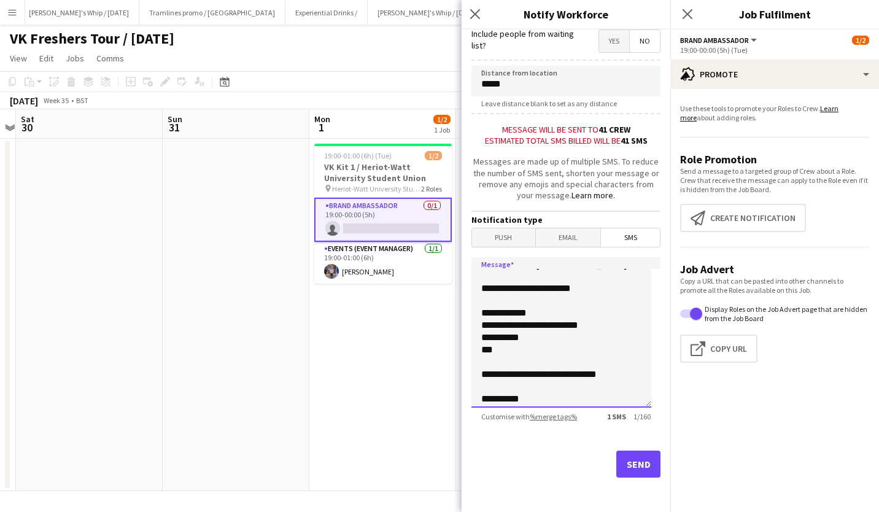
scroll to position [12, 0]
click at [601, 303] on textarea "**********" at bounding box center [562, 332] width 180 height 150
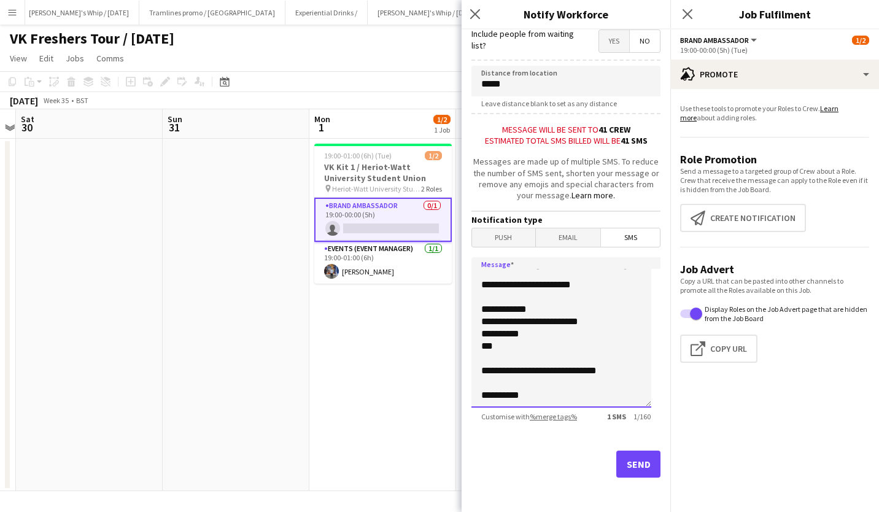
click at [609, 361] on textarea "**********" at bounding box center [562, 332] width 180 height 150
type textarea "**********"
click at [628, 462] on button "Send" at bounding box center [639, 464] width 44 height 27
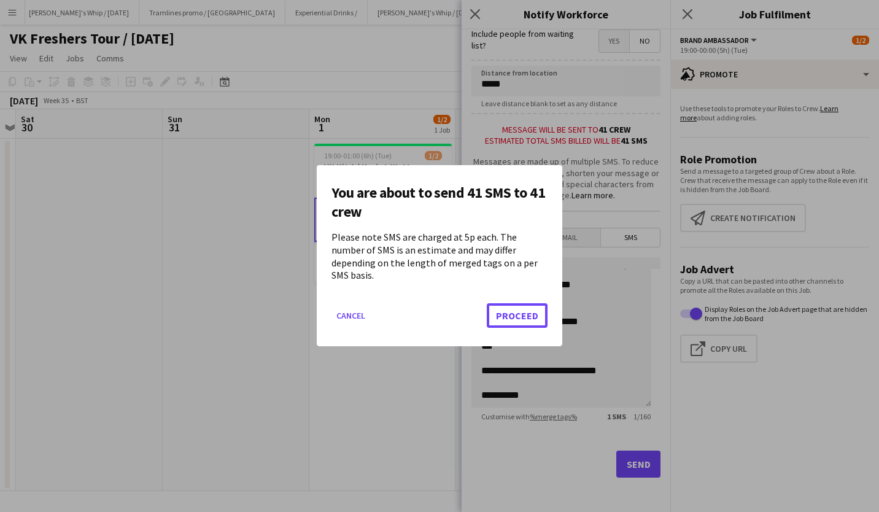
click at [527, 306] on button "Proceed" at bounding box center [517, 316] width 61 height 25
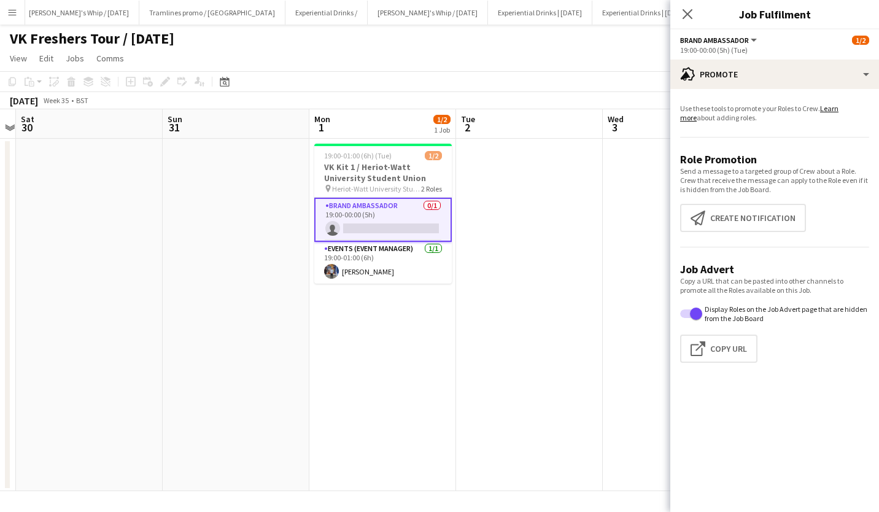
click at [690, 11] on icon at bounding box center [688, 14] width 10 height 10
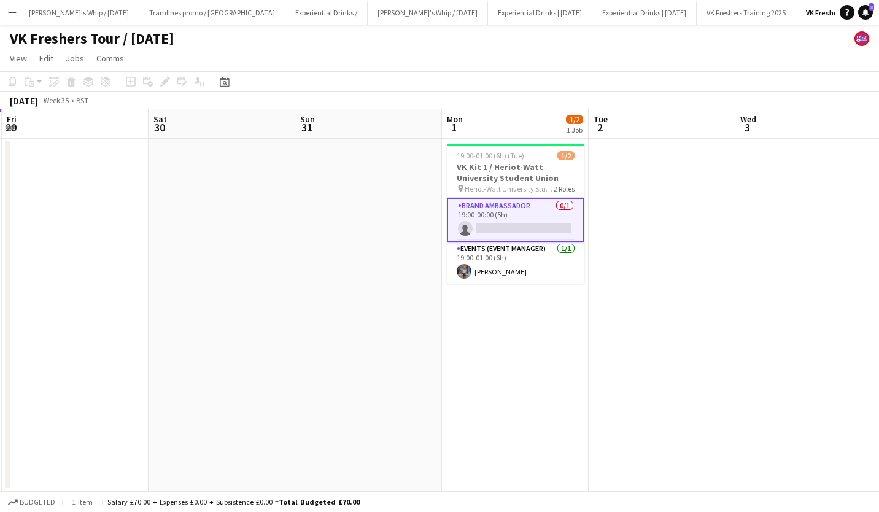
scroll to position [0, 291]
click at [512, 217] on app-card-role "Brand Ambassador 1A 0/1 19:00-00:00 (5h) single-neutral-actions" at bounding box center [517, 220] width 138 height 44
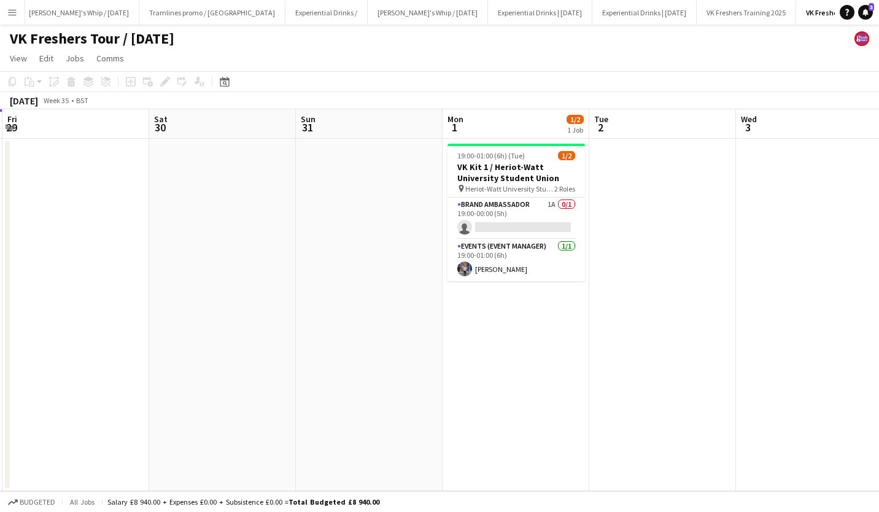
click at [512, 217] on app-card-role "Brand Ambassador 1A 0/1 19:00-00:00 (5h) single-neutral-actions" at bounding box center [517, 219] width 138 height 42
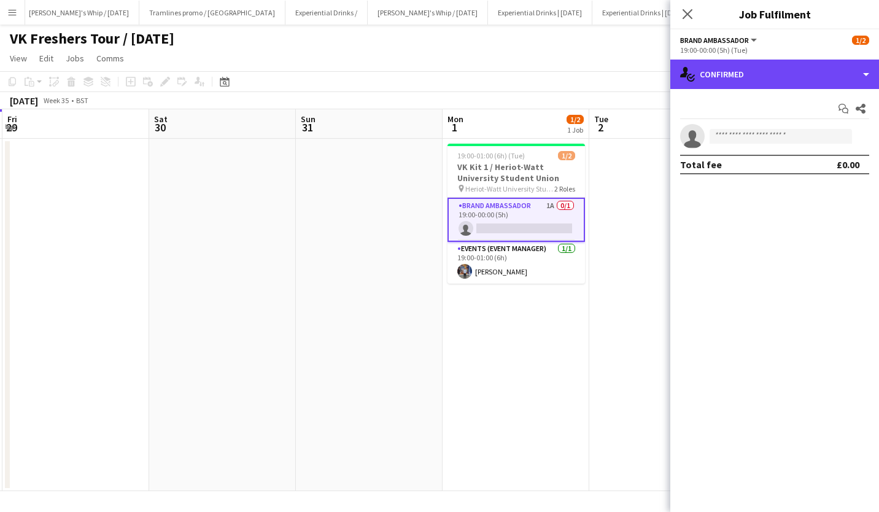
click at [798, 72] on div "single-neutral-actions-check-2 Confirmed" at bounding box center [775, 74] width 209 height 29
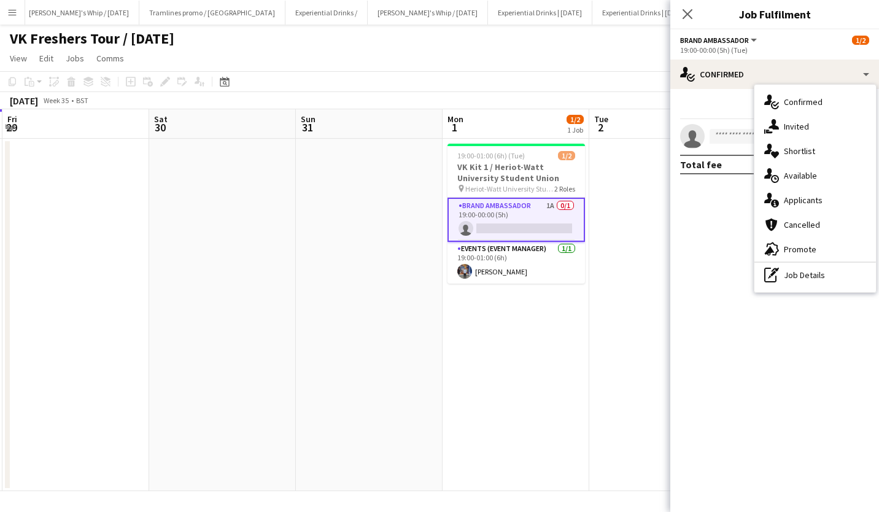
click at [824, 193] on div "single-neutral-actions-information Applicants" at bounding box center [816, 200] width 122 height 25
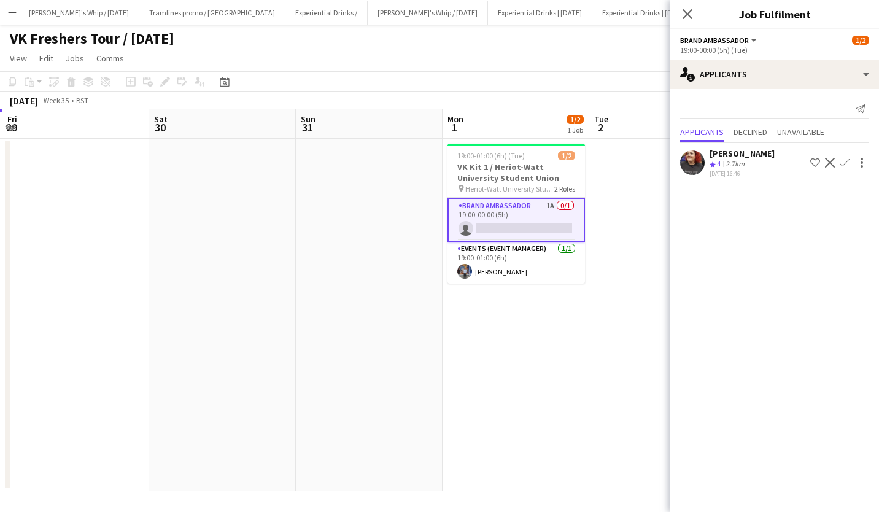
click at [746, 152] on div "[PERSON_NAME]" at bounding box center [742, 153] width 65 height 11
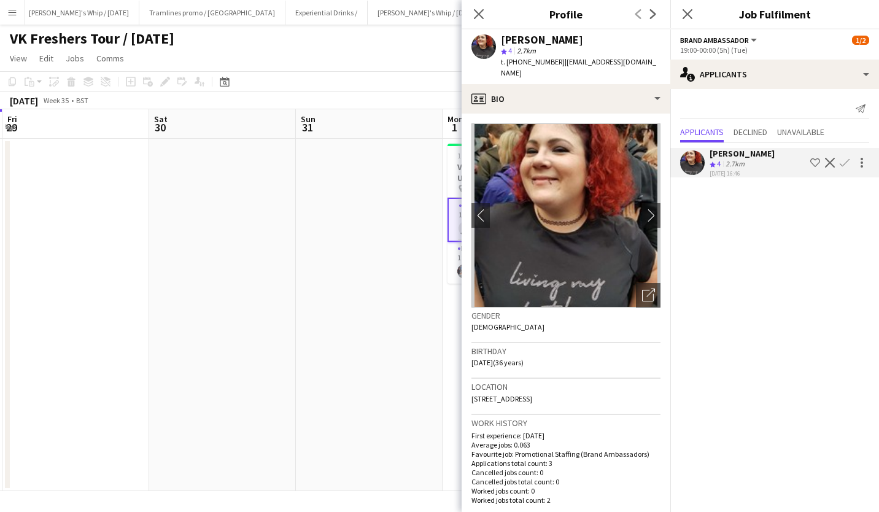
click at [686, 21] on app-icon "Close pop-in" at bounding box center [687, 14] width 15 height 15
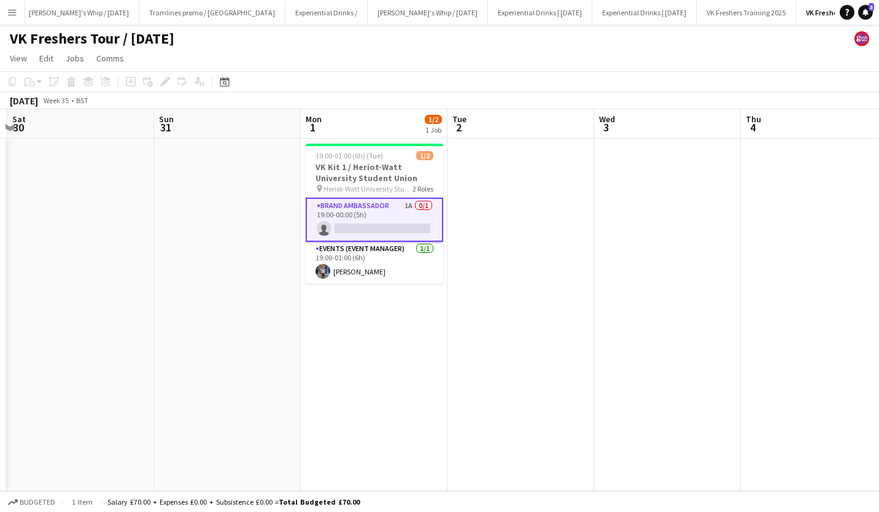
scroll to position [0, 434]
